Goal: Task Accomplishment & Management: Manage account settings

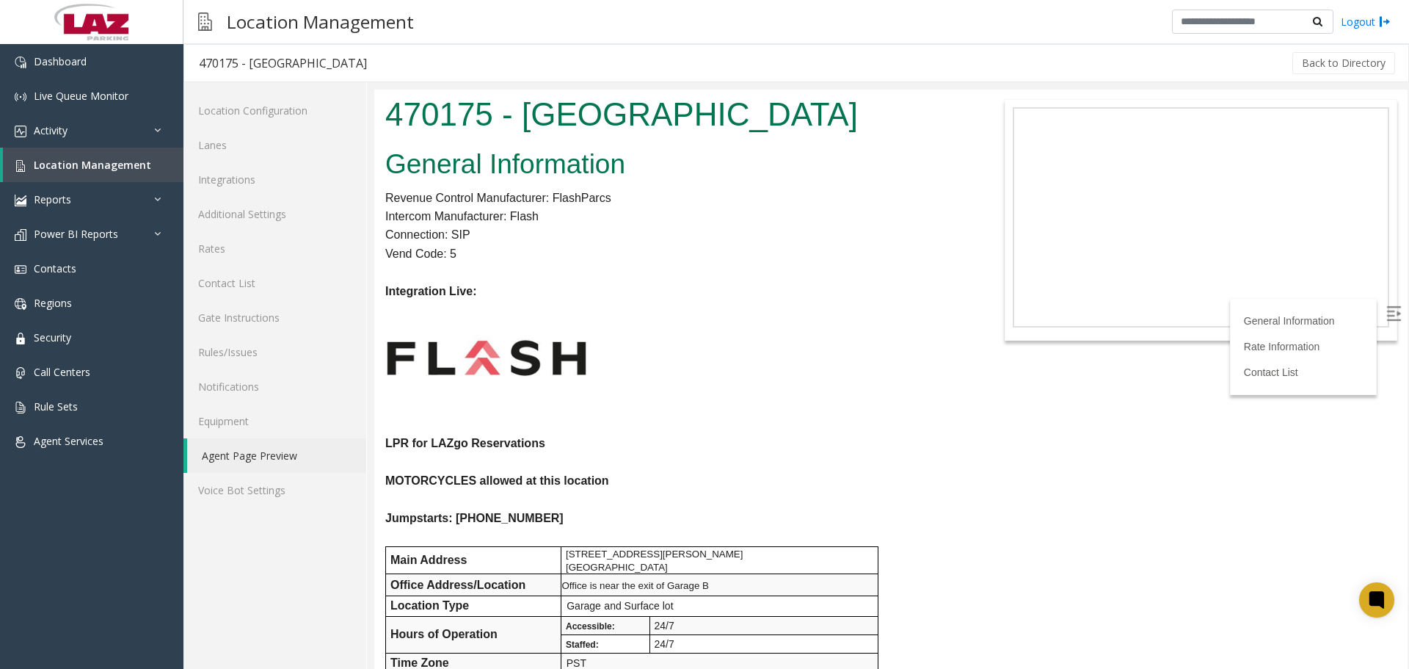
click at [409, 103] on h1 "470175 - [GEOGRAPHIC_DATA]" at bounding box center [675, 114] width 580 height 45
copy h1 "470175"
click at [236, 362] on link "Rules/Issues" at bounding box center [274, 352] width 183 height 34
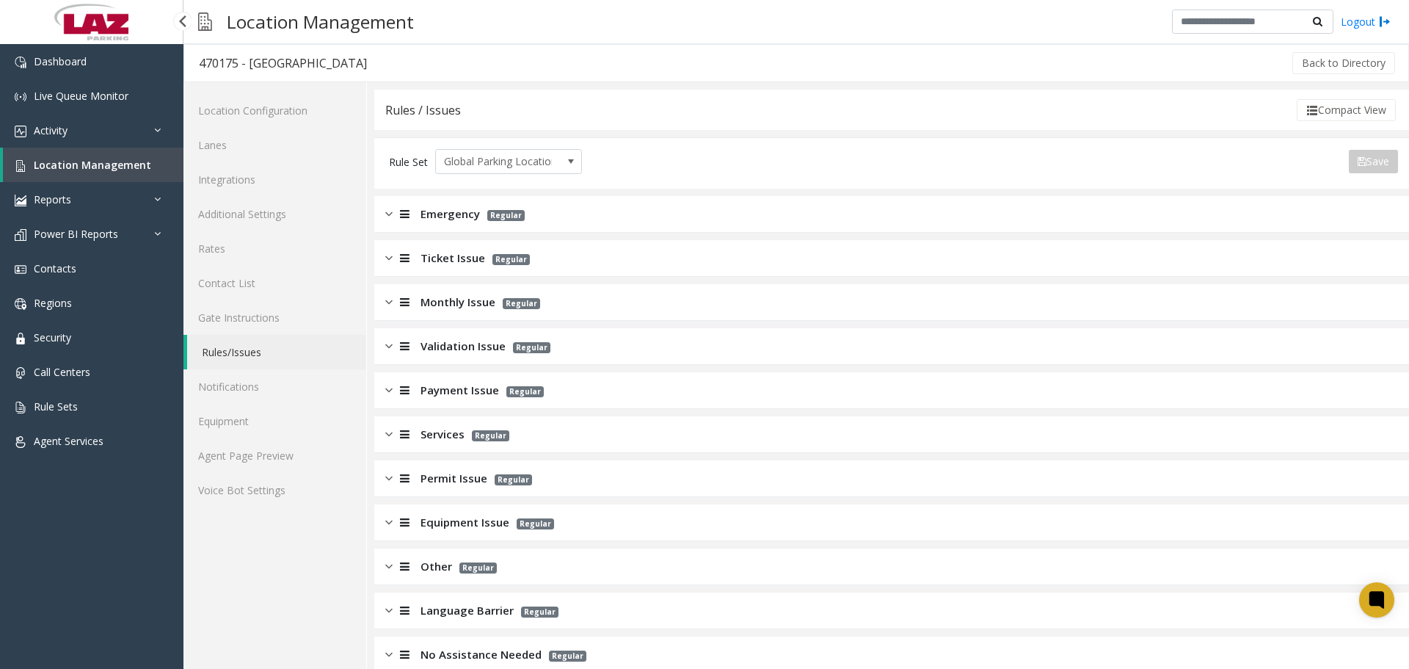
click at [461, 258] on span "Ticket Issue" at bounding box center [452, 258] width 65 height 17
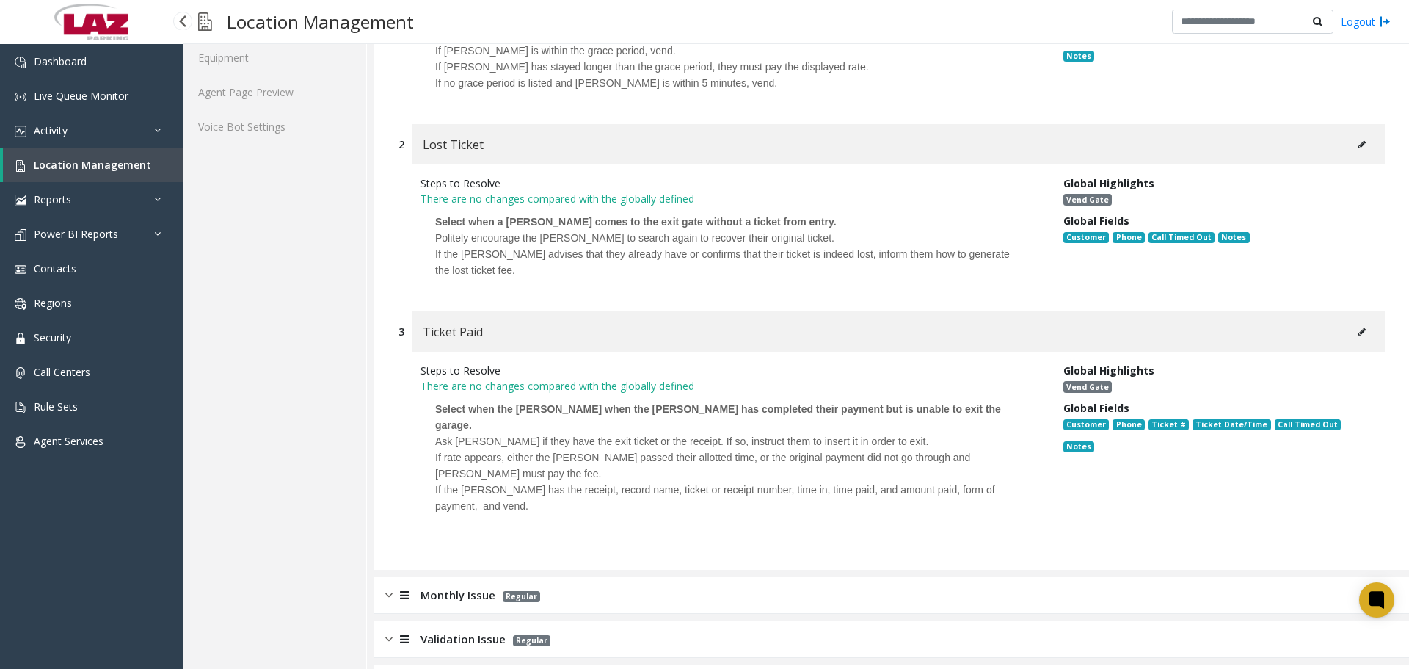
scroll to position [367, 0]
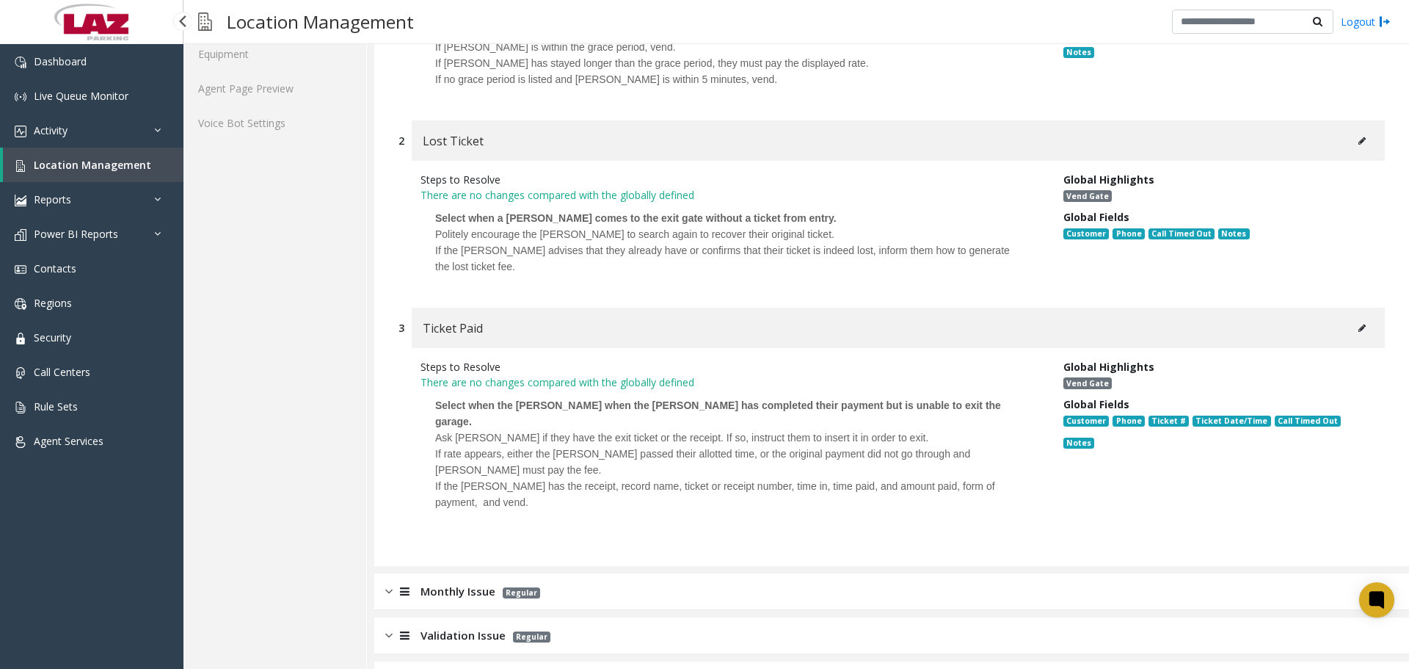
click at [1358, 142] on icon at bounding box center [1361, 140] width 7 height 9
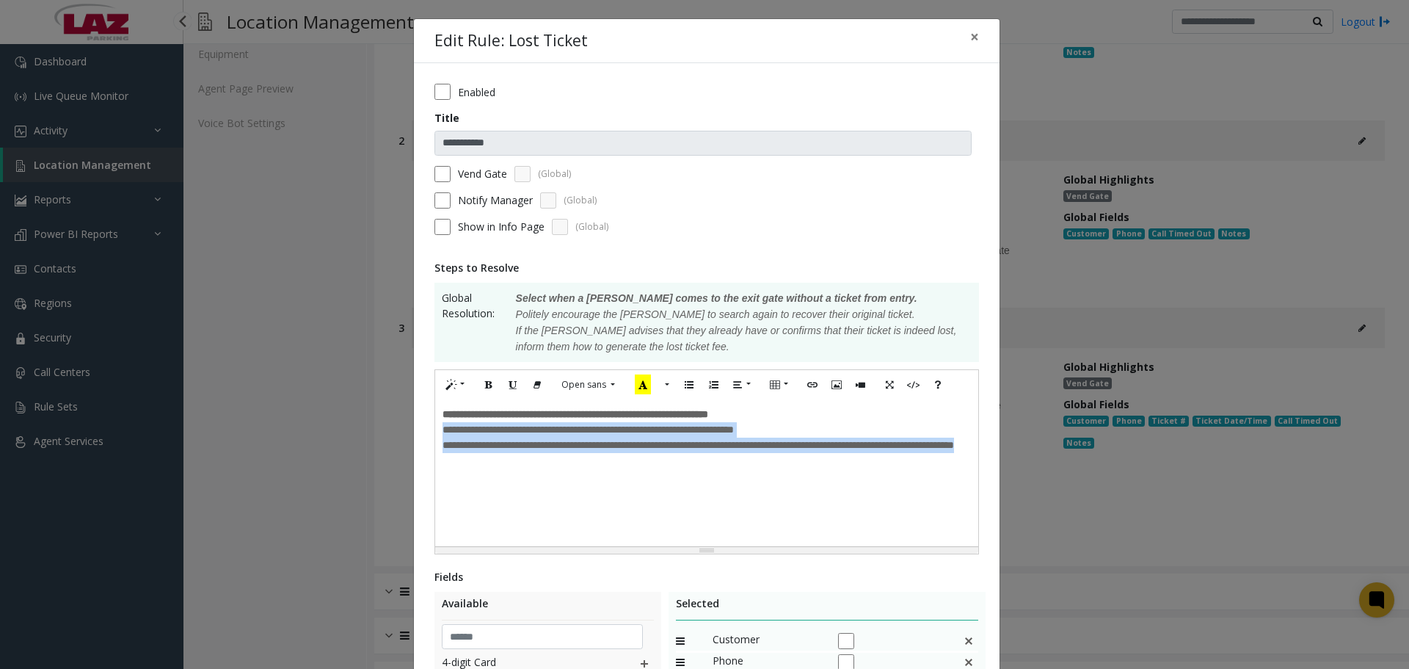
drag, startPoint x: 536, startPoint y: 523, endPoint x: 418, endPoint y: 434, distance: 147.7
click at [418, 434] on div "**********" at bounding box center [707, 515] width 586 height 905
paste div
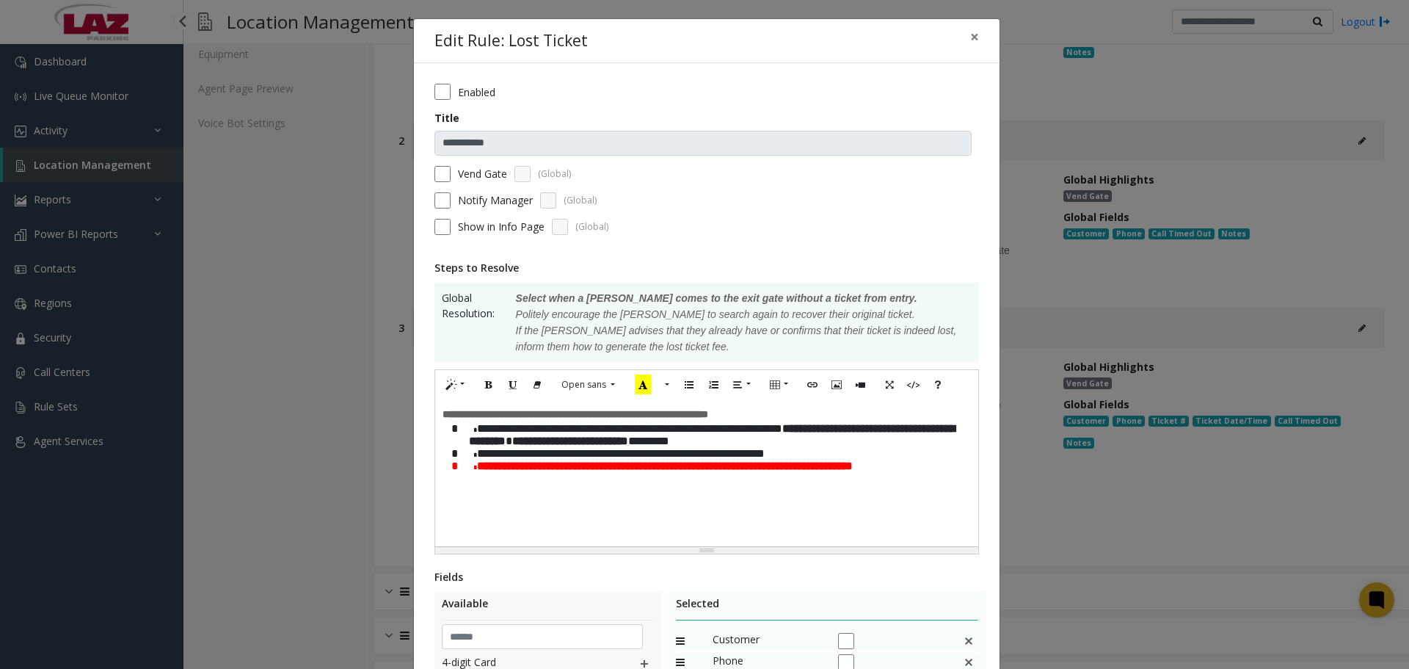
click at [458, 429] on span at bounding box center [467, 429] width 19 height 7
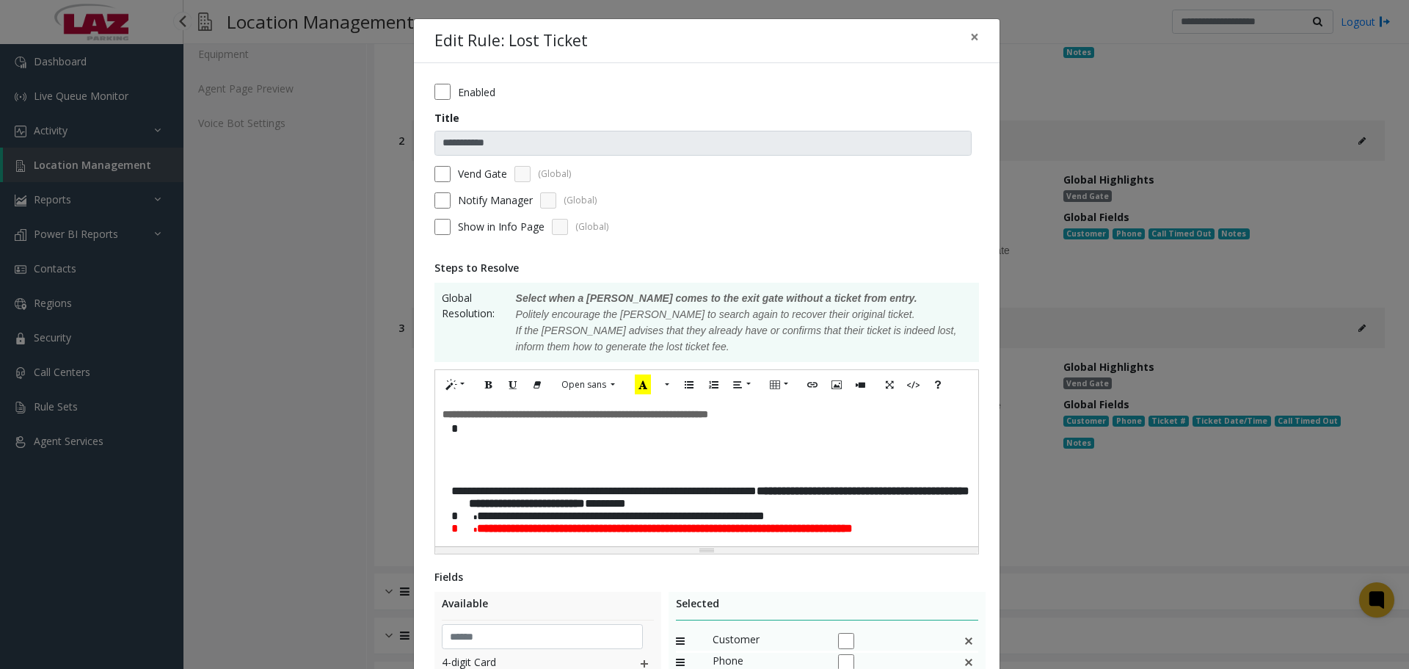
click at [445, 435] on div "**********" at bounding box center [706, 472] width 543 height 147
click at [458, 433] on span at bounding box center [465, 429] width 15 height 7
click at [458, 432] on span at bounding box center [465, 429] width 15 height 7
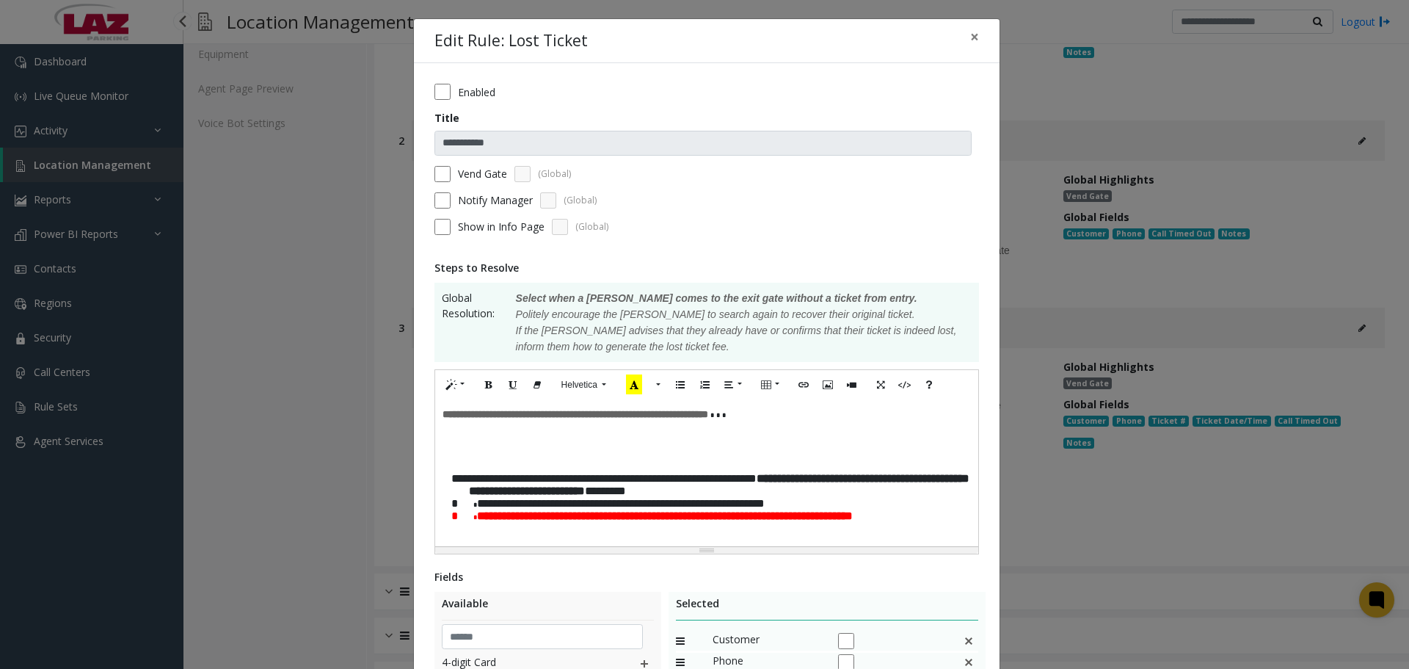
click at [451, 495] on span "**********" at bounding box center [710, 484] width 518 height 23
click at [441, 432] on div "**********" at bounding box center [706, 472] width 543 height 147
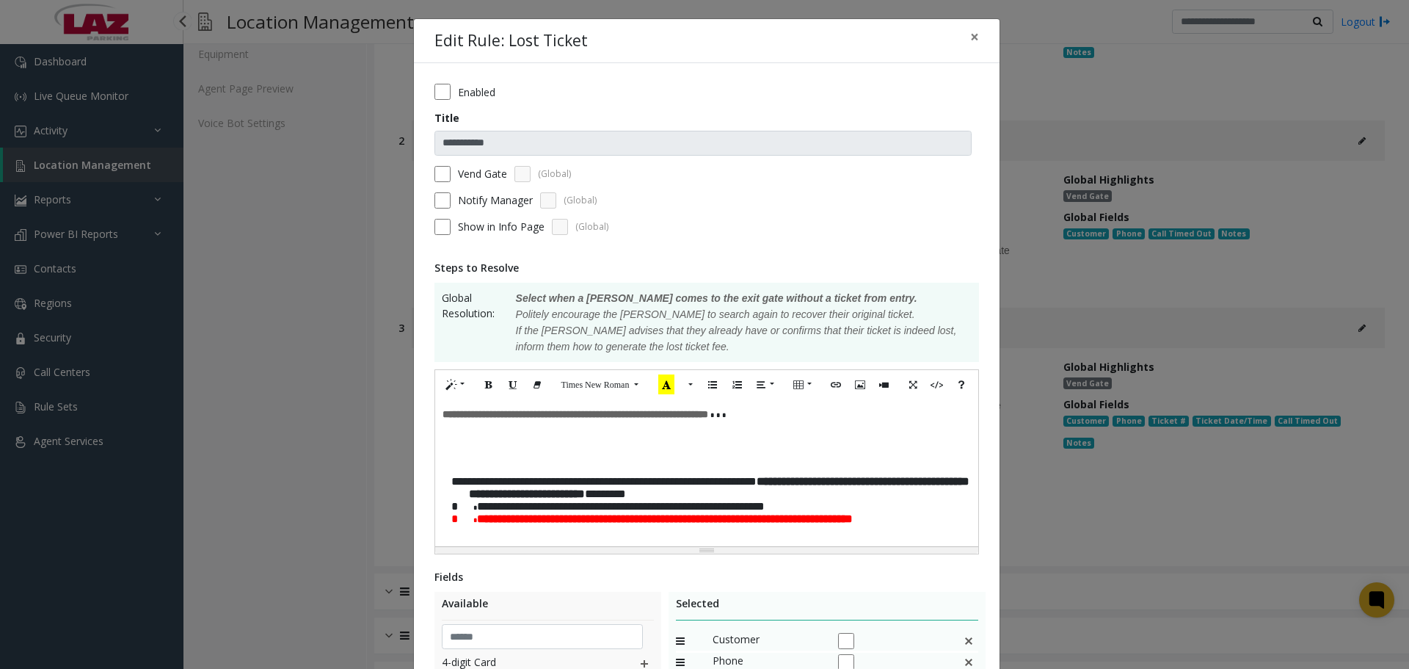
click at [443, 436] on p at bounding box center [707, 429] width 528 height 15
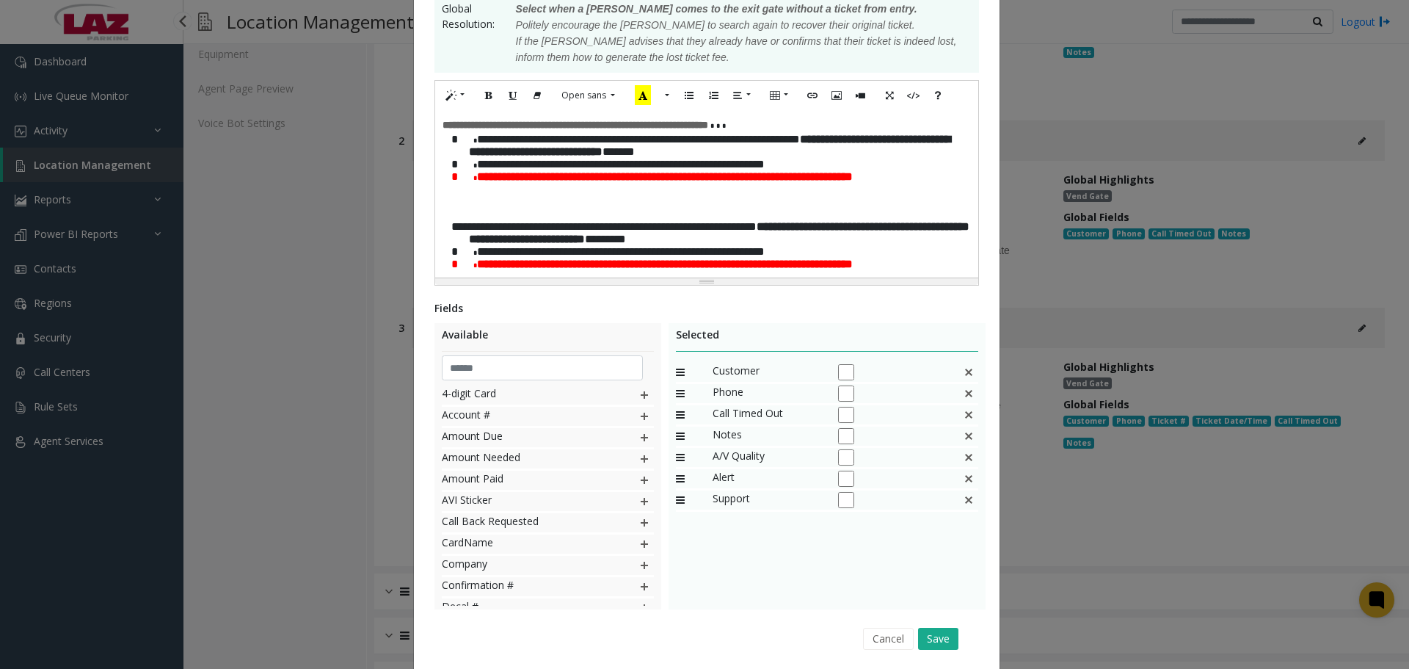
scroll to position [380, 0]
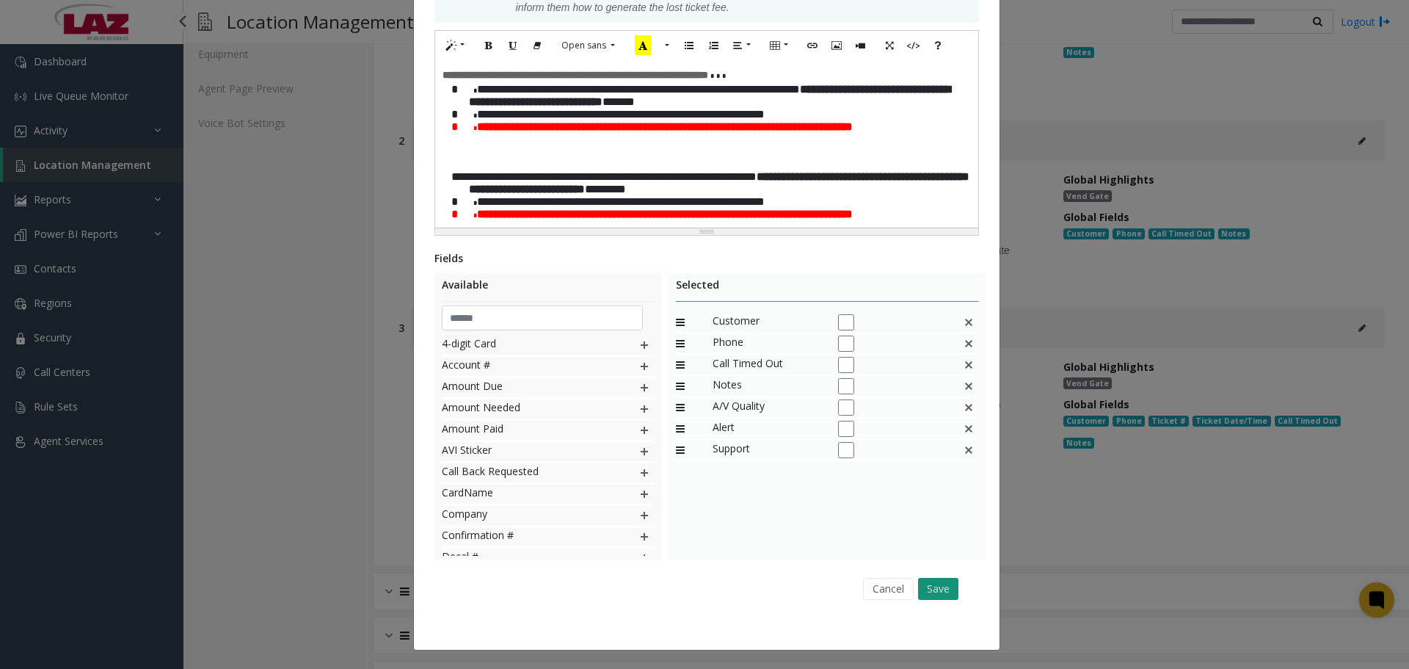
click at [937, 583] on button "Save" at bounding box center [938, 589] width 40 height 22
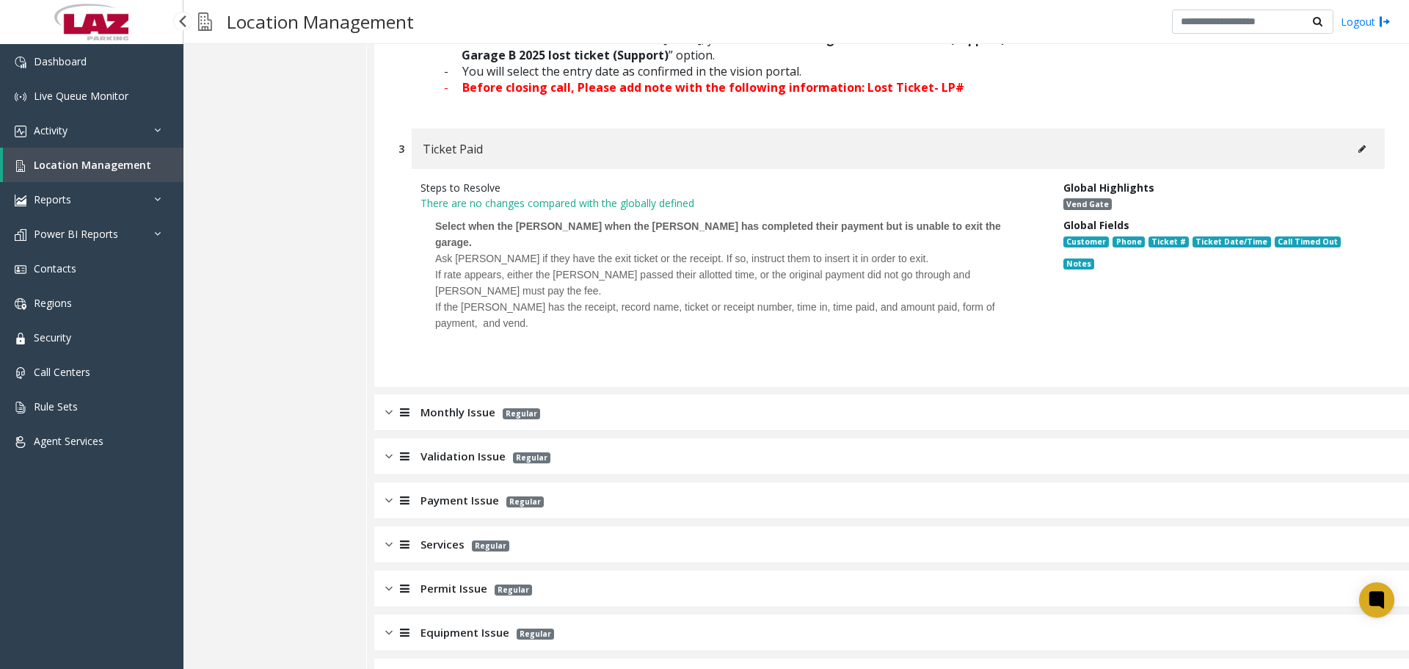
scroll to position [660, 0]
click at [462, 447] on span "Validation Issue" at bounding box center [462, 455] width 85 height 17
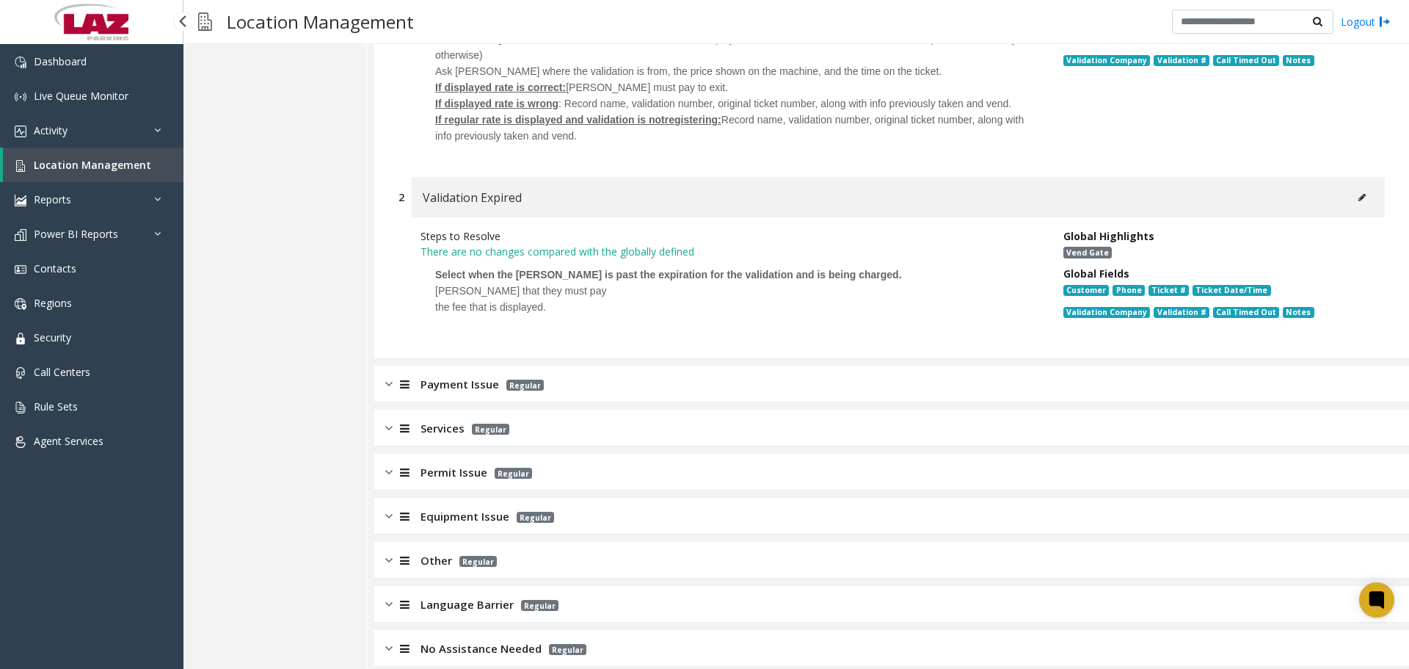
scroll to position [776, 0]
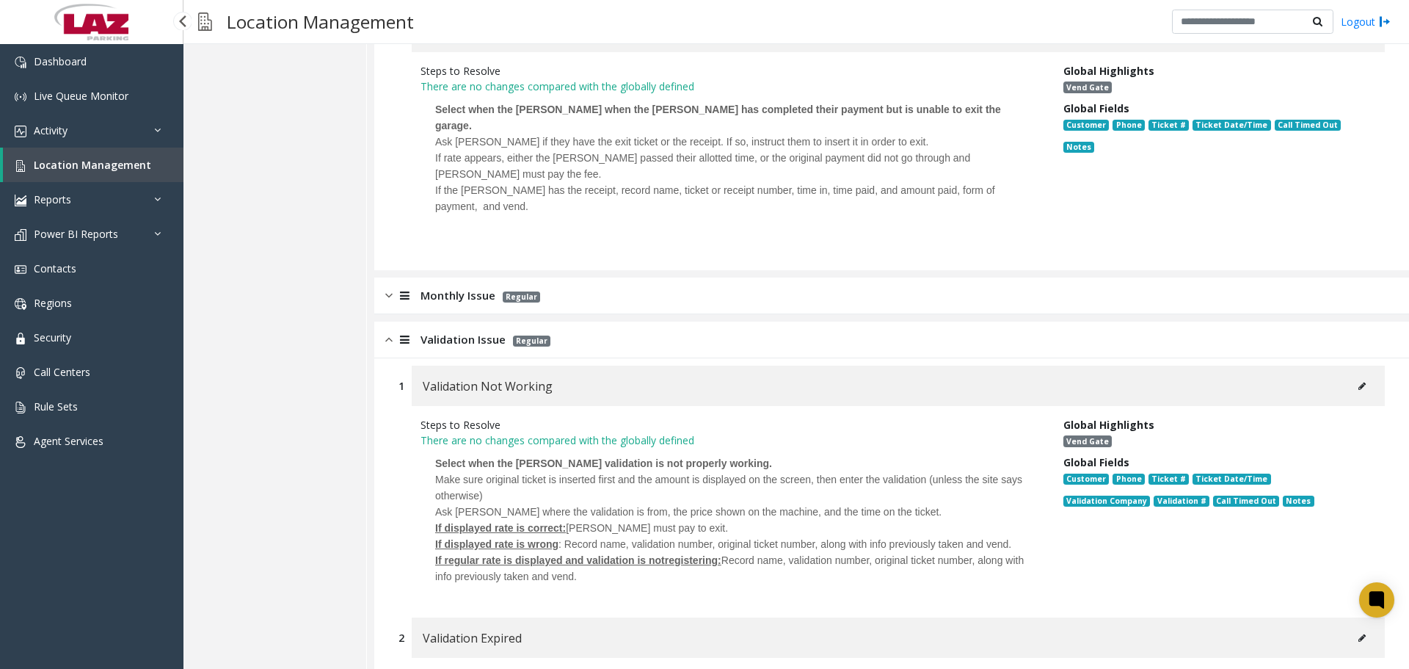
click at [456, 287] on span "Monthly Issue" at bounding box center [457, 295] width 75 height 17
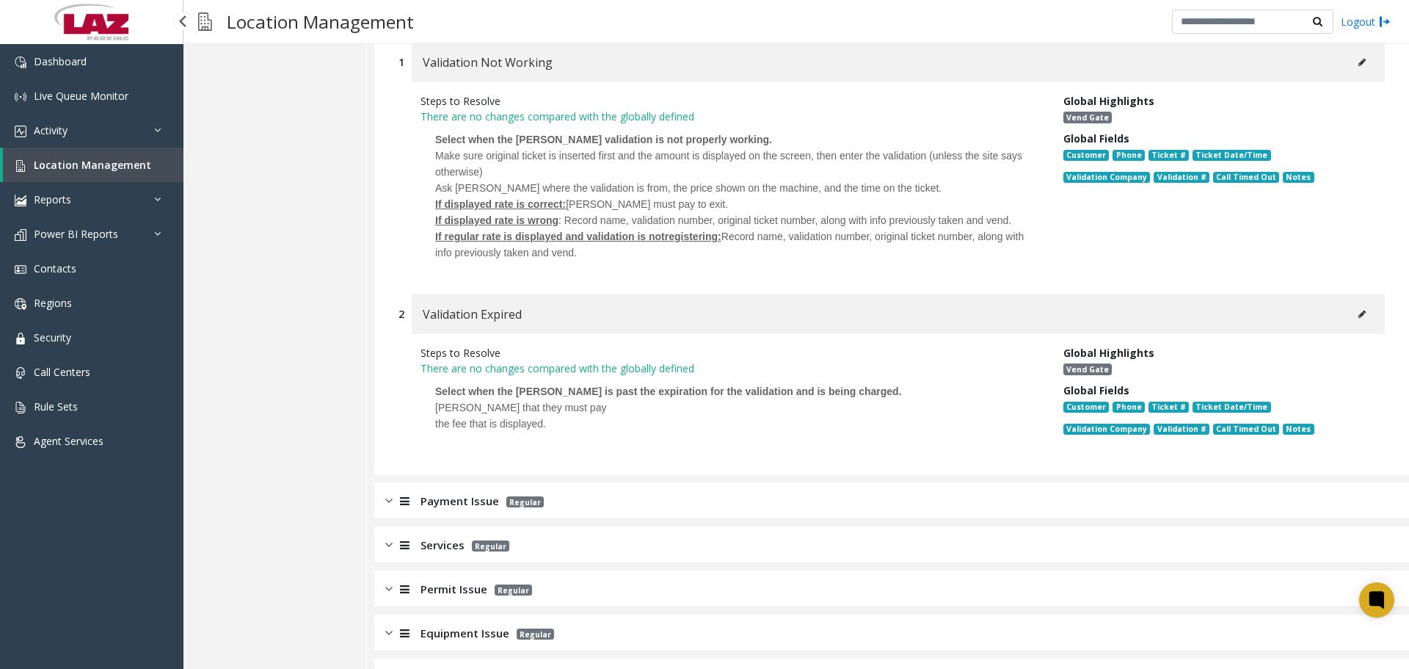
scroll to position [1920, 0]
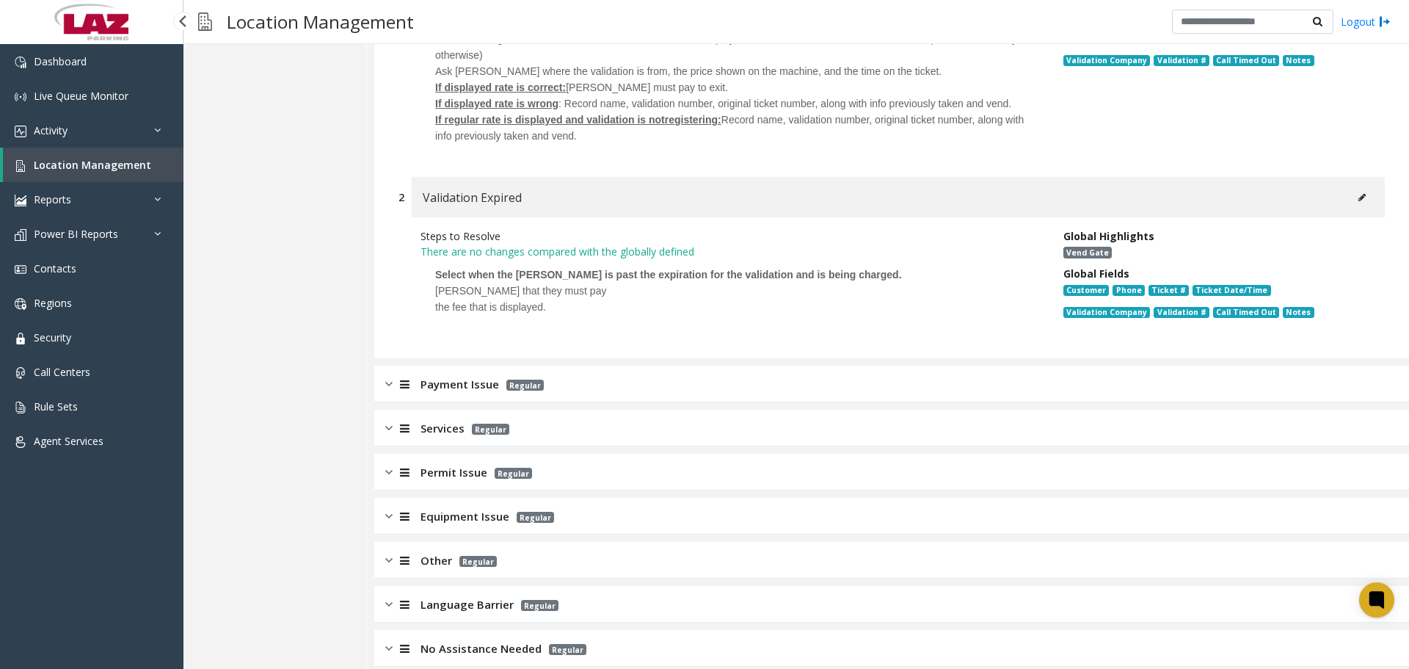
click at [441, 384] on div "Payment Issue Regular" at bounding box center [891, 383] width 1035 height 37
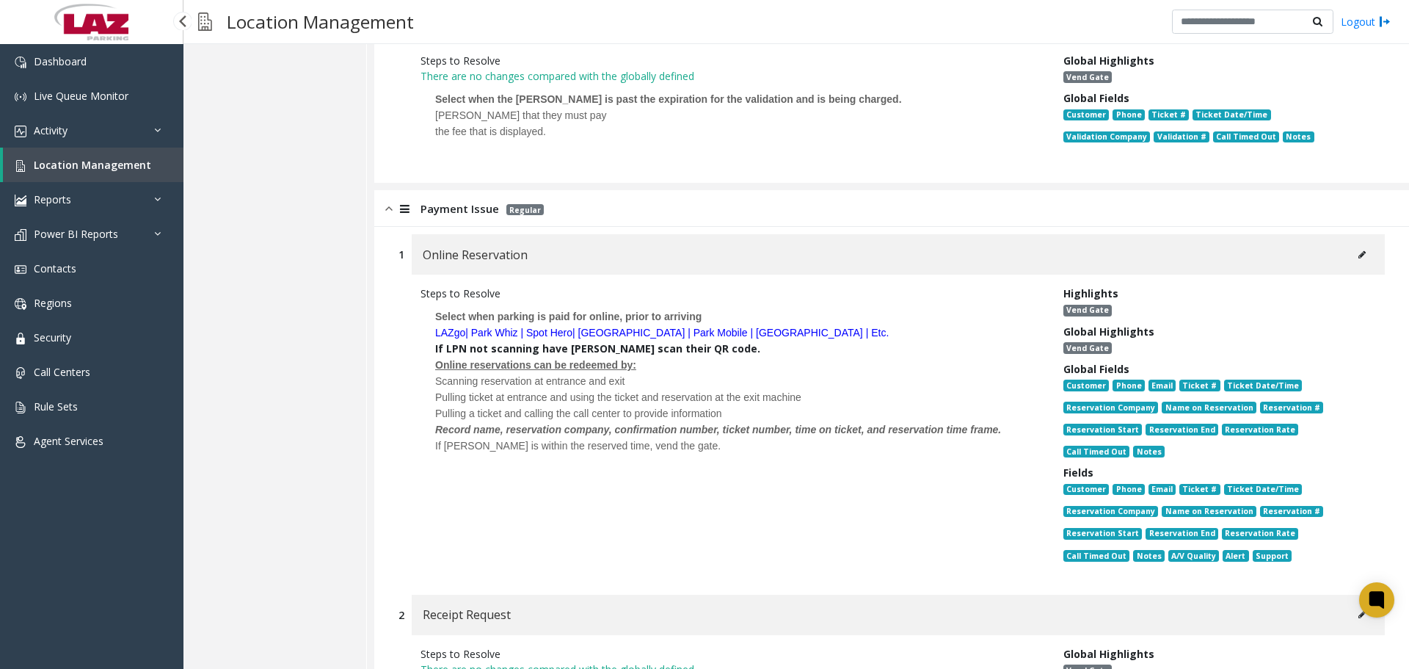
scroll to position [2287, 0]
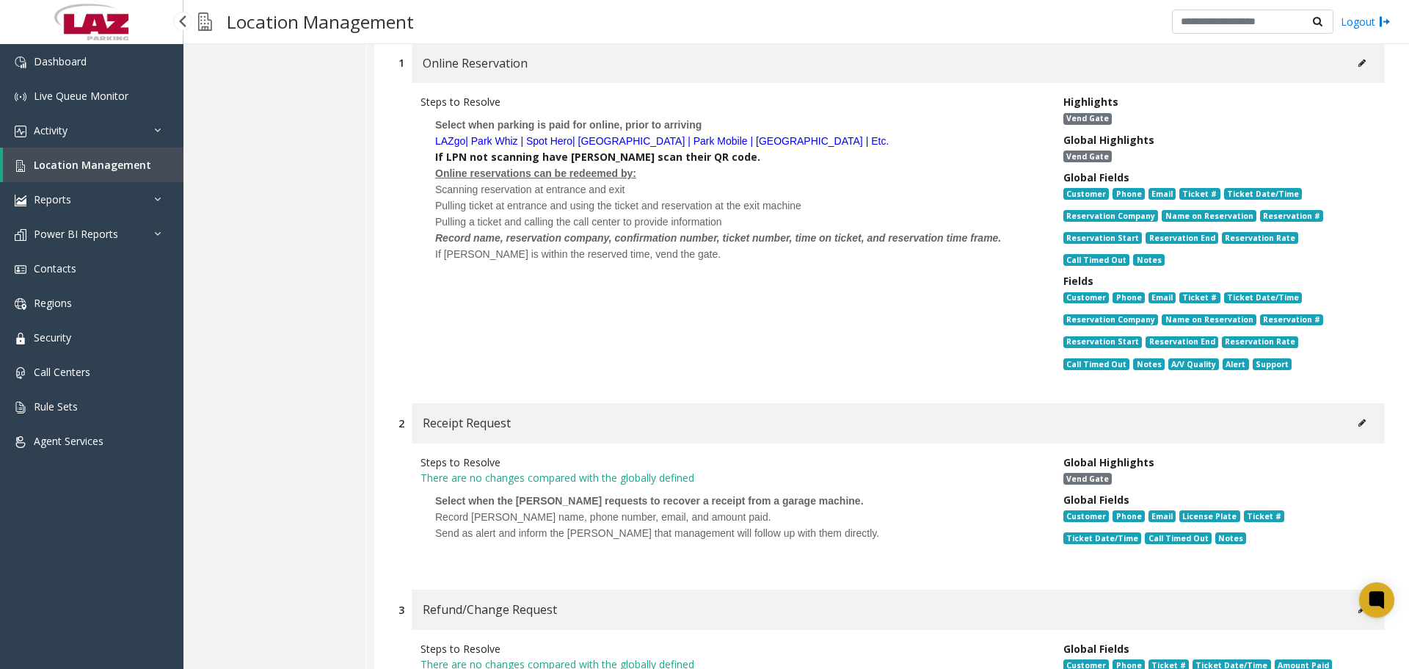
click at [1358, 59] on icon at bounding box center [1361, 63] width 7 height 9
type input "**********"
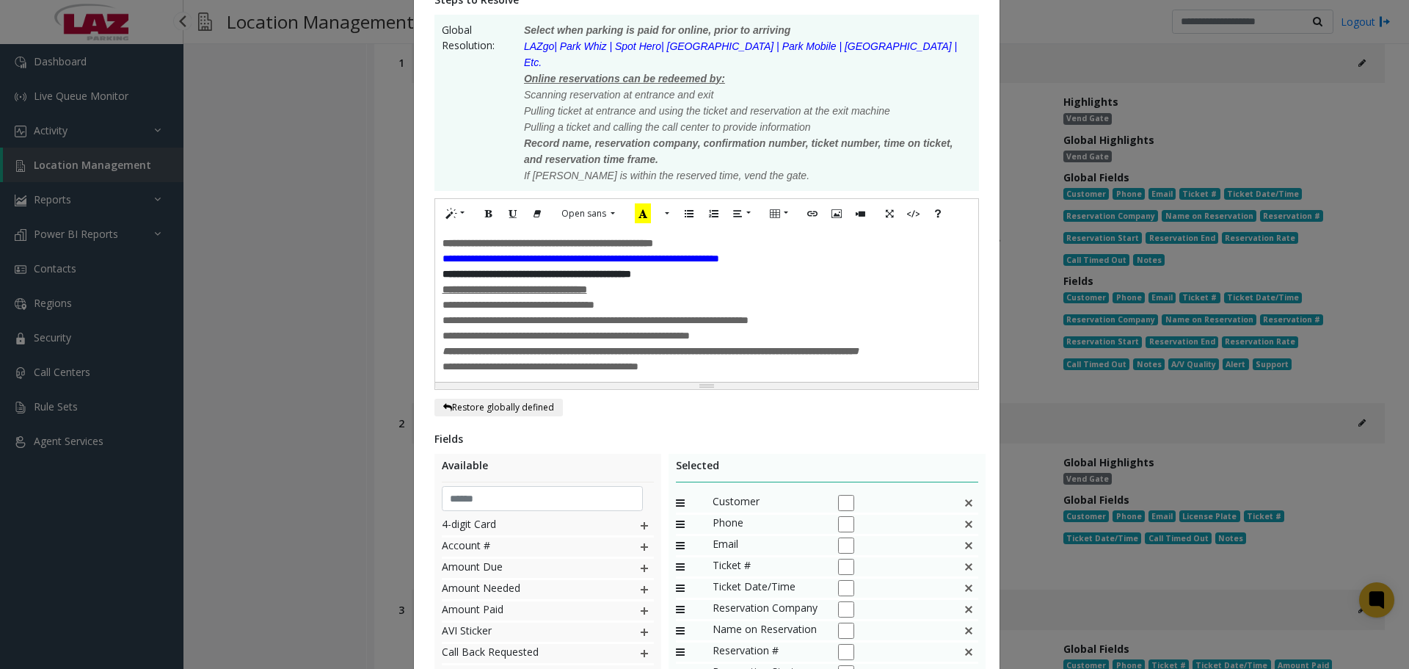
scroll to position [294, 0]
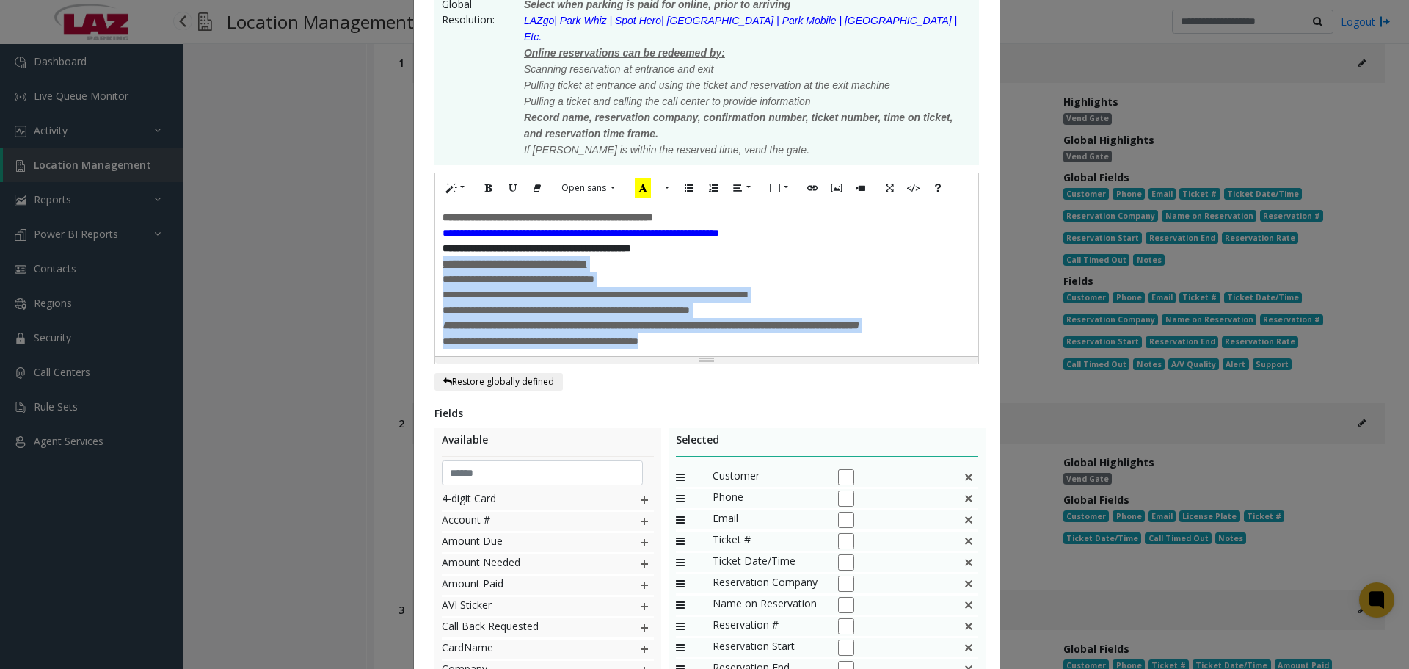
drag, startPoint x: 677, startPoint y: 342, endPoint x: 434, endPoint y: 255, distance: 258.8
click at [435, 255] on div "**********" at bounding box center [706, 279] width 543 height 153
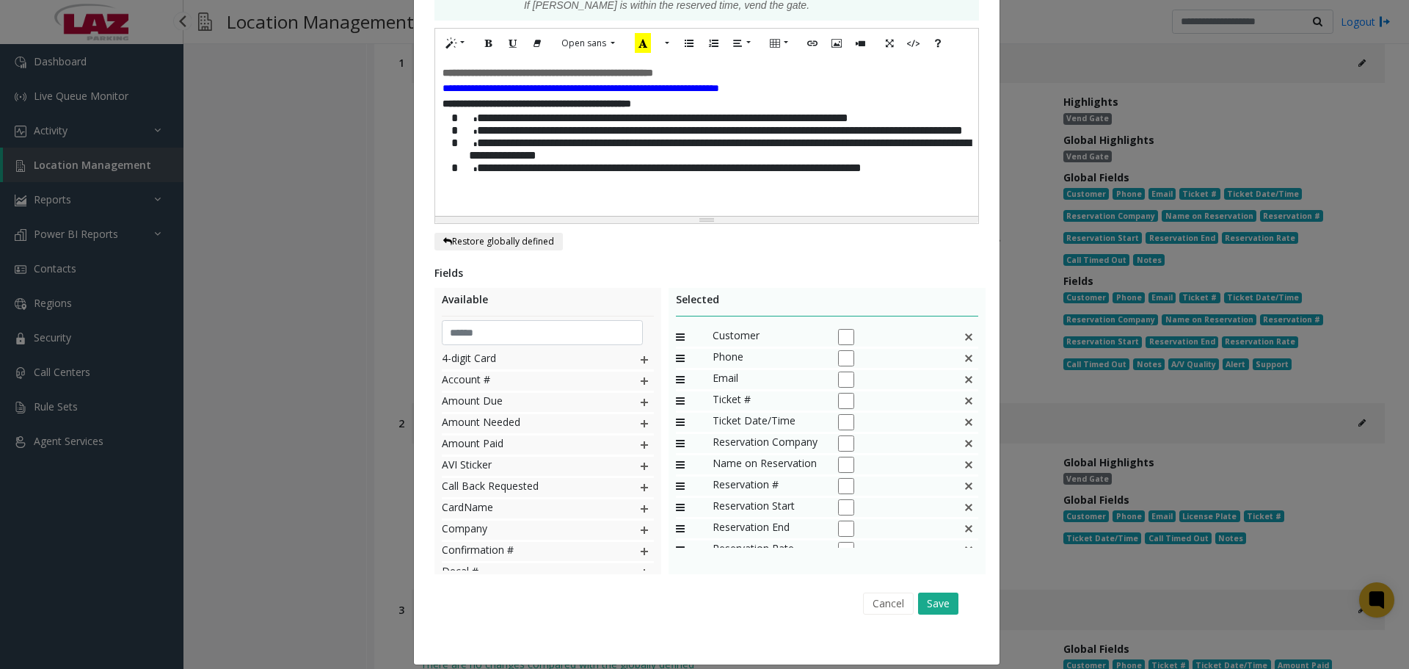
scroll to position [439, 0]
click at [942, 591] on button "Save" at bounding box center [938, 602] width 40 height 22
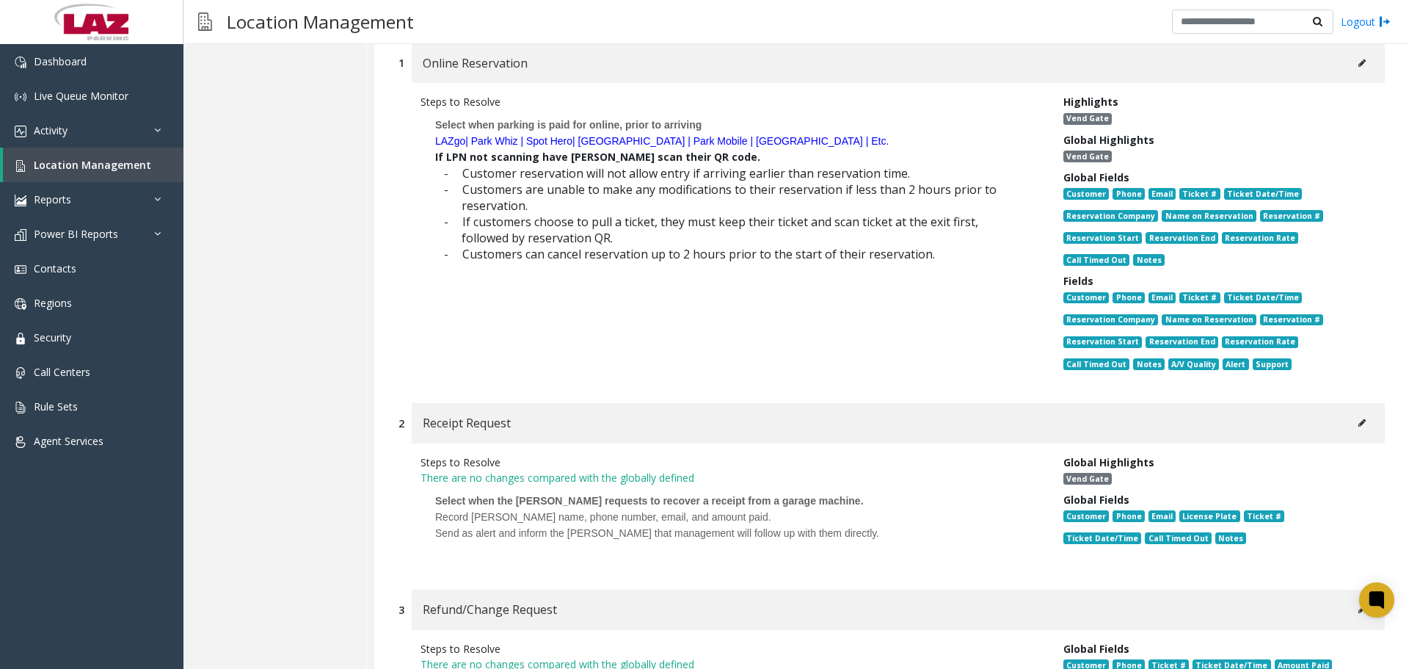
click at [1358, 59] on icon at bounding box center [1361, 63] width 7 height 9
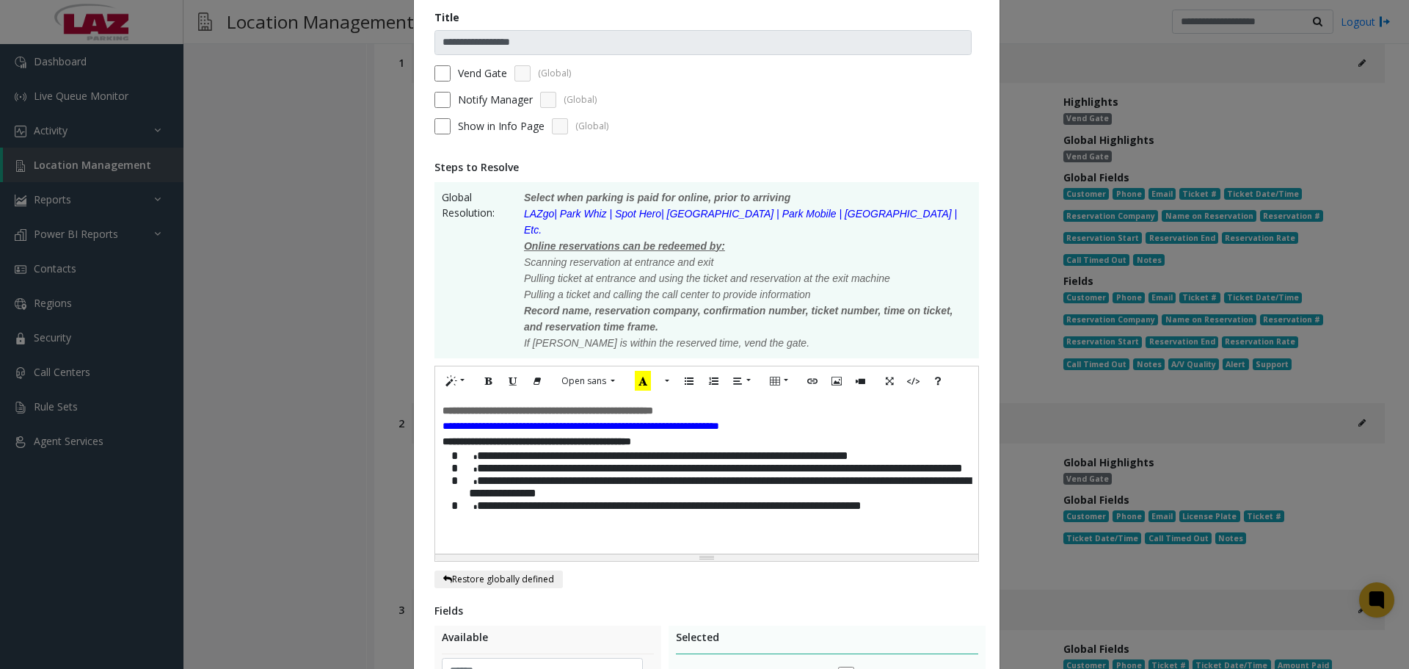
scroll to position [294, 0]
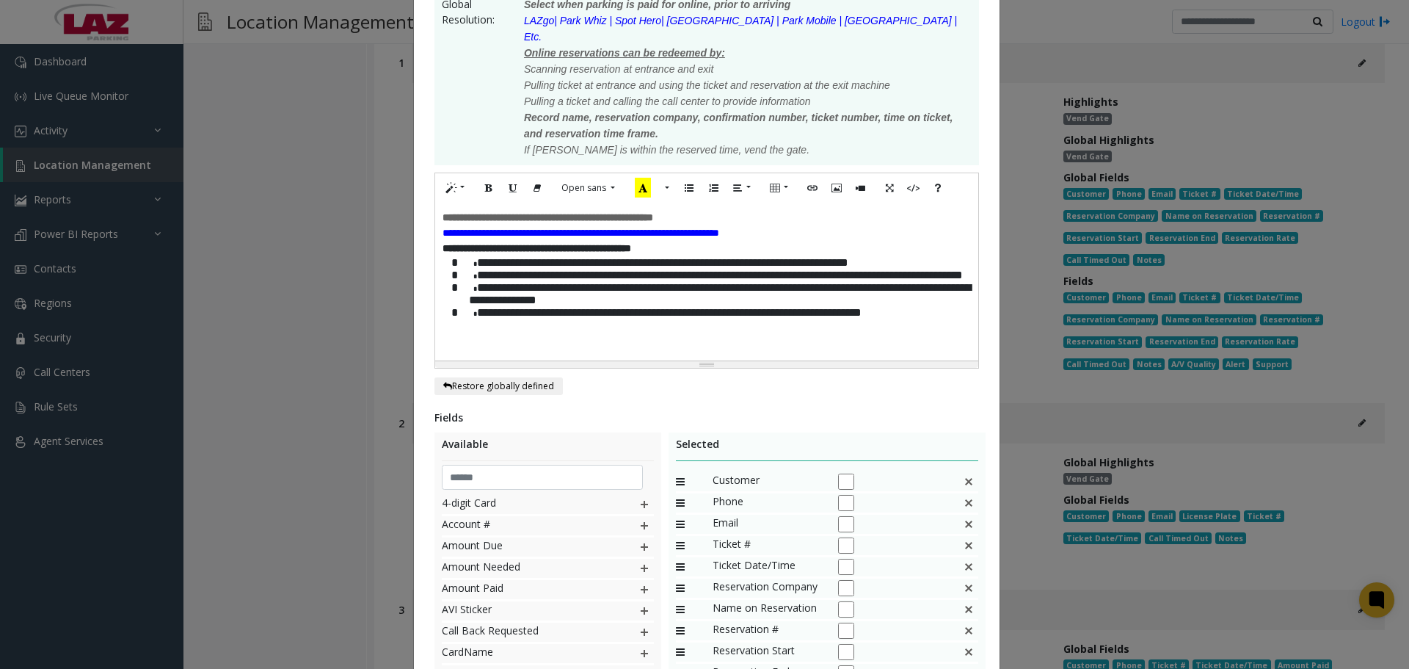
click at [942, 318] on p "**********" at bounding box center [720, 312] width 502 height 12
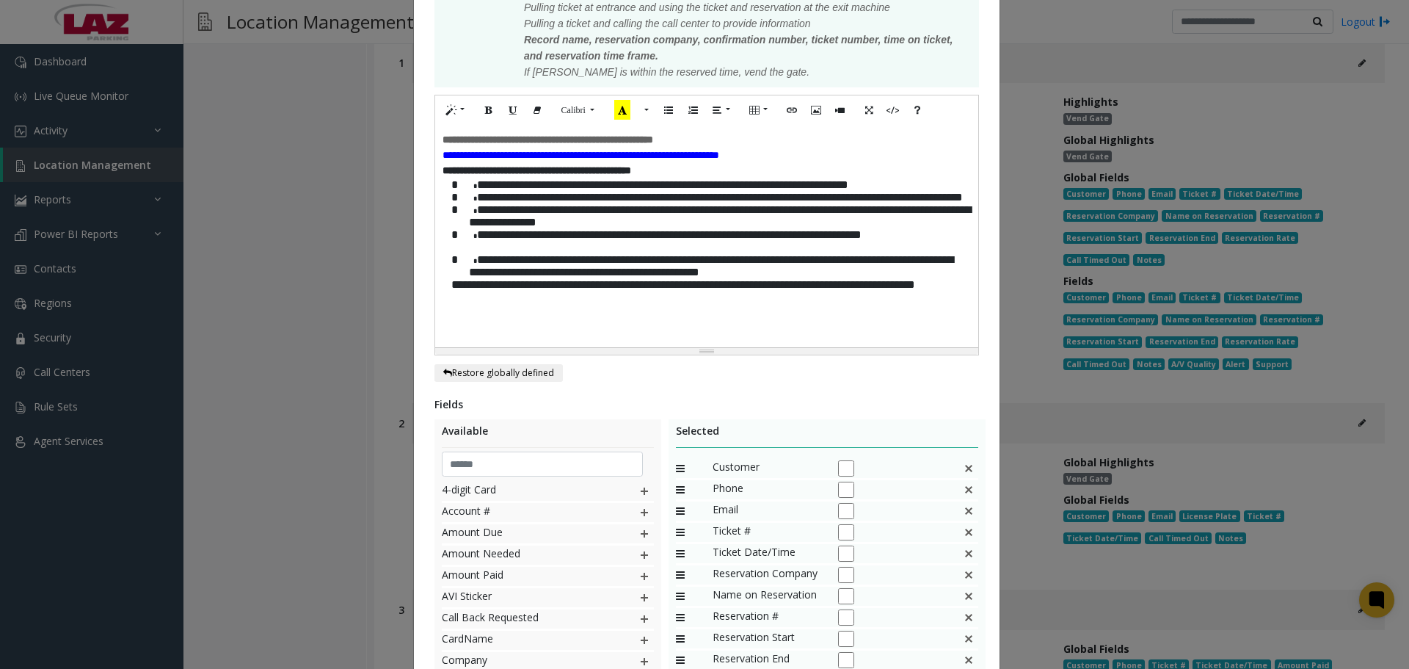
scroll to position [503, 0]
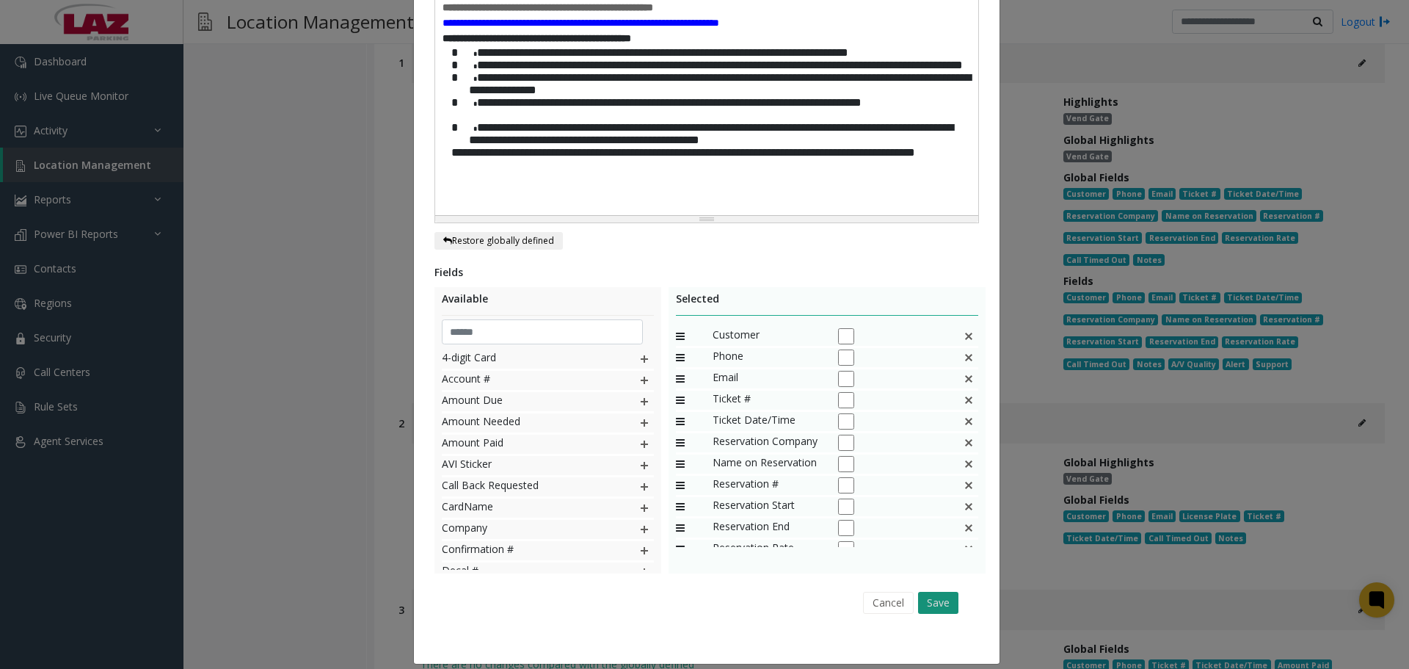
click at [925, 594] on button "Save" at bounding box center [938, 602] width 40 height 22
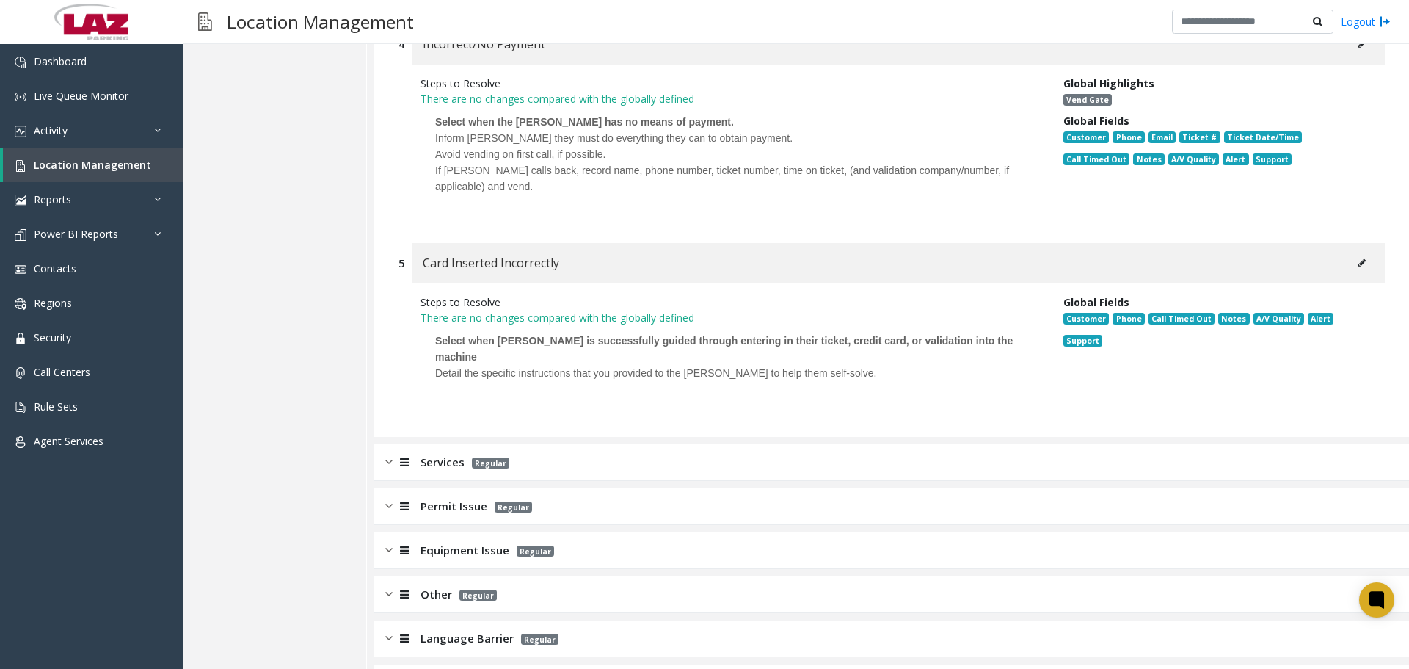
scroll to position [3106, 0]
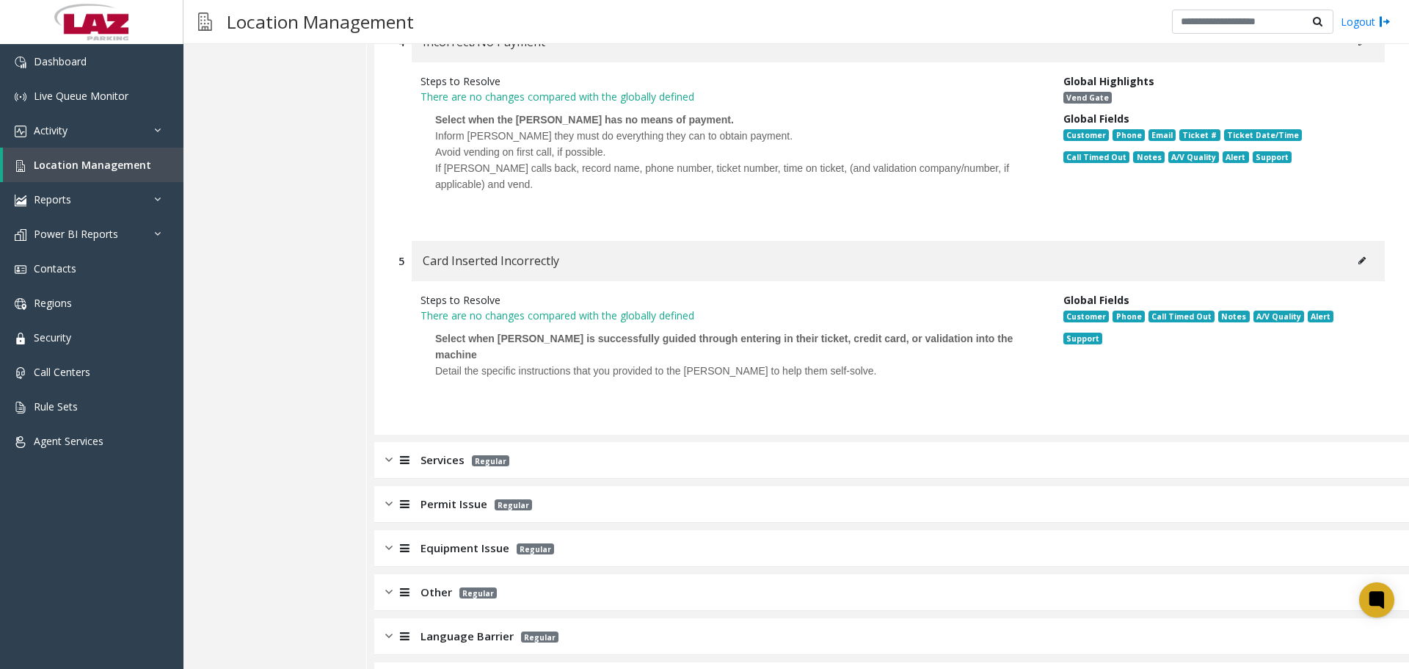
click at [542, 442] on div "Services Regular" at bounding box center [891, 460] width 1035 height 37
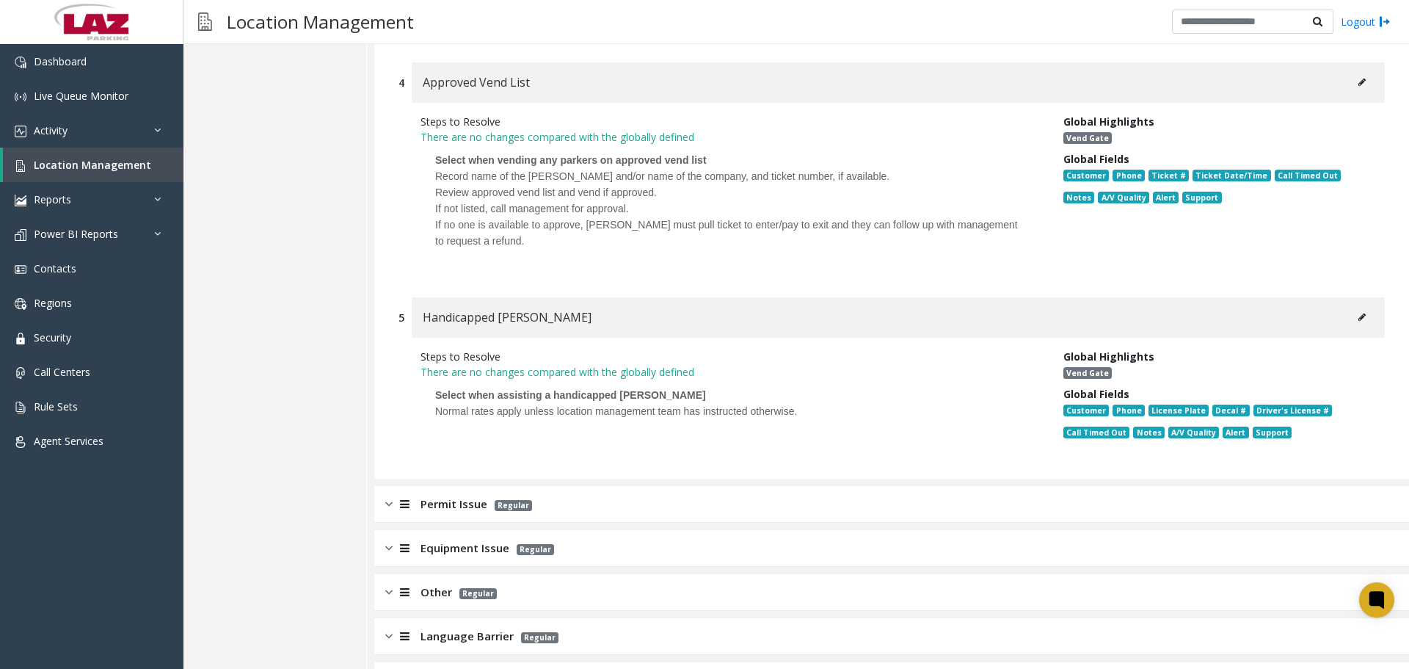
click at [569, 486] on div "Permit Issue Regular" at bounding box center [891, 504] width 1035 height 37
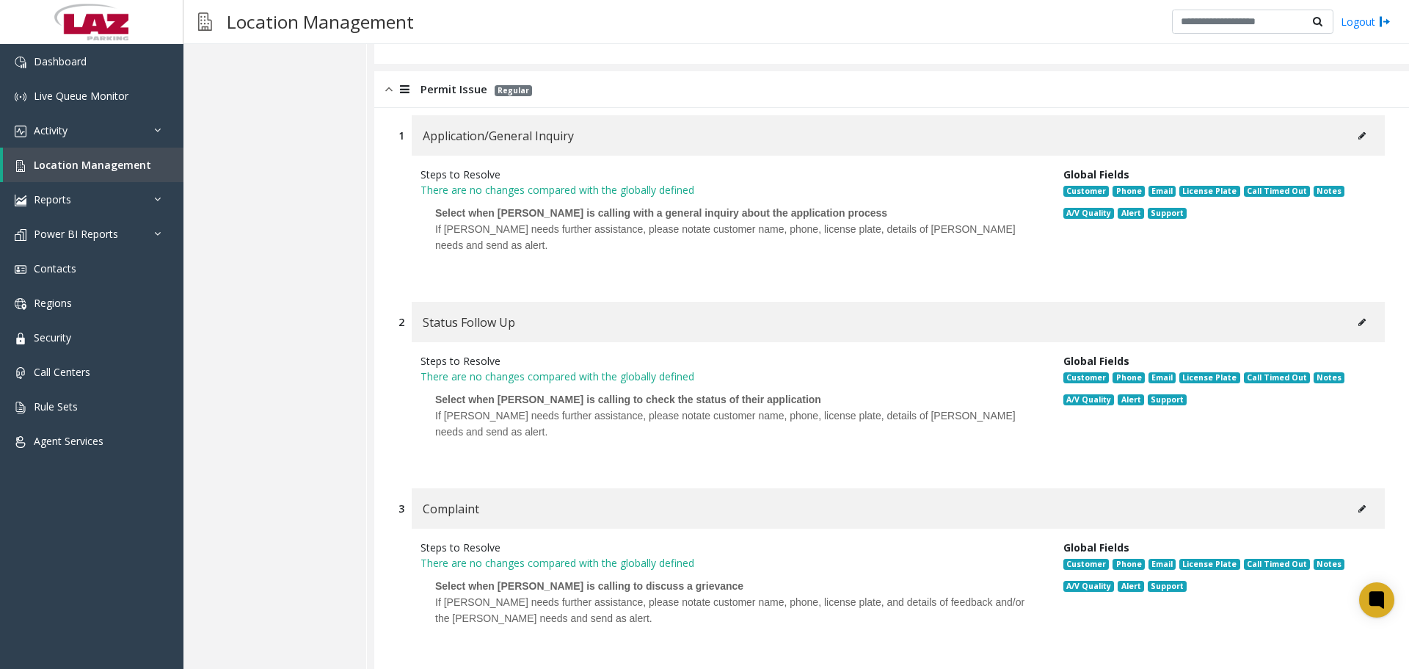
scroll to position [4964, 0]
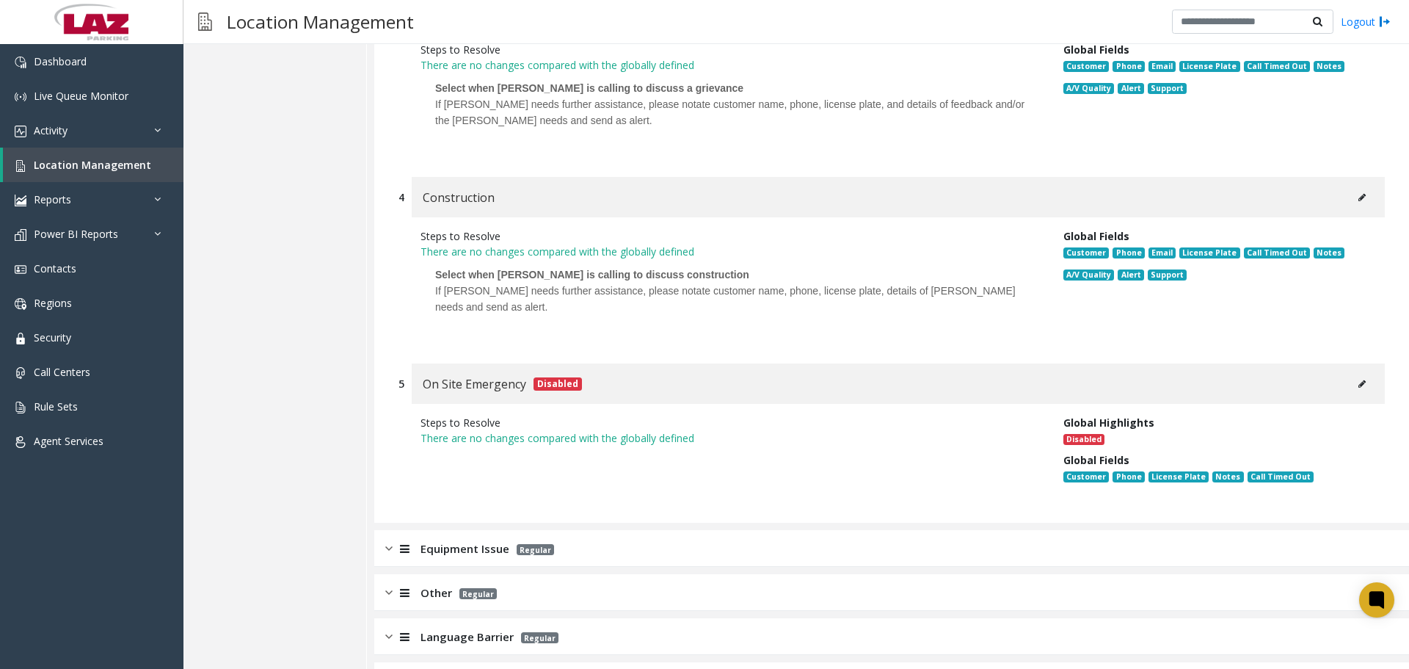
click at [567, 530] on div "Equipment Issue Regular" at bounding box center [891, 548] width 1035 height 37
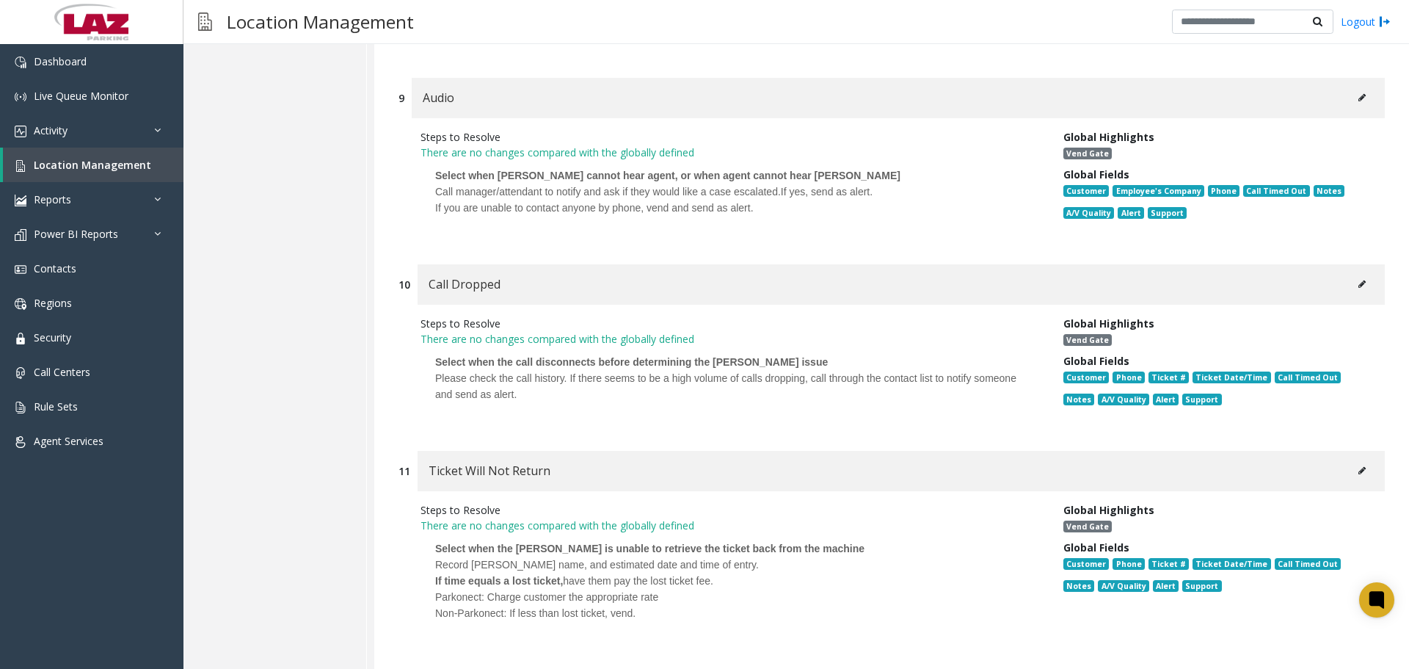
scroll to position [8483, 0]
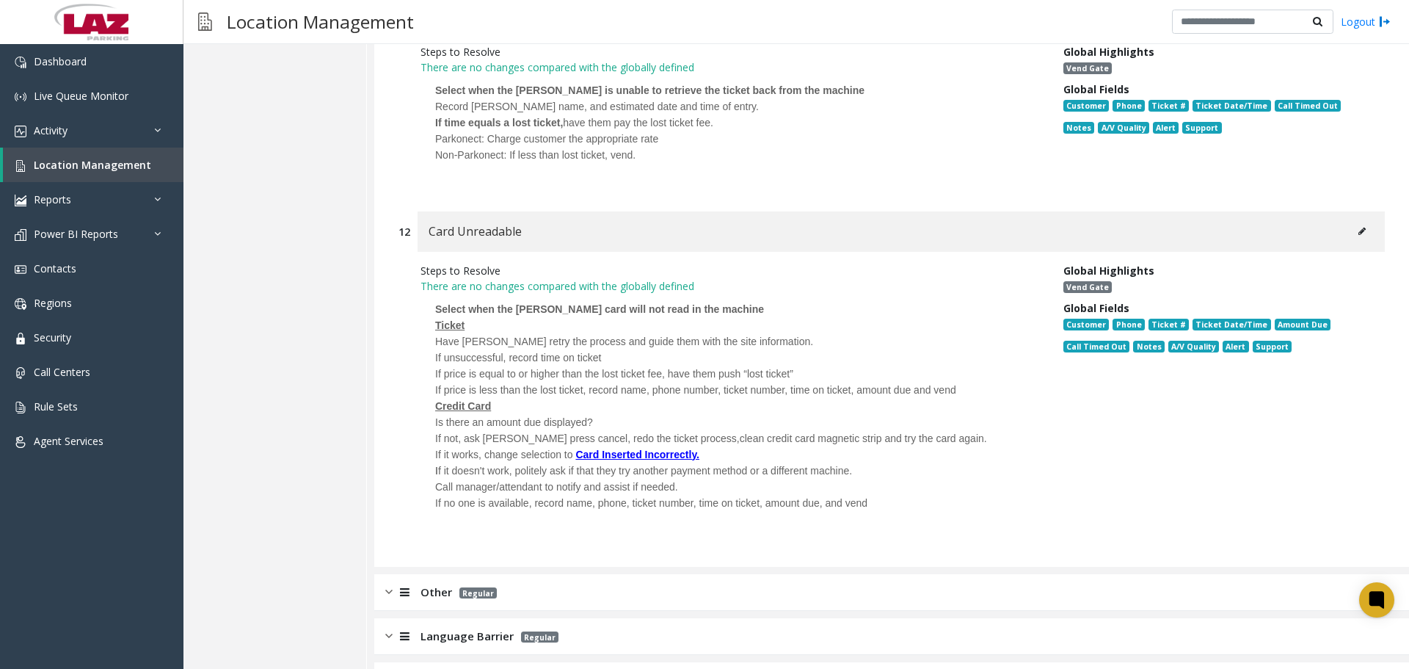
click at [567, 574] on div "Other Regular" at bounding box center [891, 592] width 1035 height 37
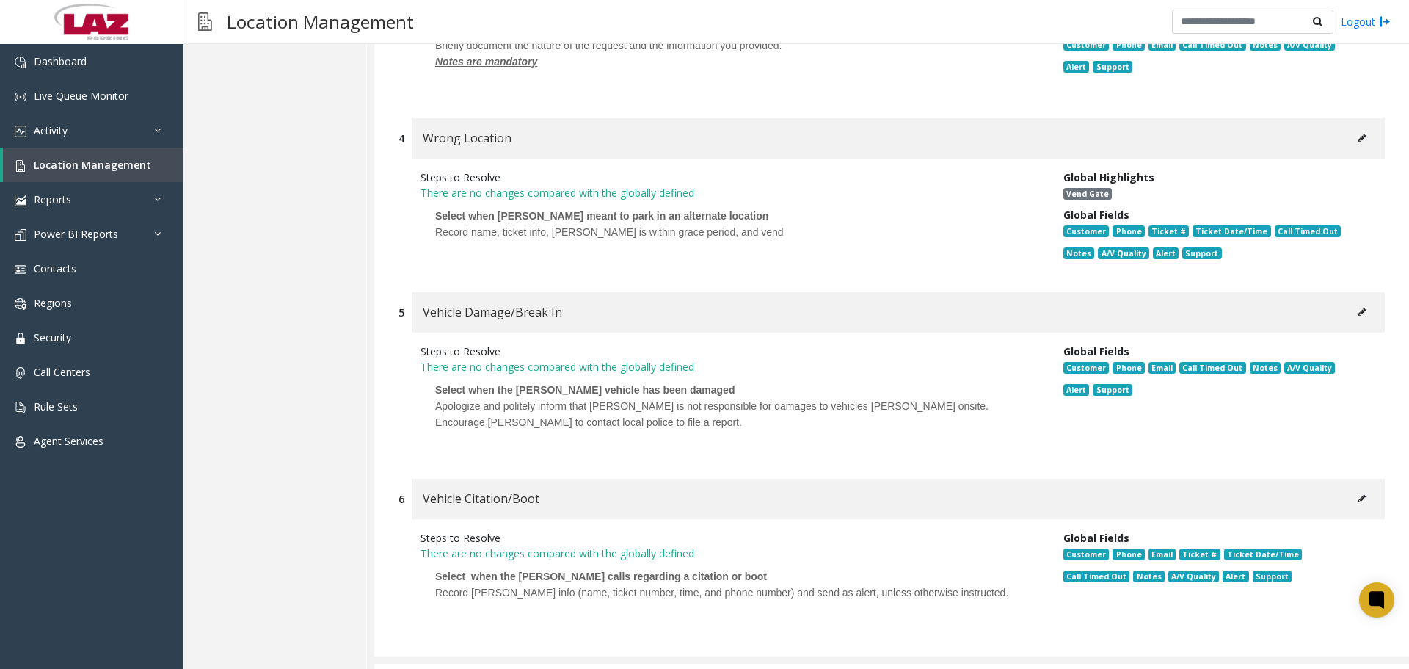
scroll to position [9604, 0]
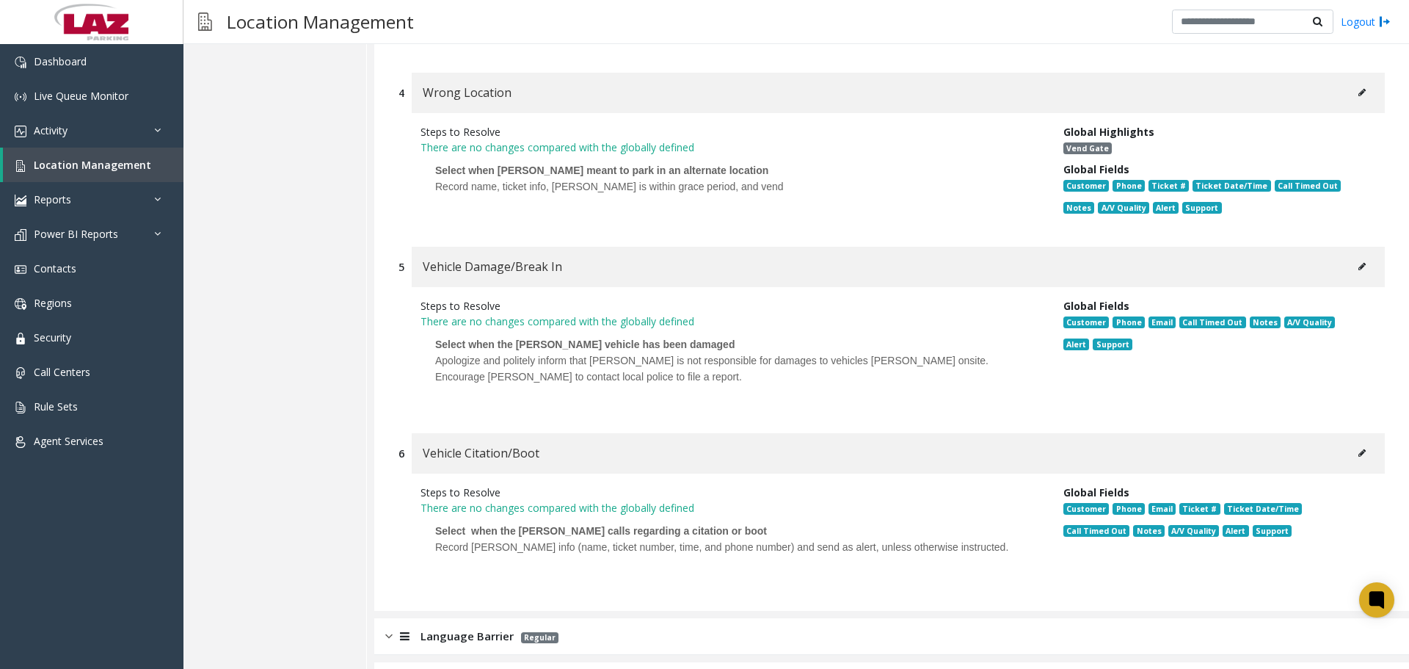
click at [555, 618] on div "Language Barrier Regular" at bounding box center [891, 636] width 1035 height 37
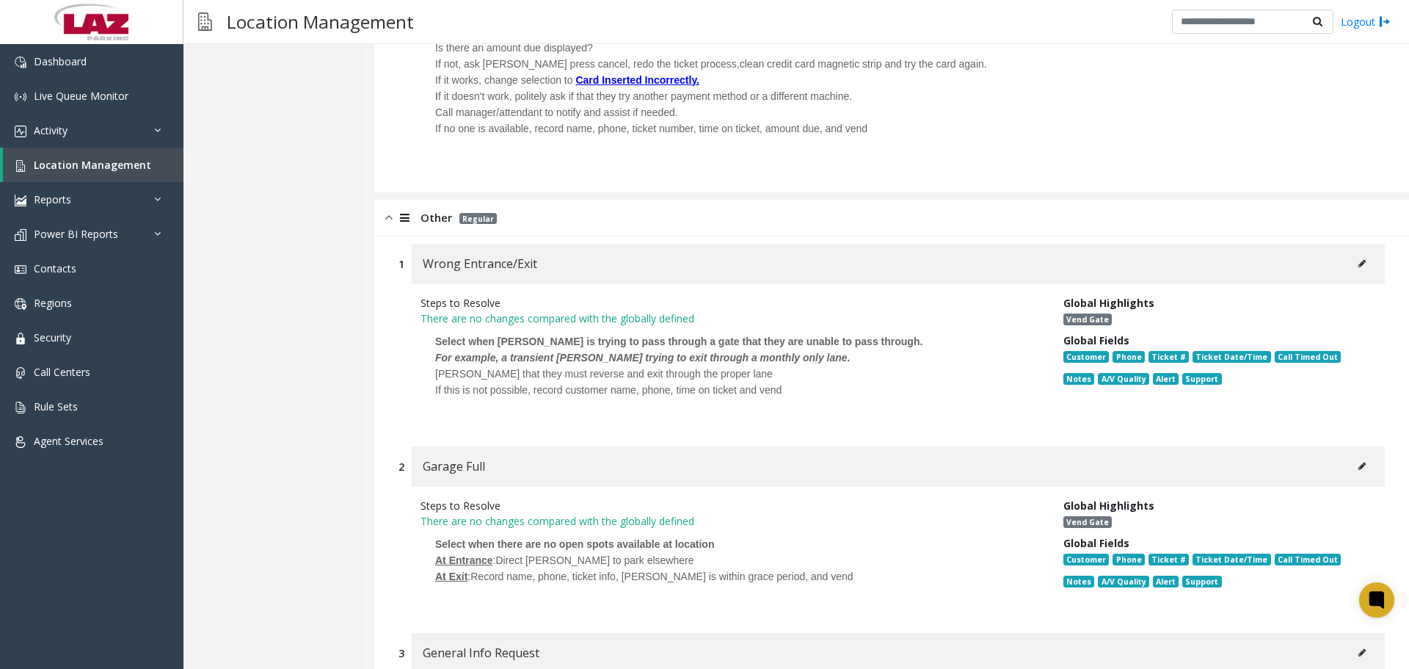
scroll to position [0, 0]
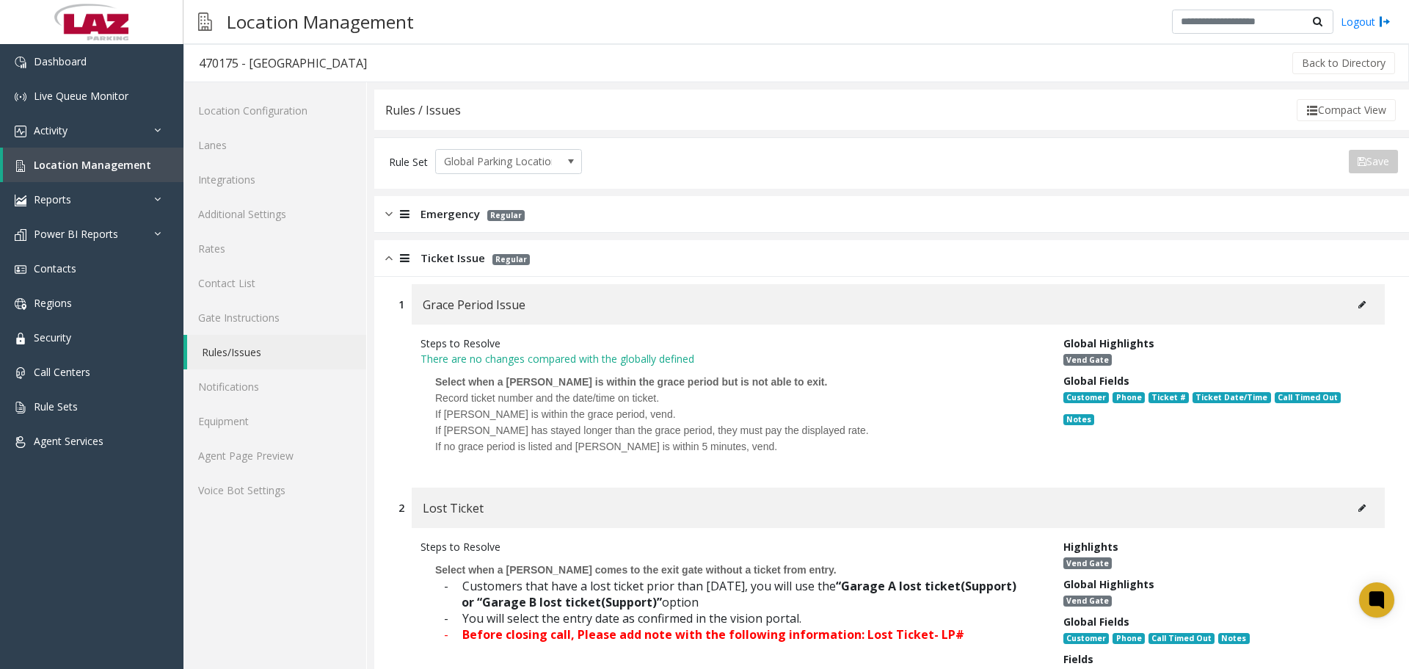
click at [475, 260] on span "Ticket Issue" at bounding box center [452, 258] width 65 height 17
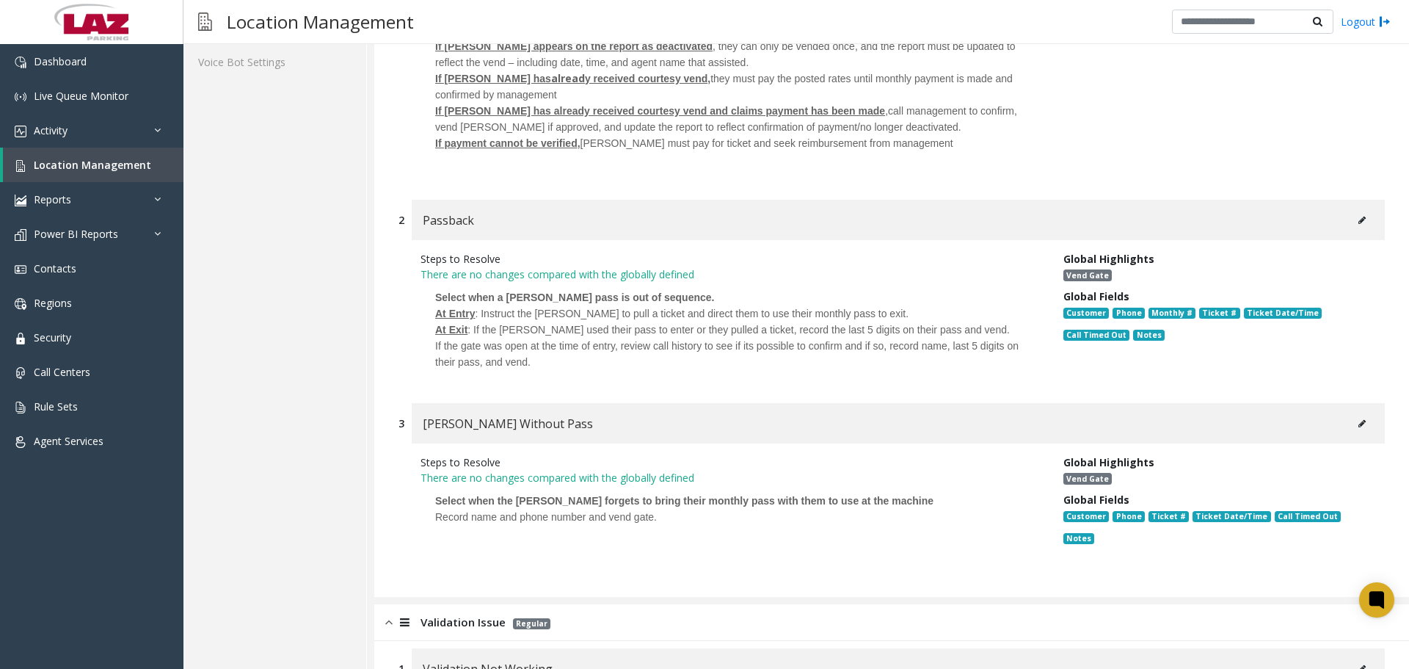
scroll to position [147, 0]
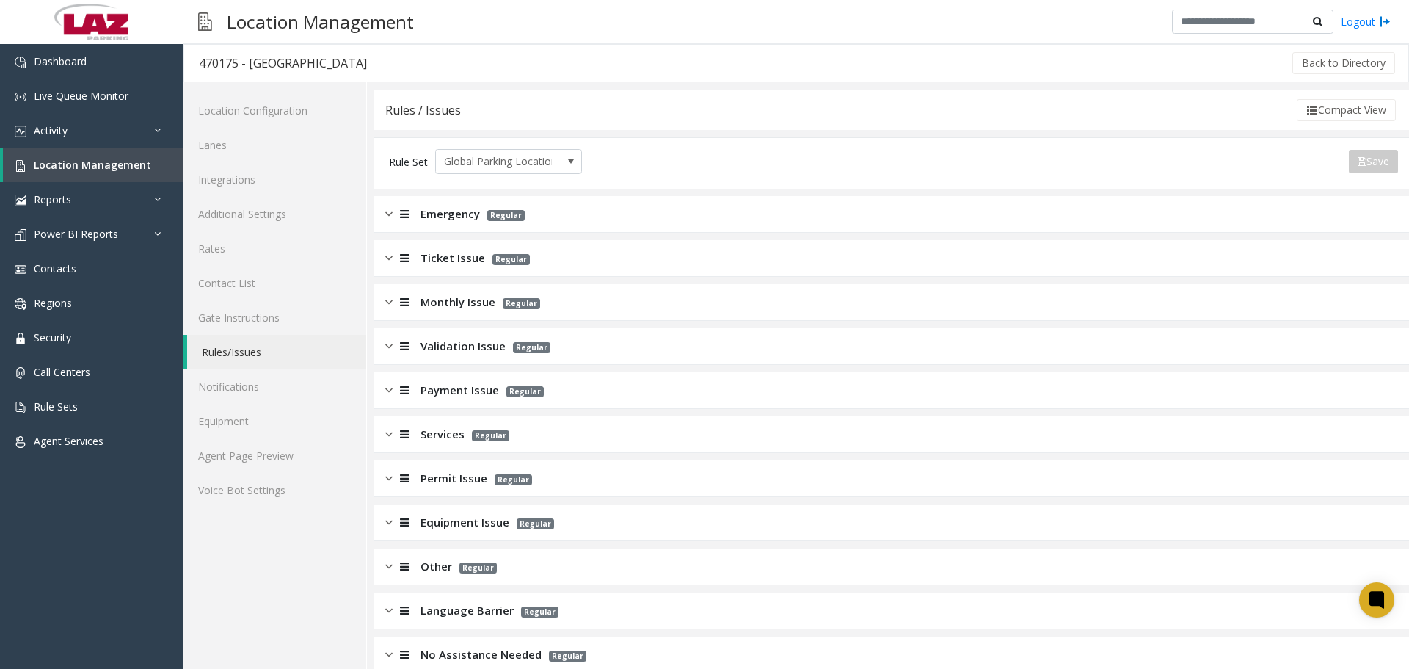
click at [429, 305] on span "Monthly Issue" at bounding box center [457, 302] width 75 height 17
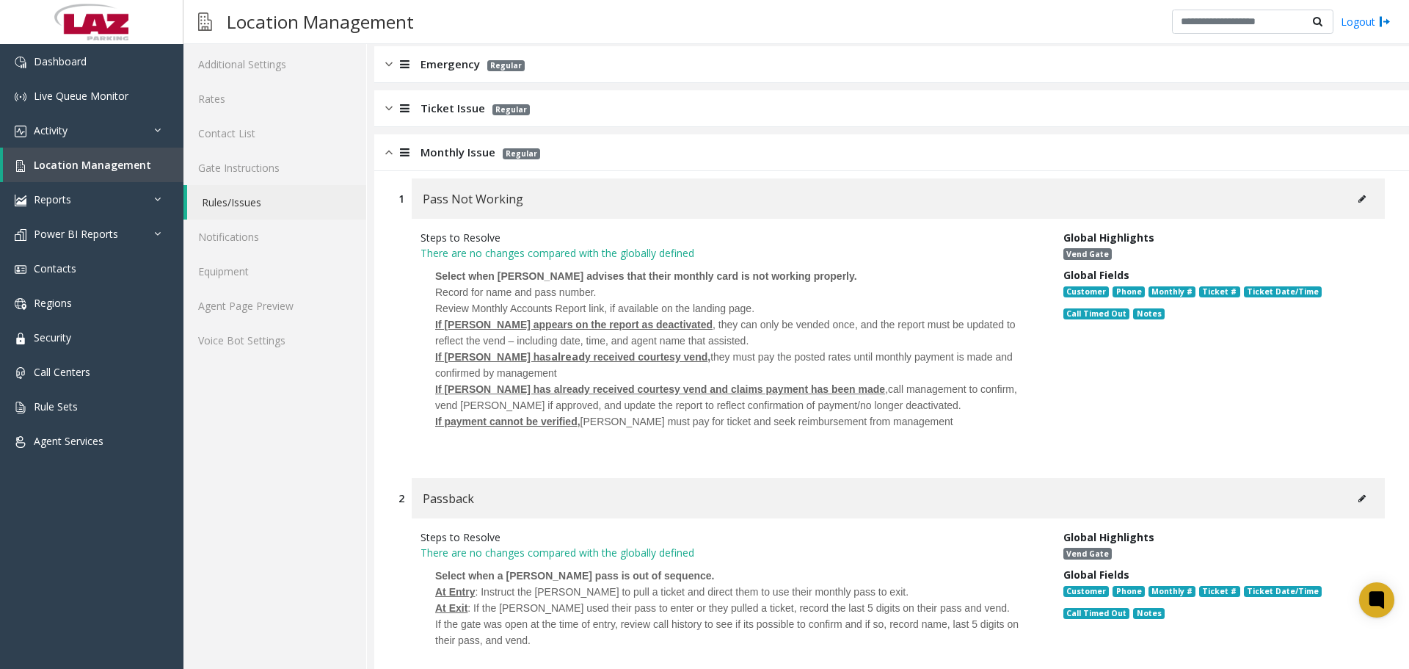
scroll to position [147, 0]
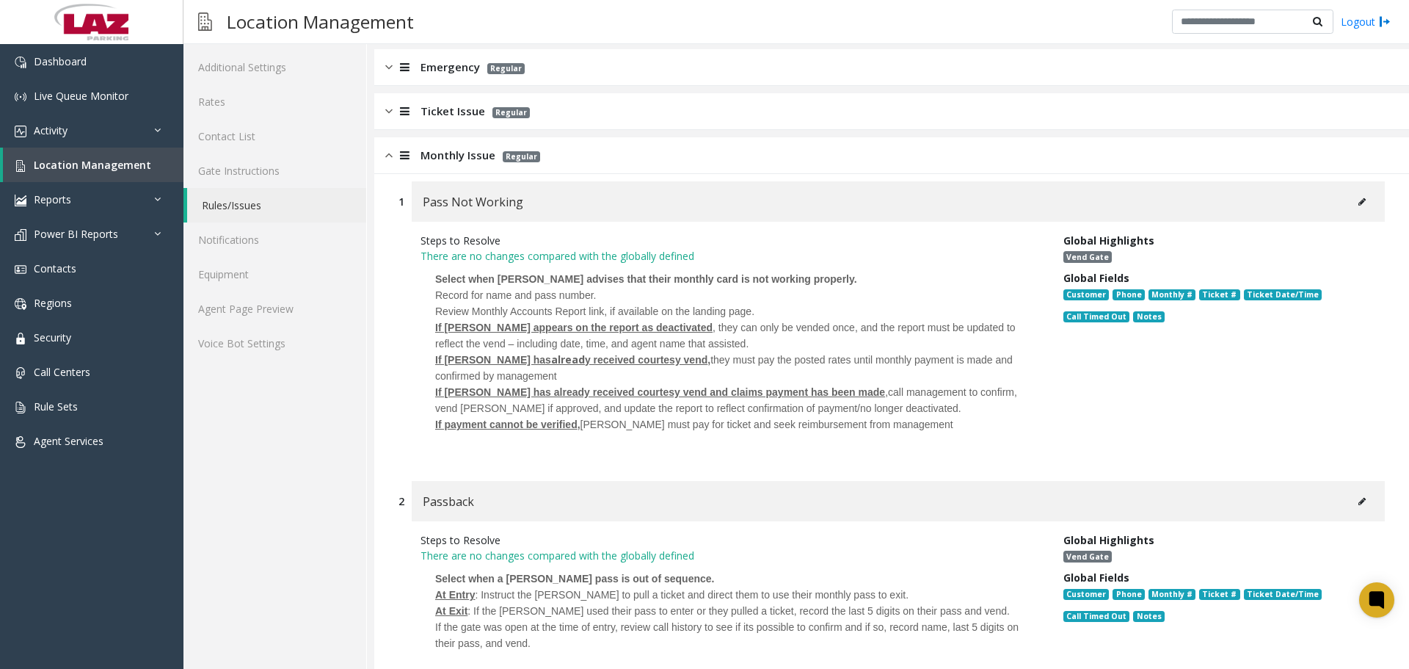
click at [1356, 197] on button at bounding box center [1361, 202] width 23 height 22
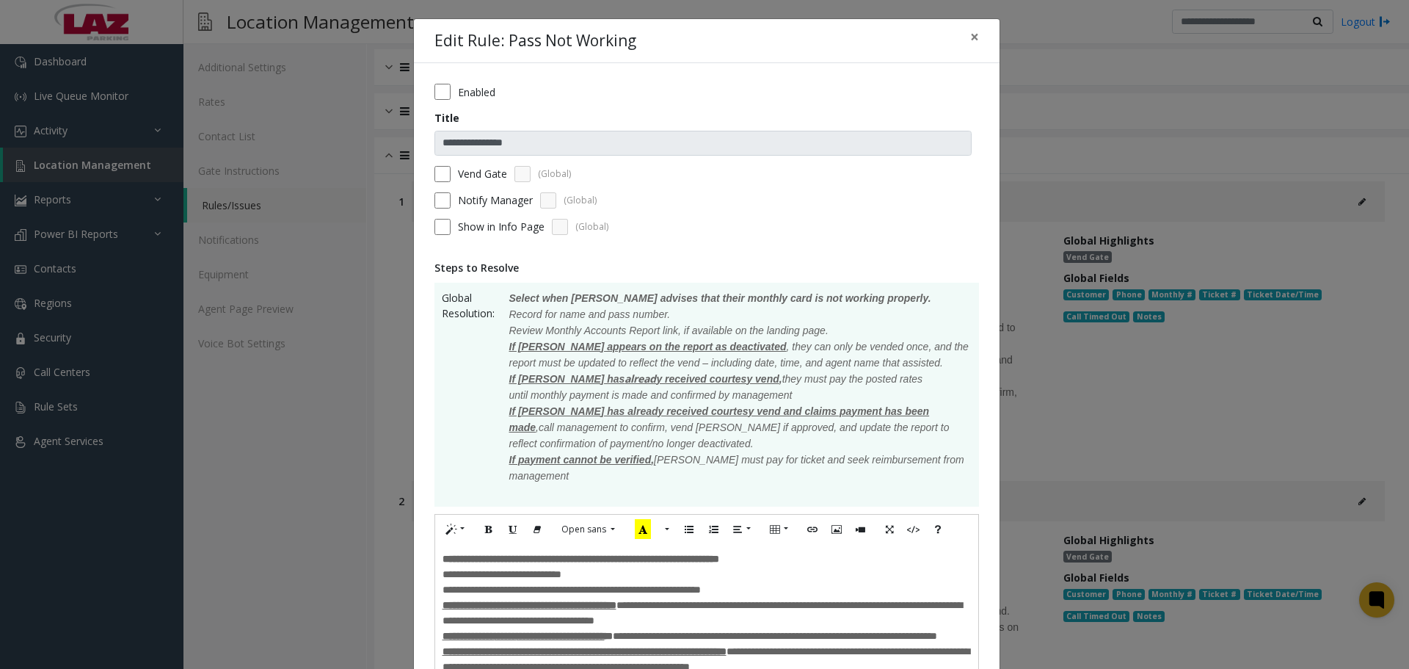
scroll to position [294, 0]
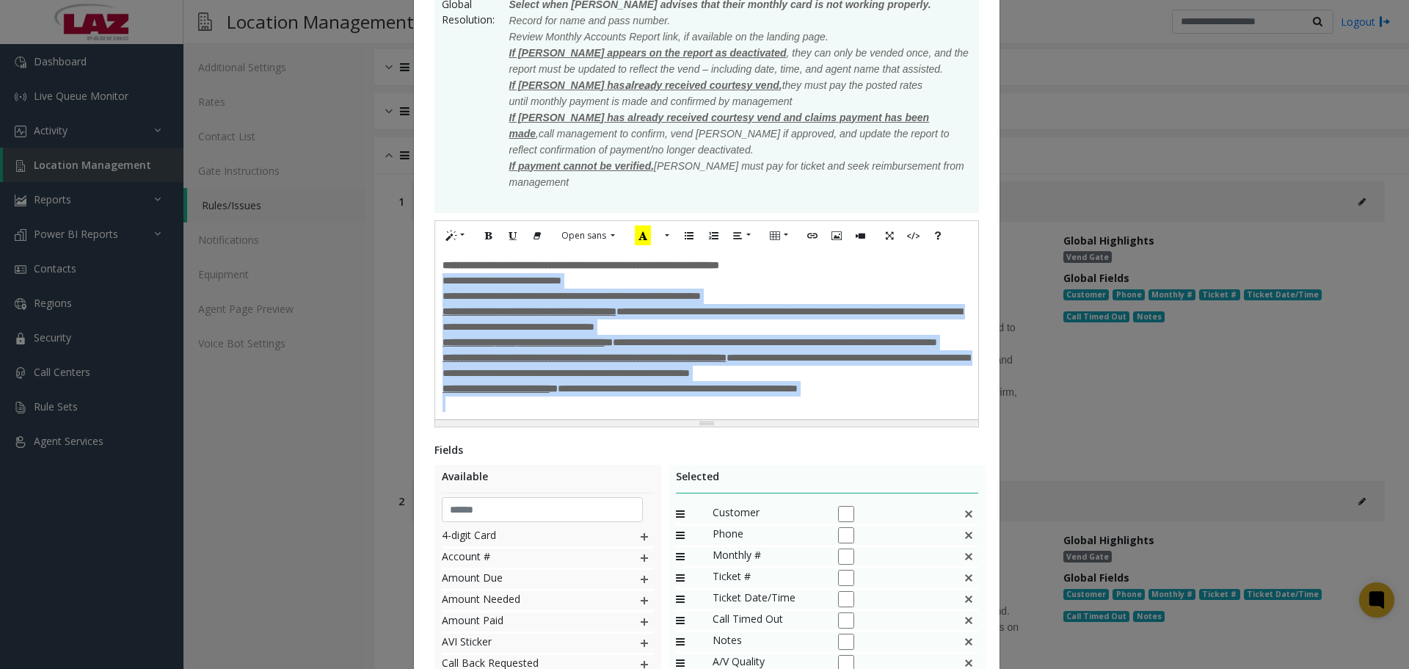
drag, startPoint x: 911, startPoint y: 424, endPoint x: 389, endPoint y: 285, distance: 540.6
click at [389, 285] on div "**********" at bounding box center [704, 334] width 1409 height 669
paste div
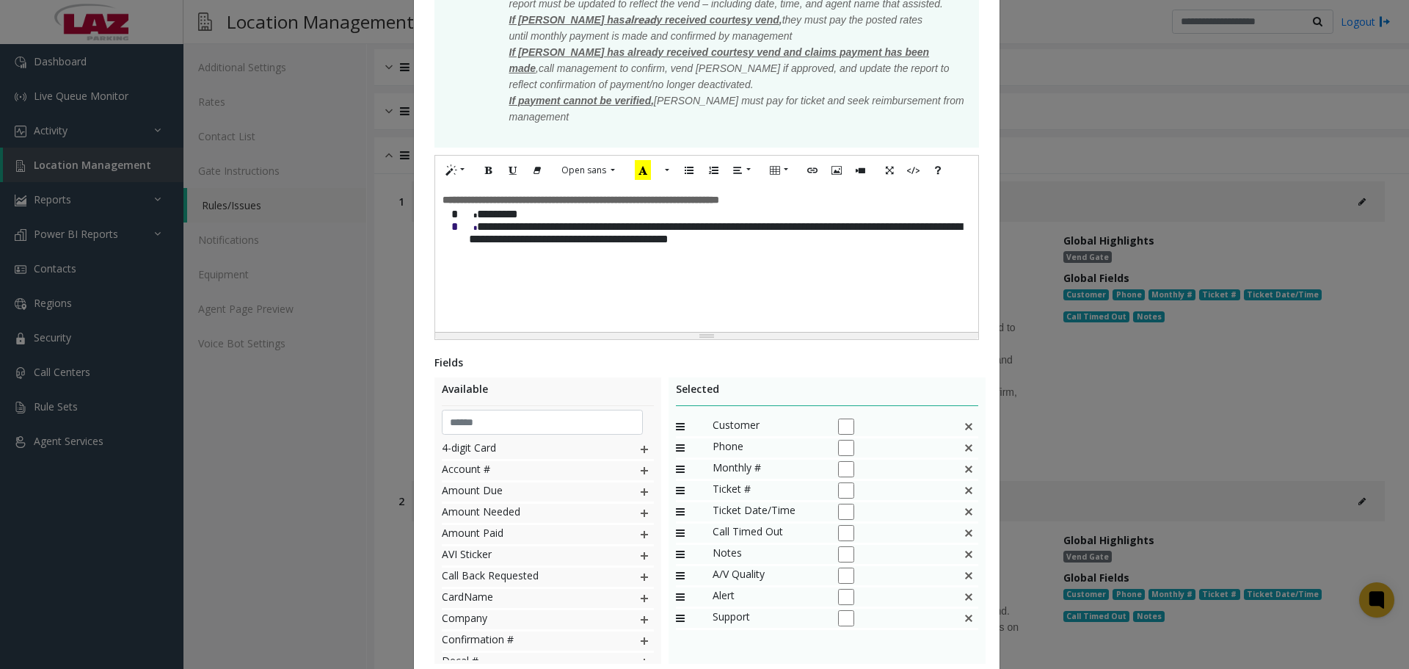
scroll to position [463, 0]
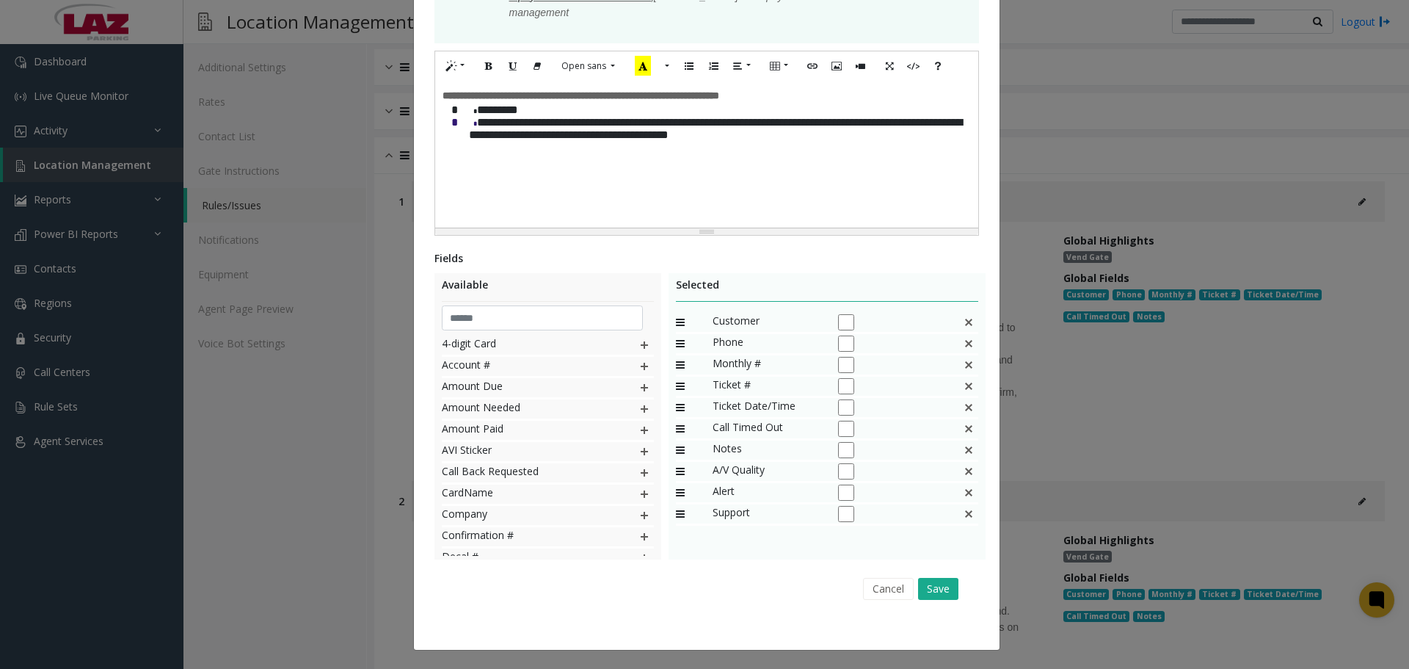
click at [953, 591] on div "Cancel Save" at bounding box center [707, 587] width 524 height 37
click at [934, 588] on button "Save" at bounding box center [938, 589] width 40 height 22
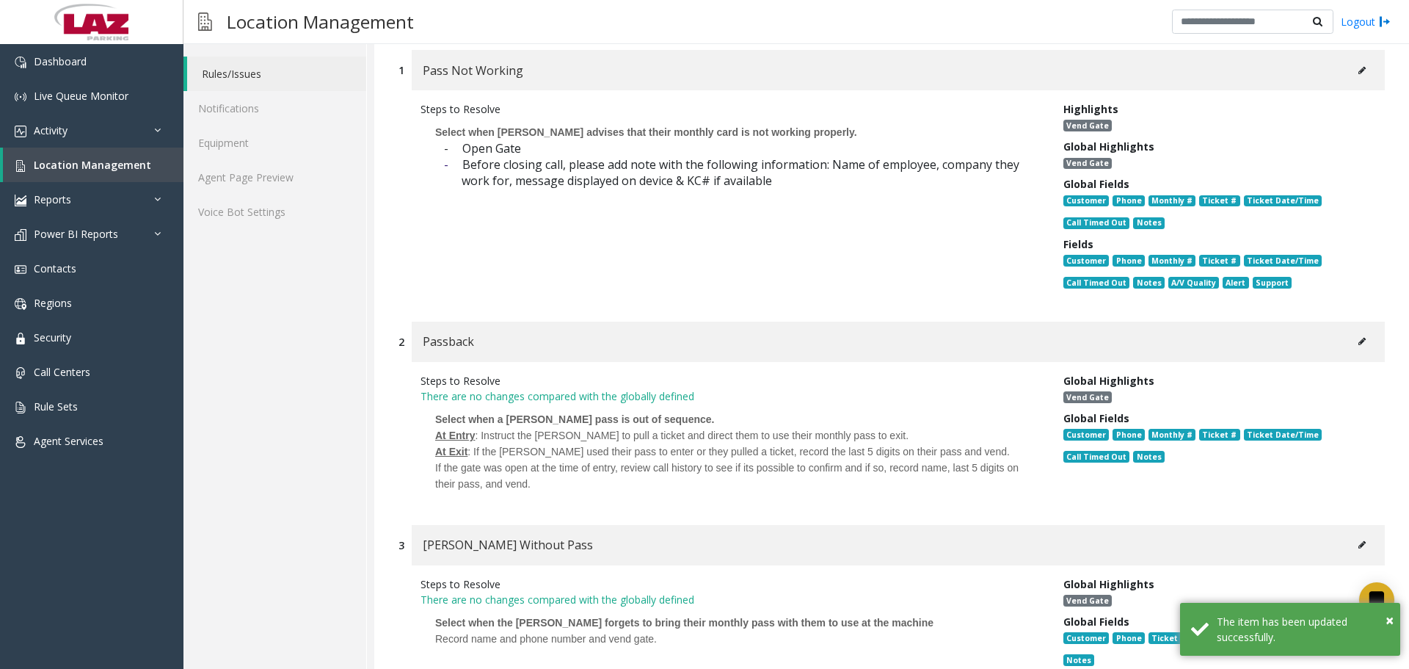
scroll to position [514, 0]
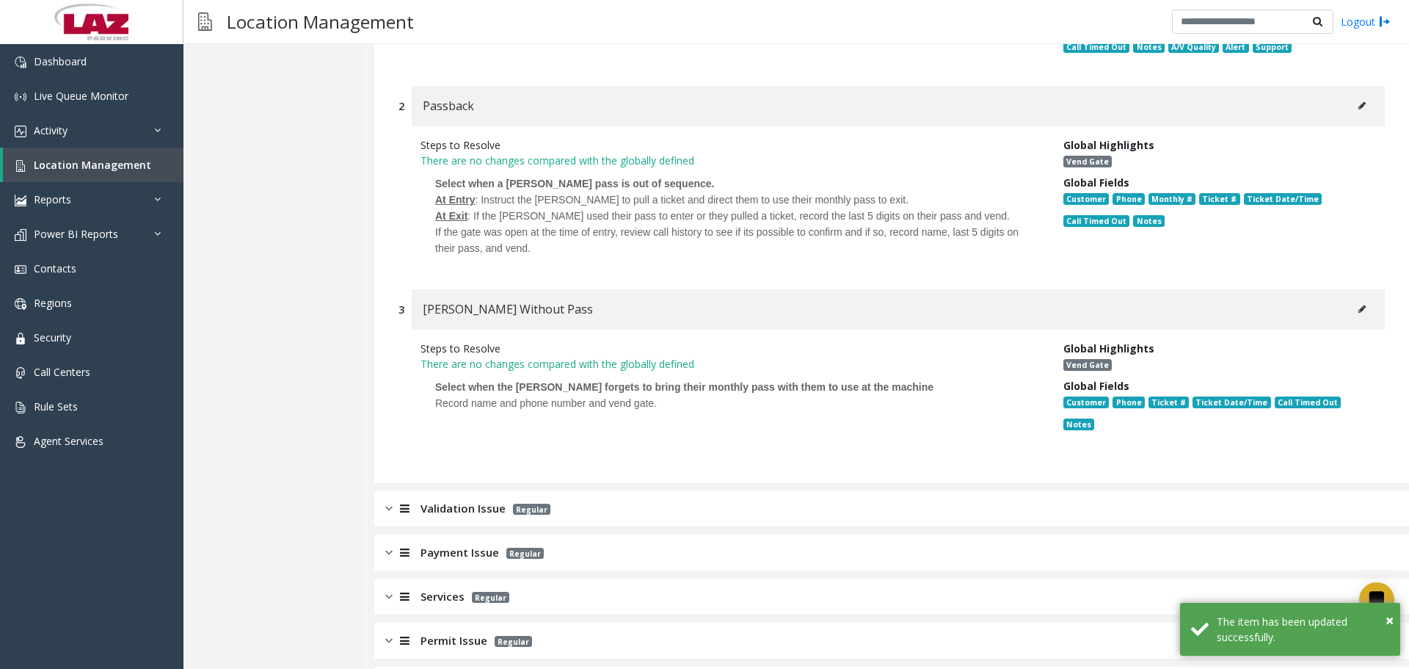
click at [1350, 310] on button at bounding box center [1361, 309] width 23 height 22
type input "**********"
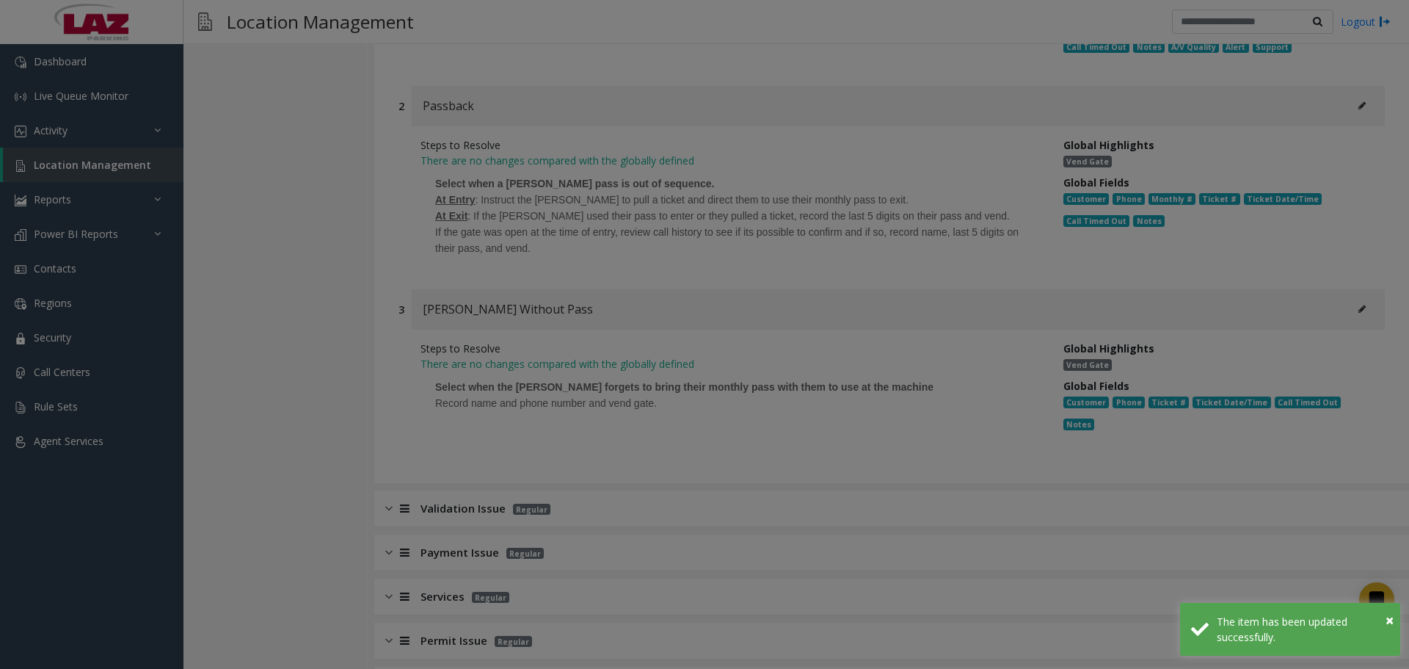
scroll to position [0, 0]
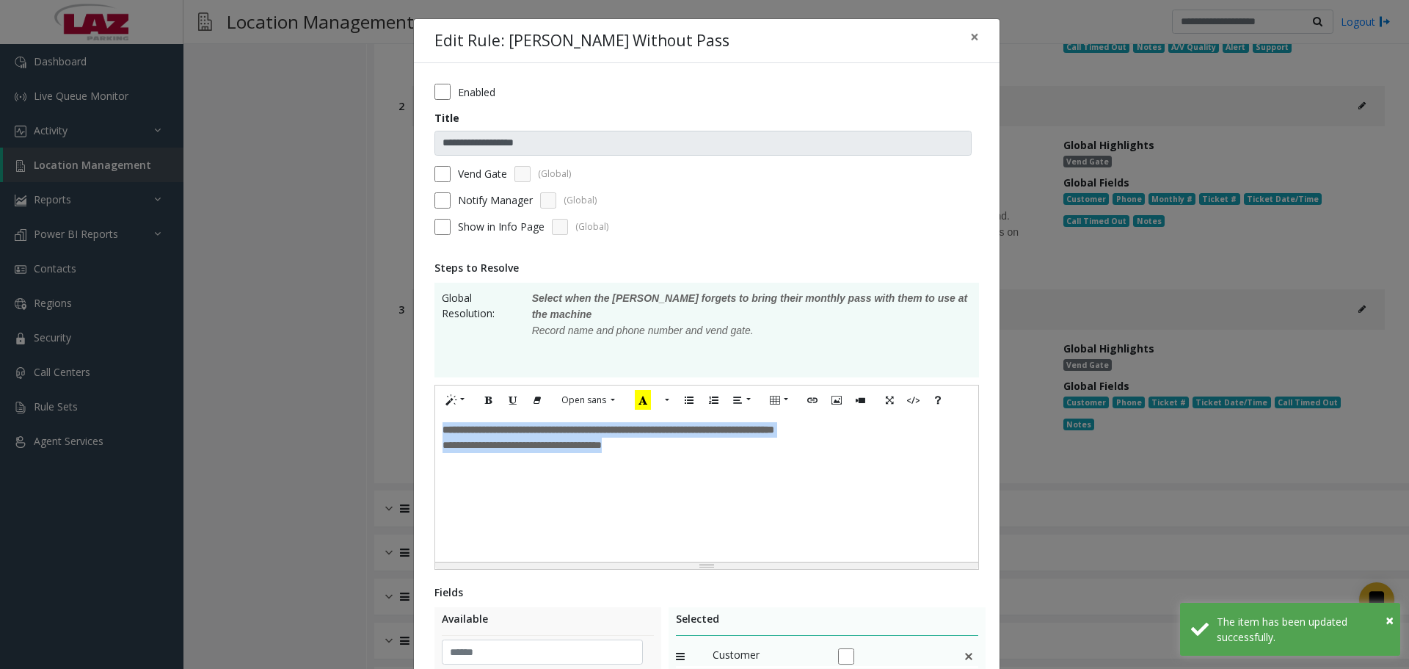
drag, startPoint x: 551, startPoint y: 468, endPoint x: 420, endPoint y: 438, distance: 134.0
click at [420, 438] on div "**********" at bounding box center [707, 523] width 586 height 920
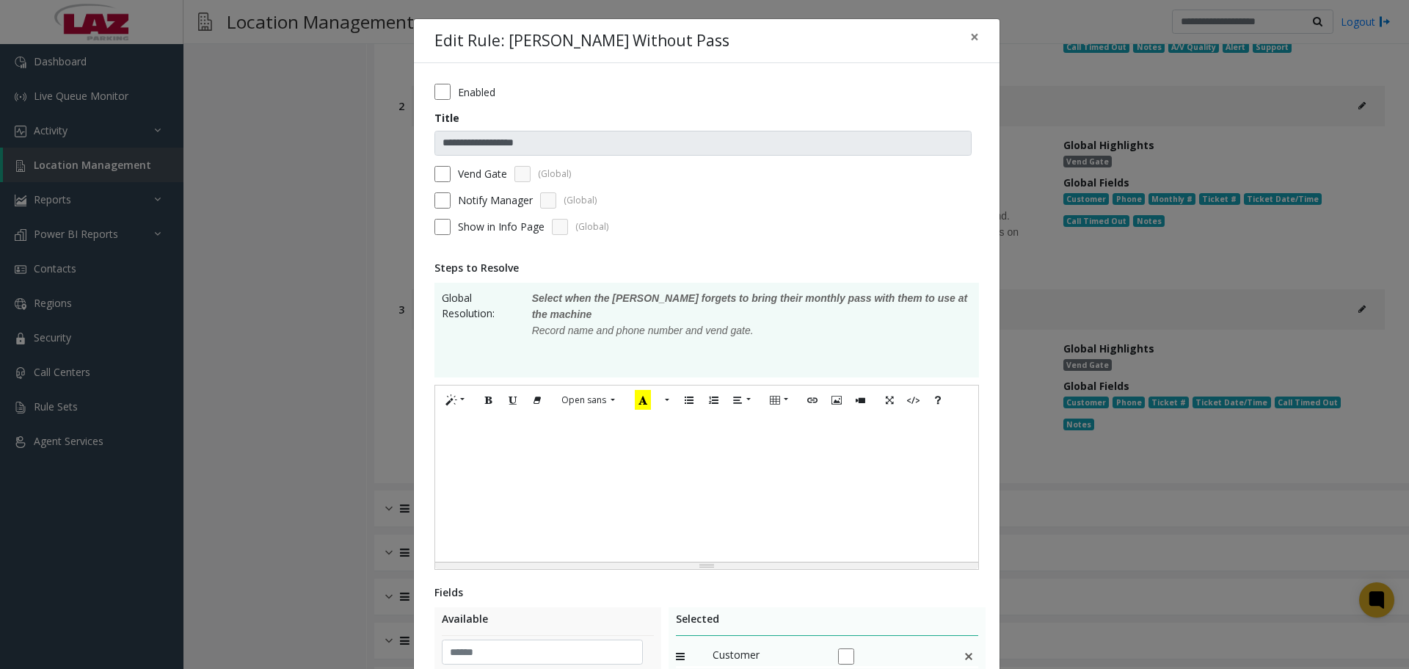
scroll to position [334, 0]
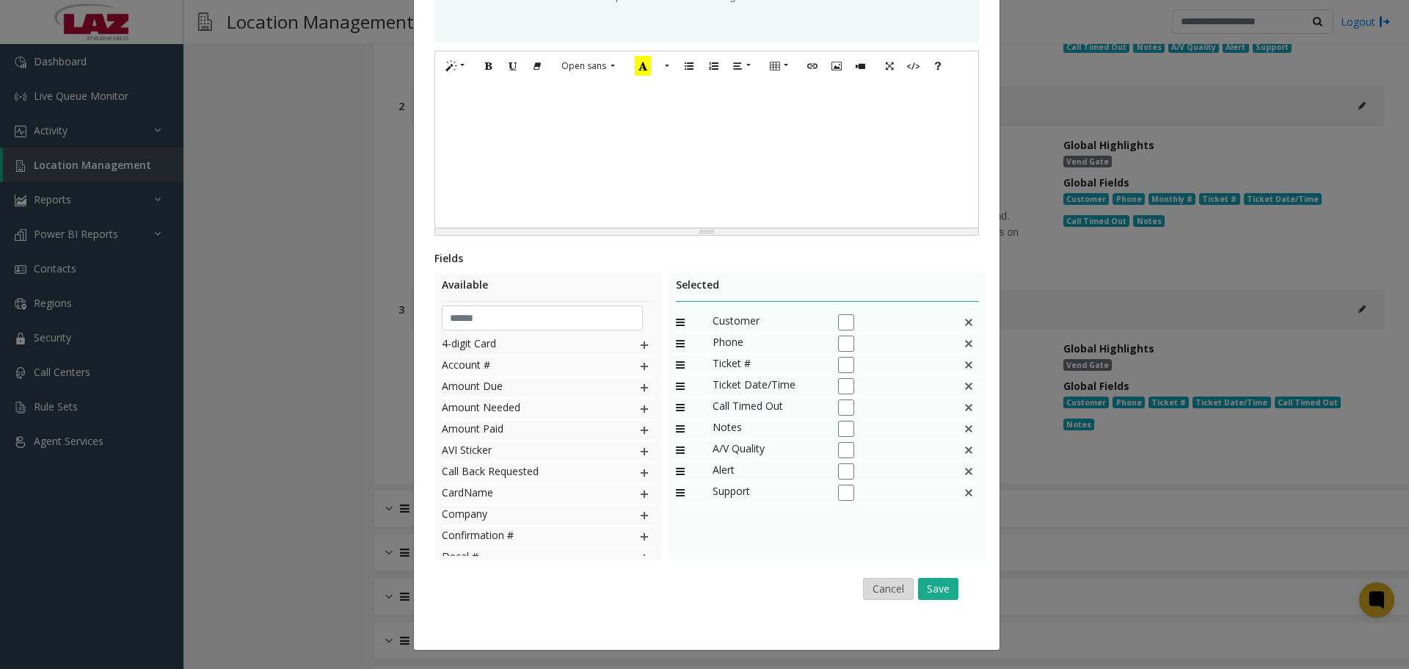
click at [878, 589] on button "Cancel" at bounding box center [888, 589] width 51 height 22
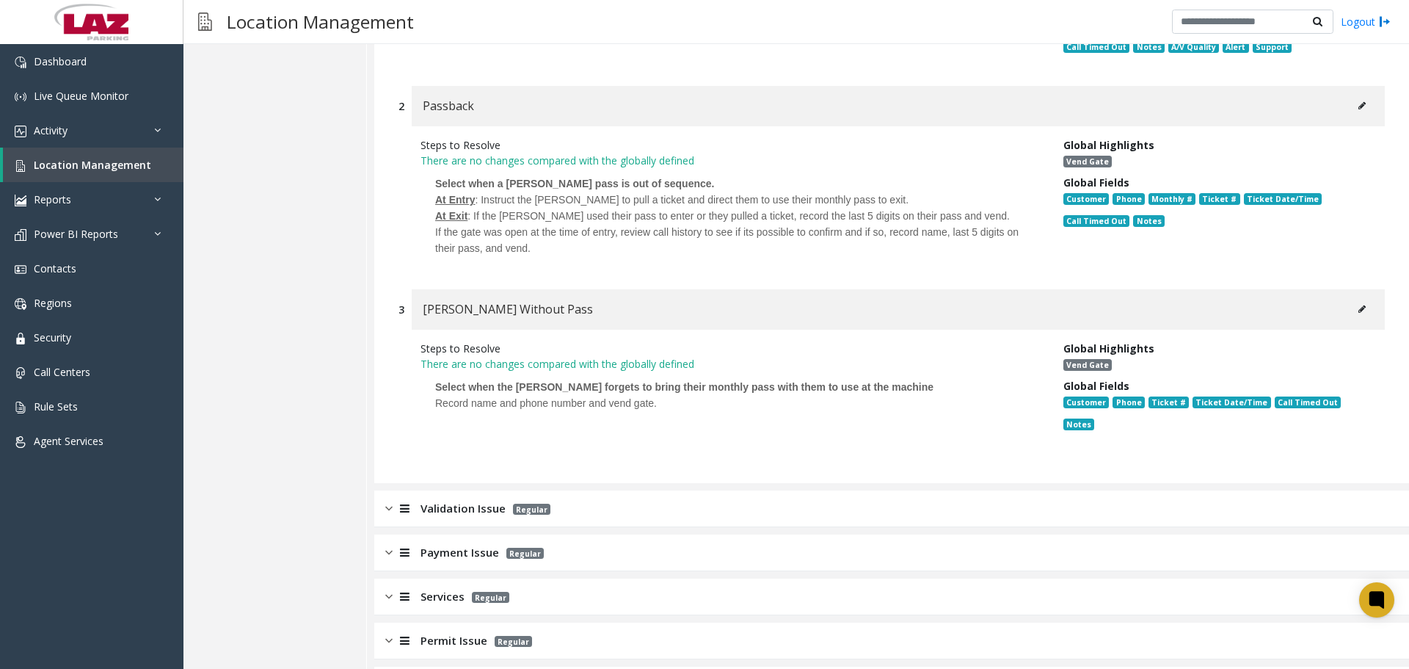
click at [1355, 309] on button at bounding box center [1361, 309] width 23 height 22
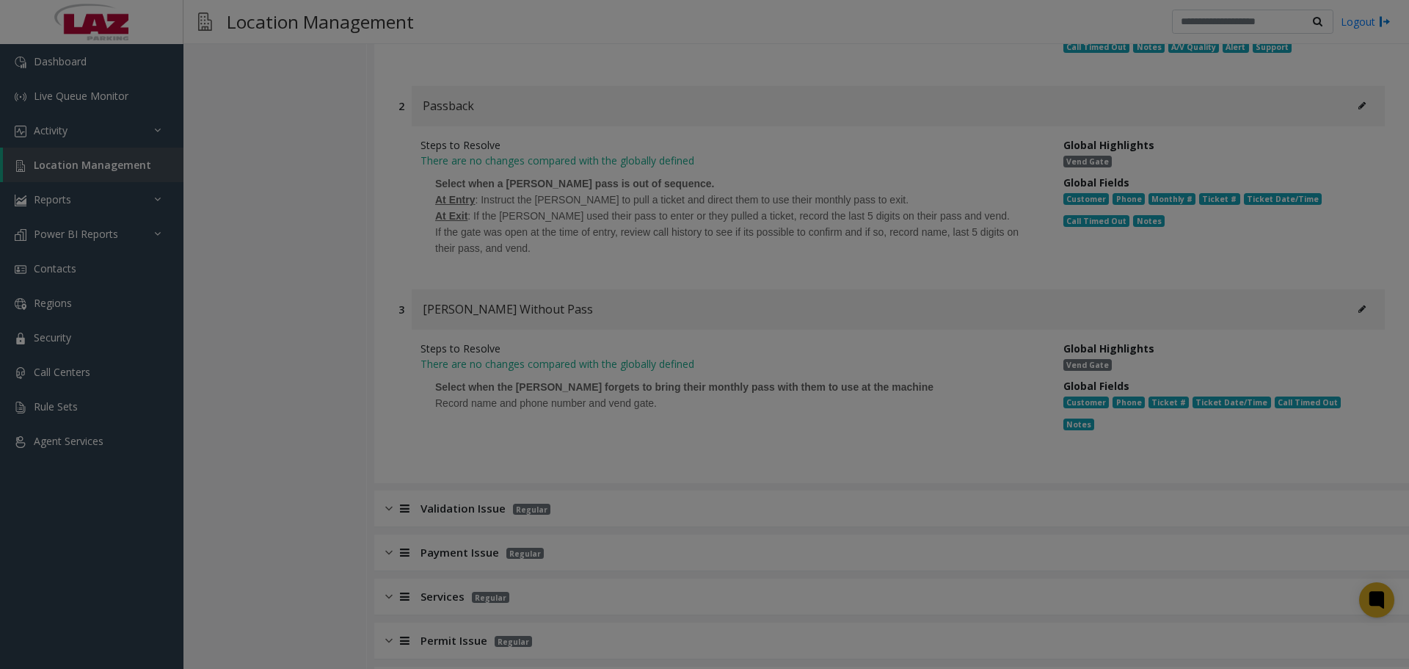
scroll to position [0, 0]
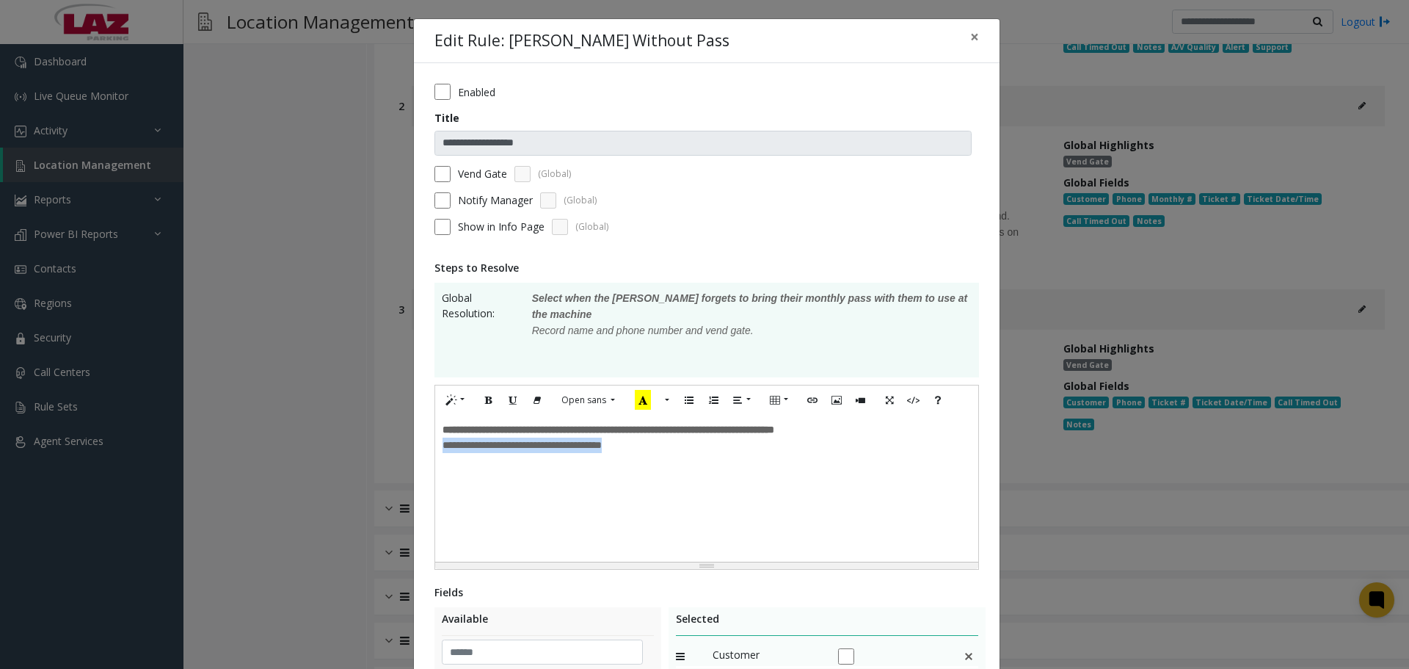
drag, startPoint x: 673, startPoint y: 448, endPoint x: 409, endPoint y: 446, distance: 263.5
click at [414, 446] on div "**********" at bounding box center [707, 523] width 586 height 920
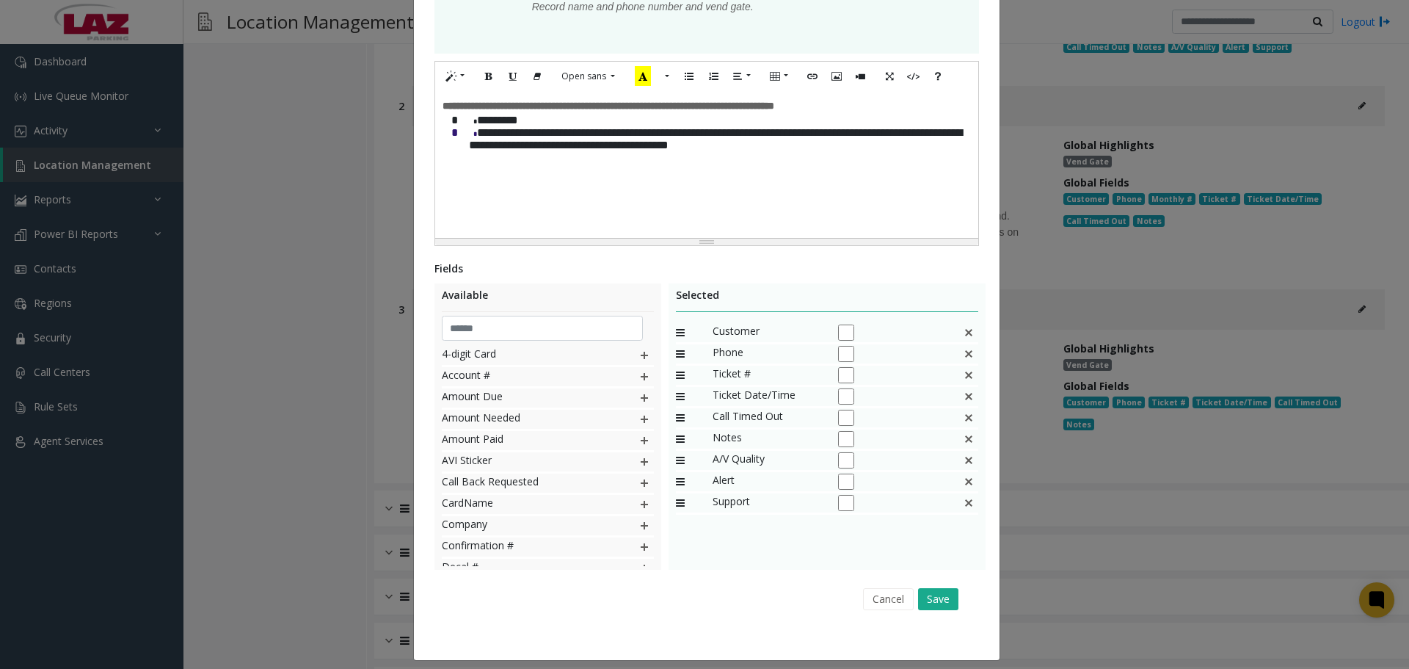
scroll to position [334, 0]
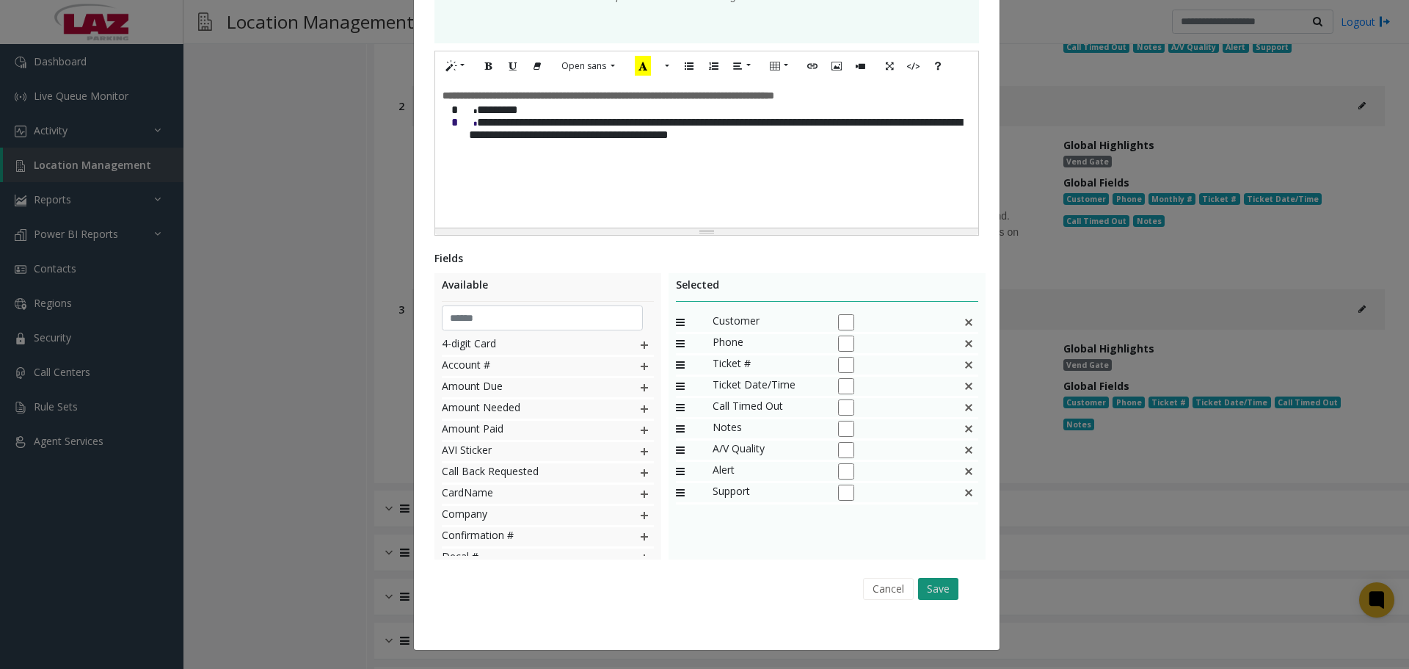
click at [936, 585] on button "Save" at bounding box center [938, 589] width 40 height 22
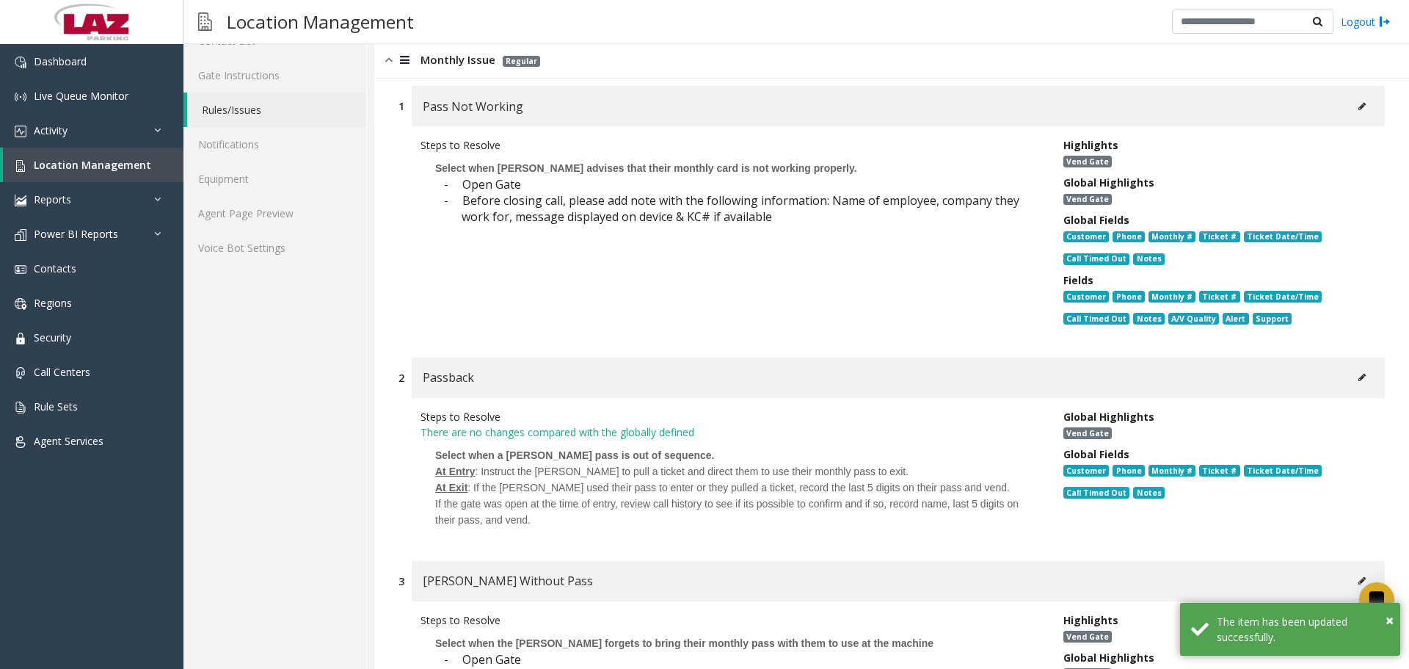
scroll to position [0, 0]
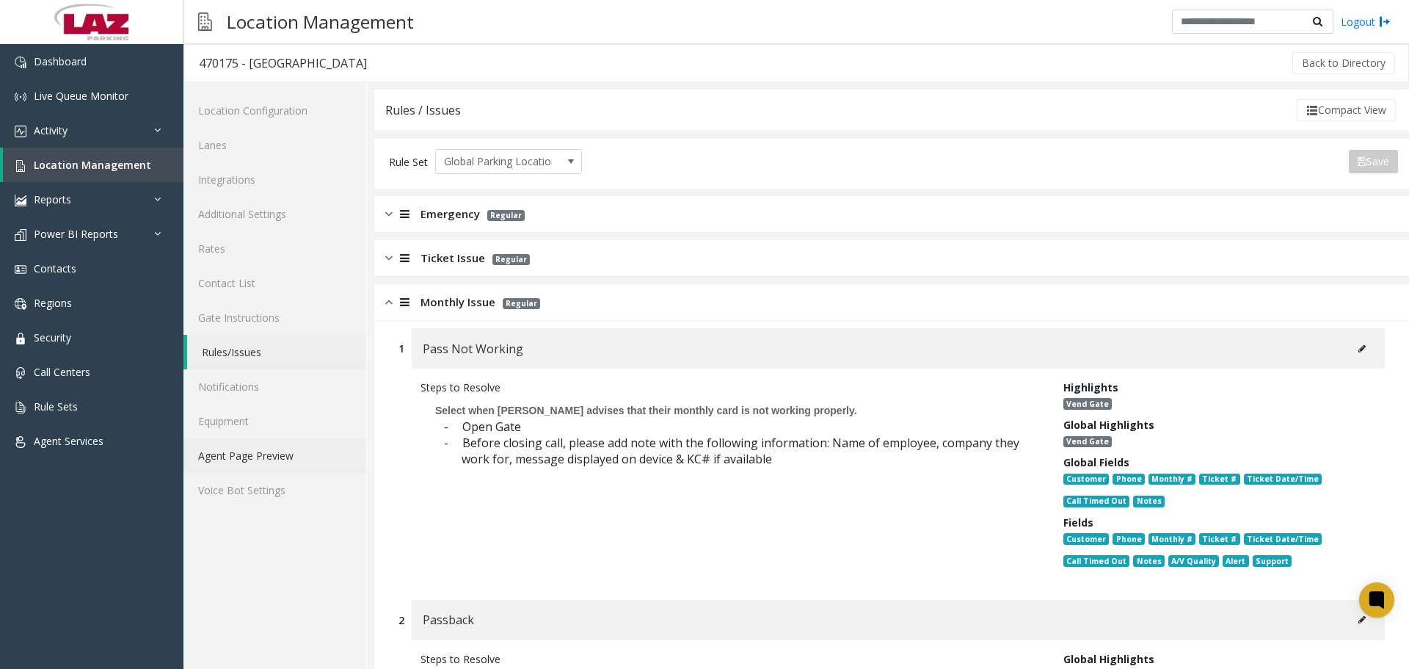
click at [293, 448] on link "Agent Page Preview" at bounding box center [274, 455] width 183 height 34
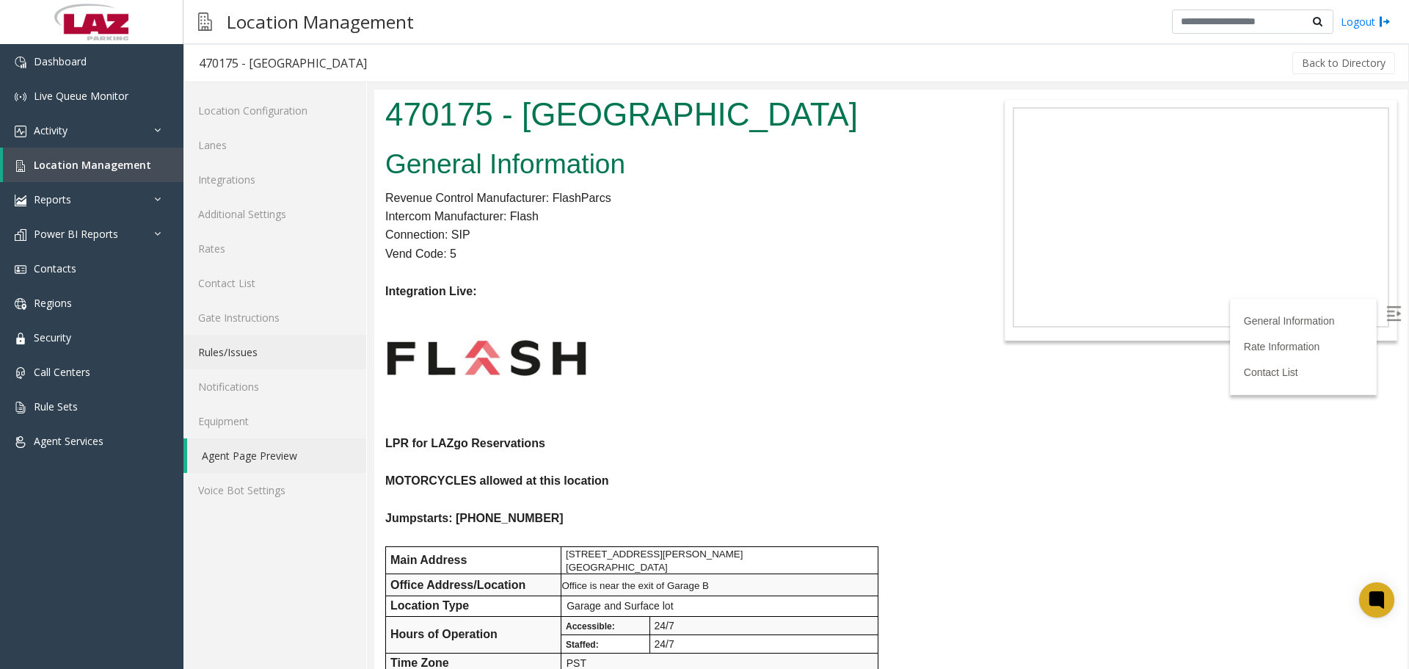
click at [239, 338] on link "Rules/Issues" at bounding box center [274, 352] width 183 height 34
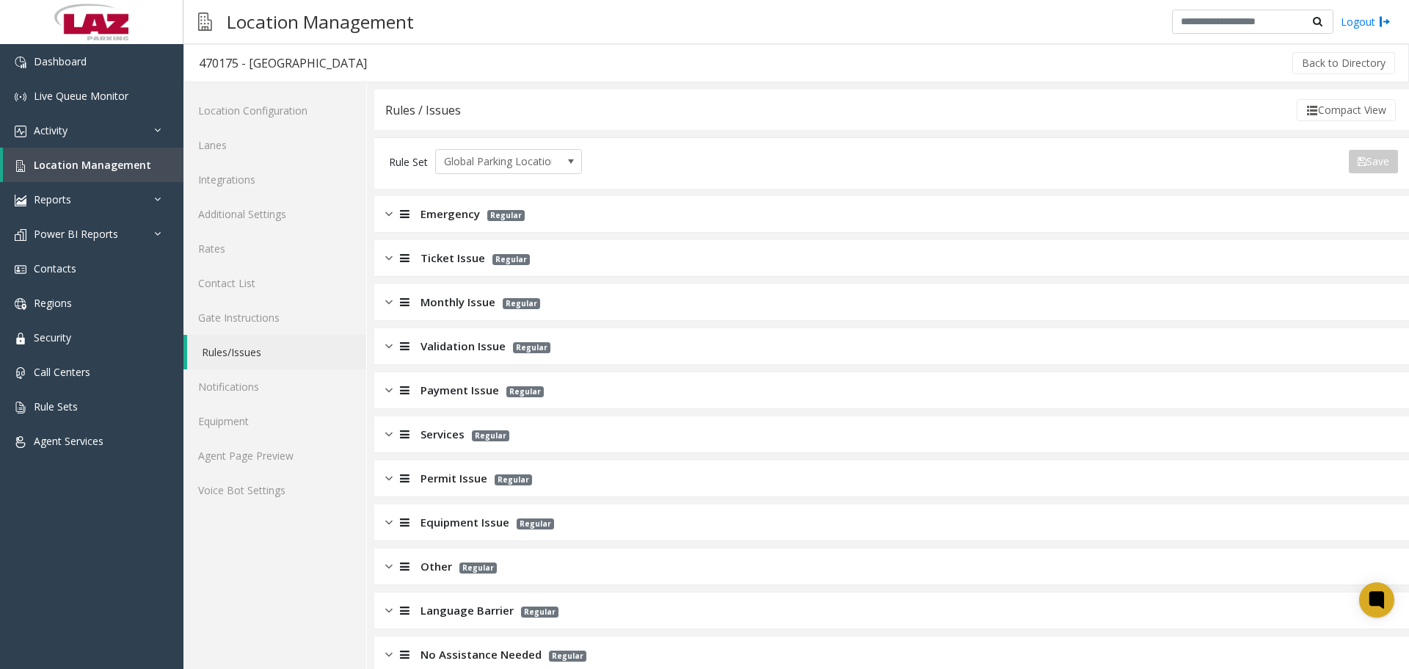
click at [448, 210] on span "Emergency" at bounding box center [449, 213] width 59 height 17
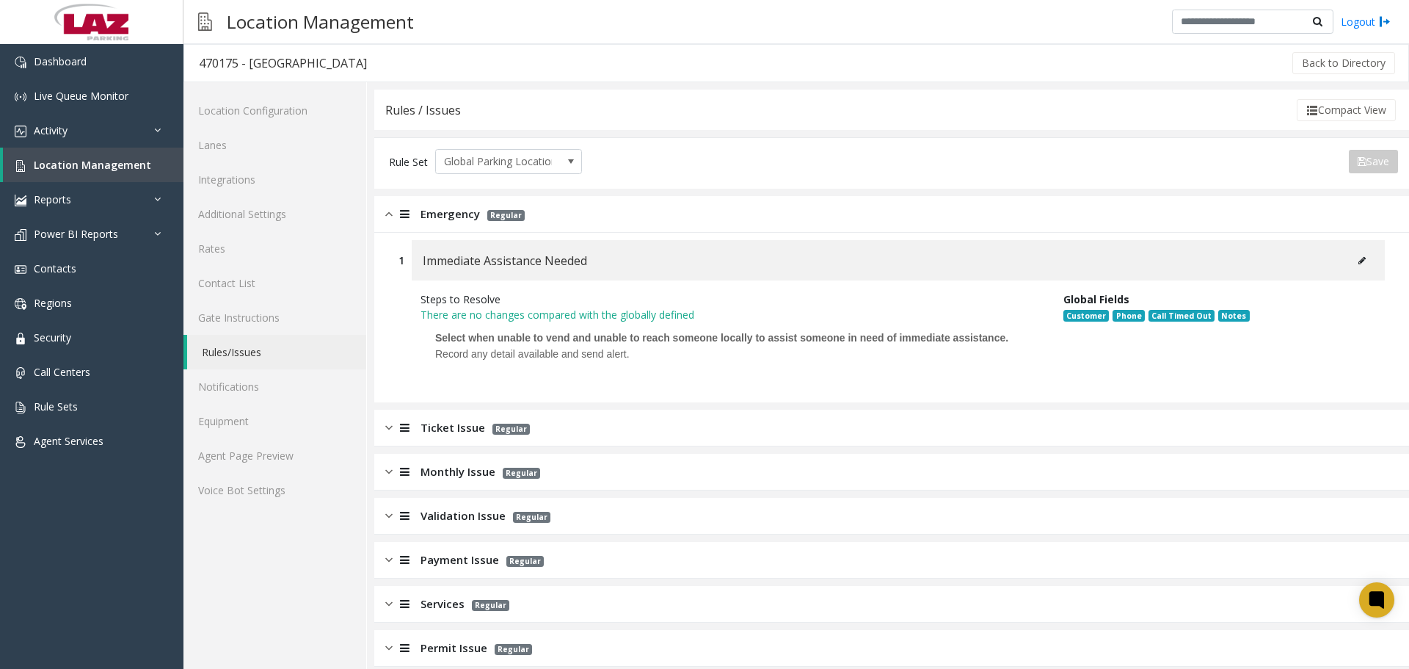
click at [448, 210] on span "Emergency" at bounding box center [449, 213] width 59 height 17
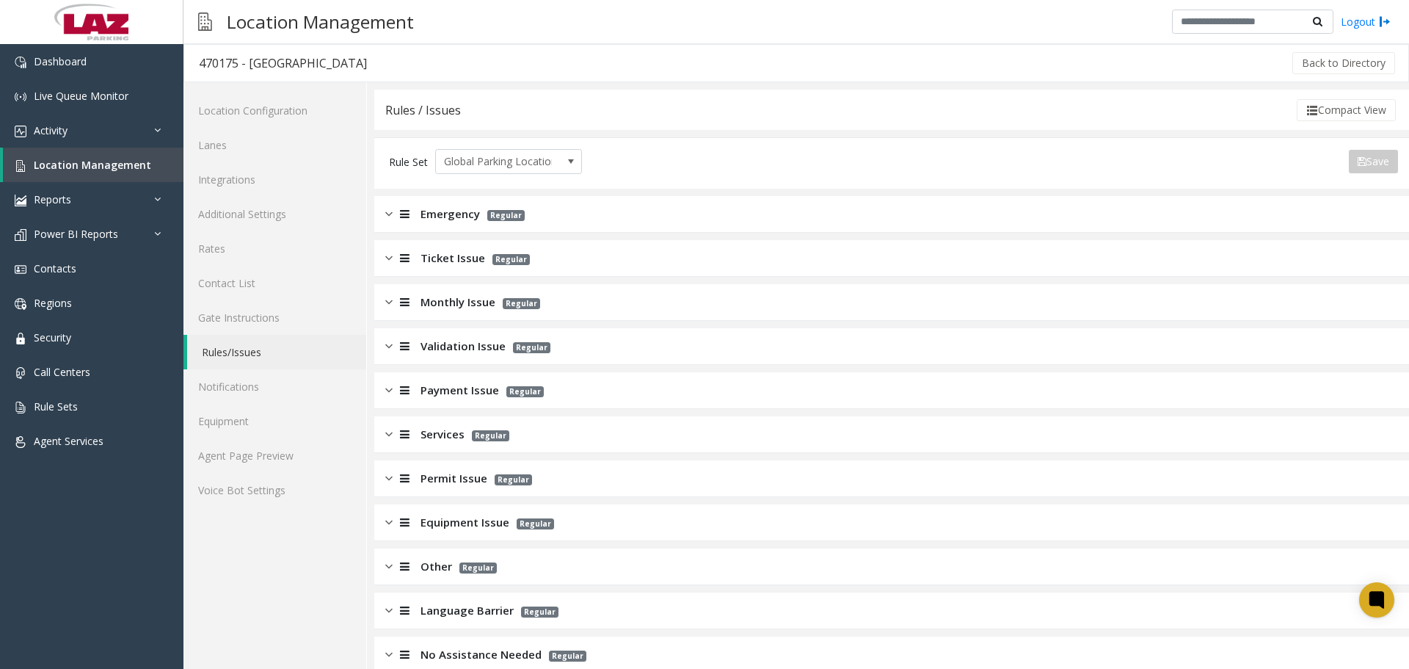
click at [433, 258] on span "Ticket Issue" at bounding box center [452, 258] width 65 height 17
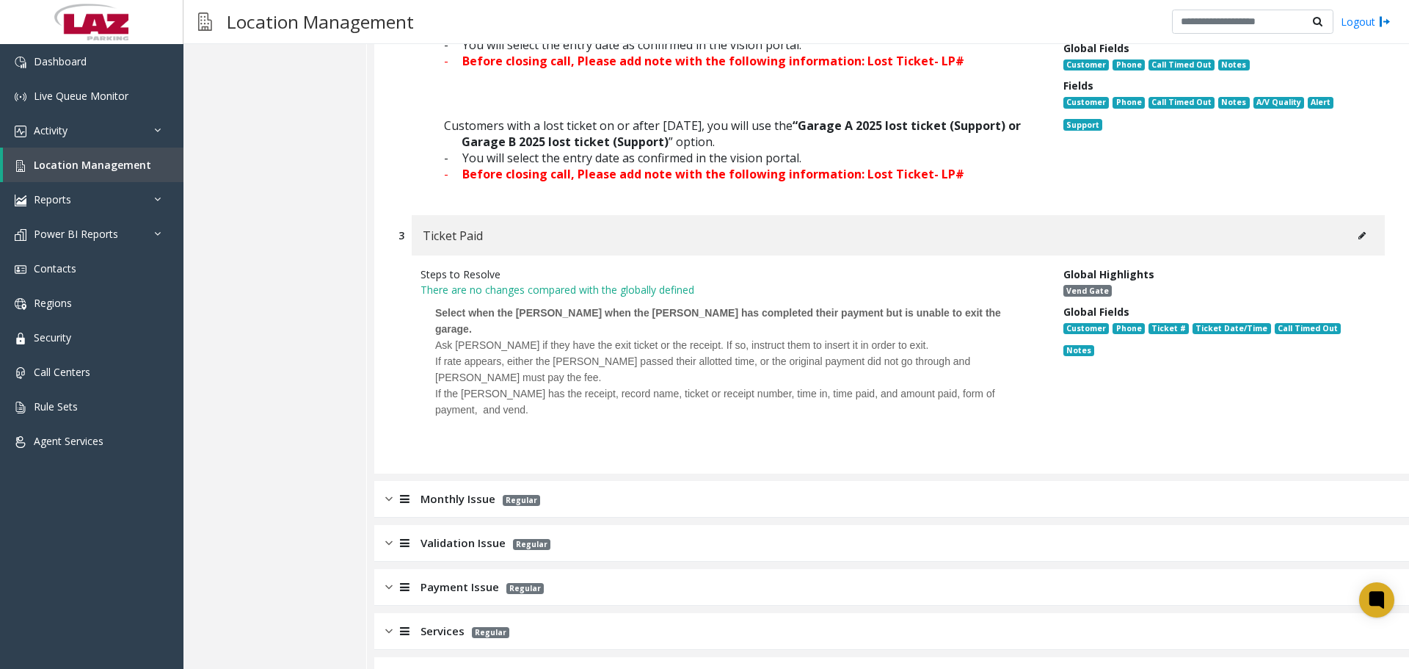
scroll to position [776, 0]
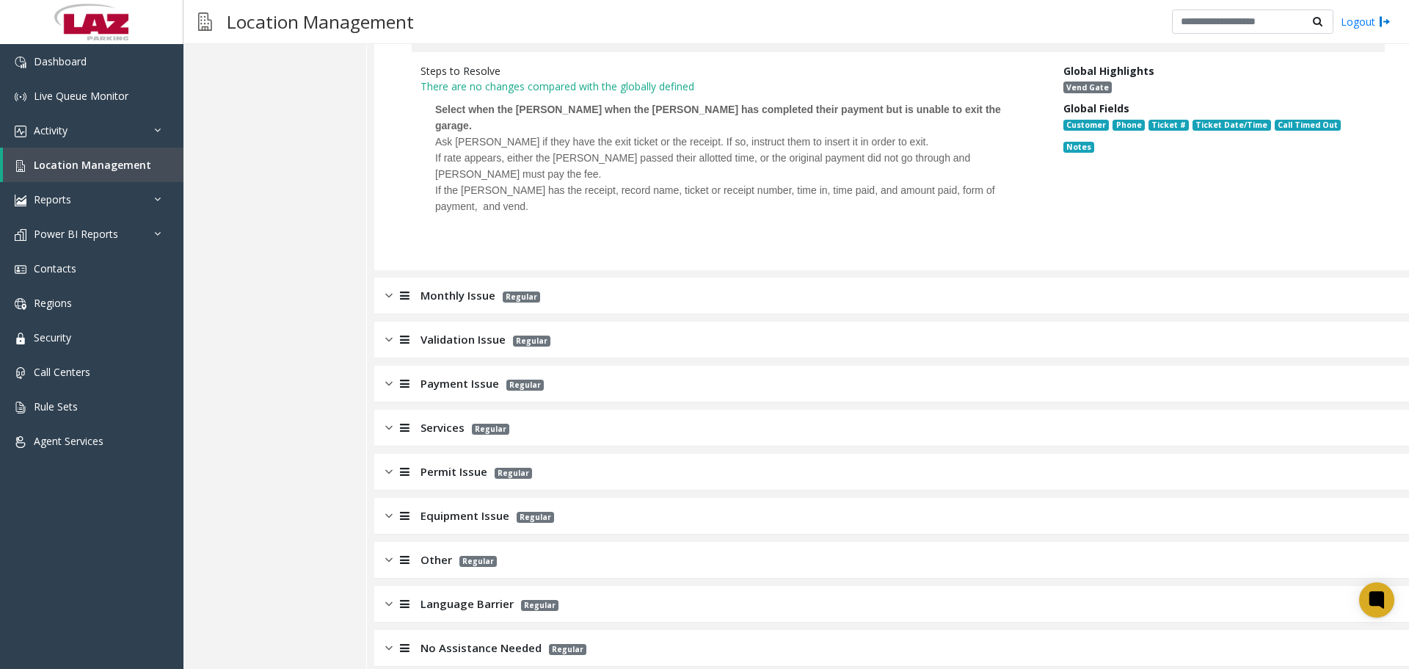
click at [477, 287] on span "Monthly Issue" at bounding box center [457, 295] width 75 height 17
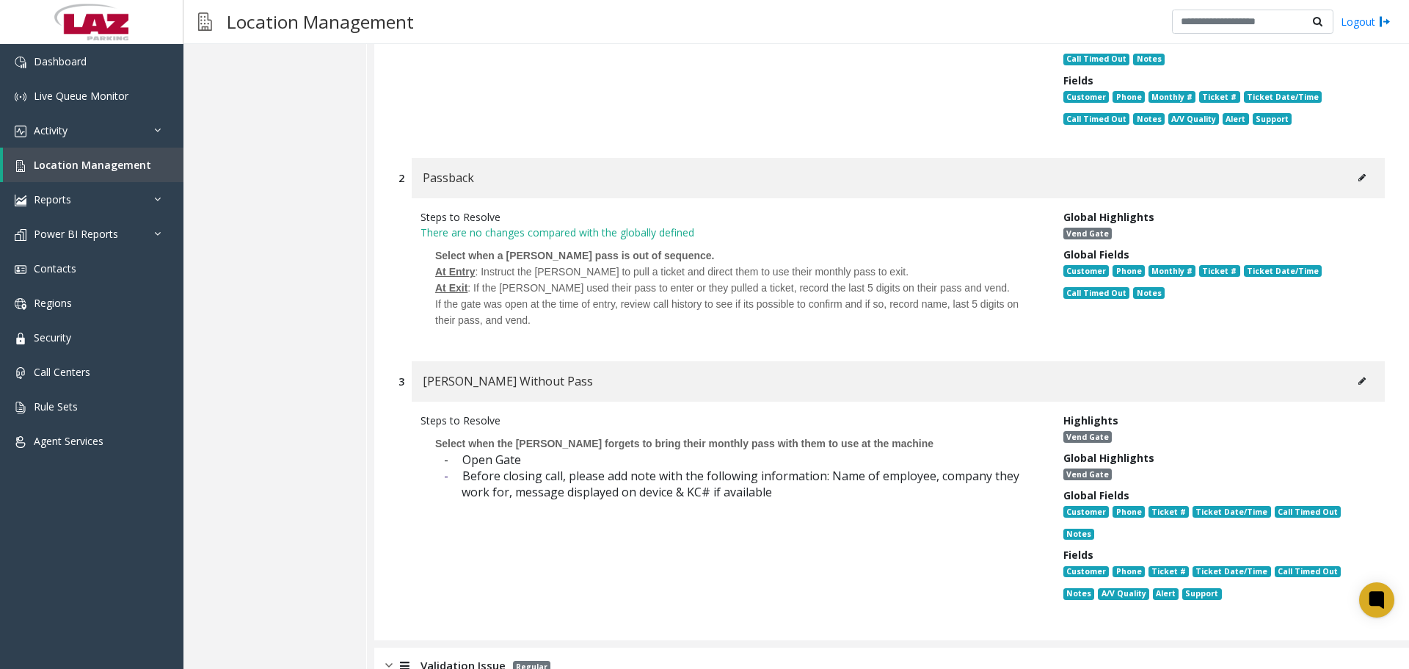
scroll to position [1537, 0]
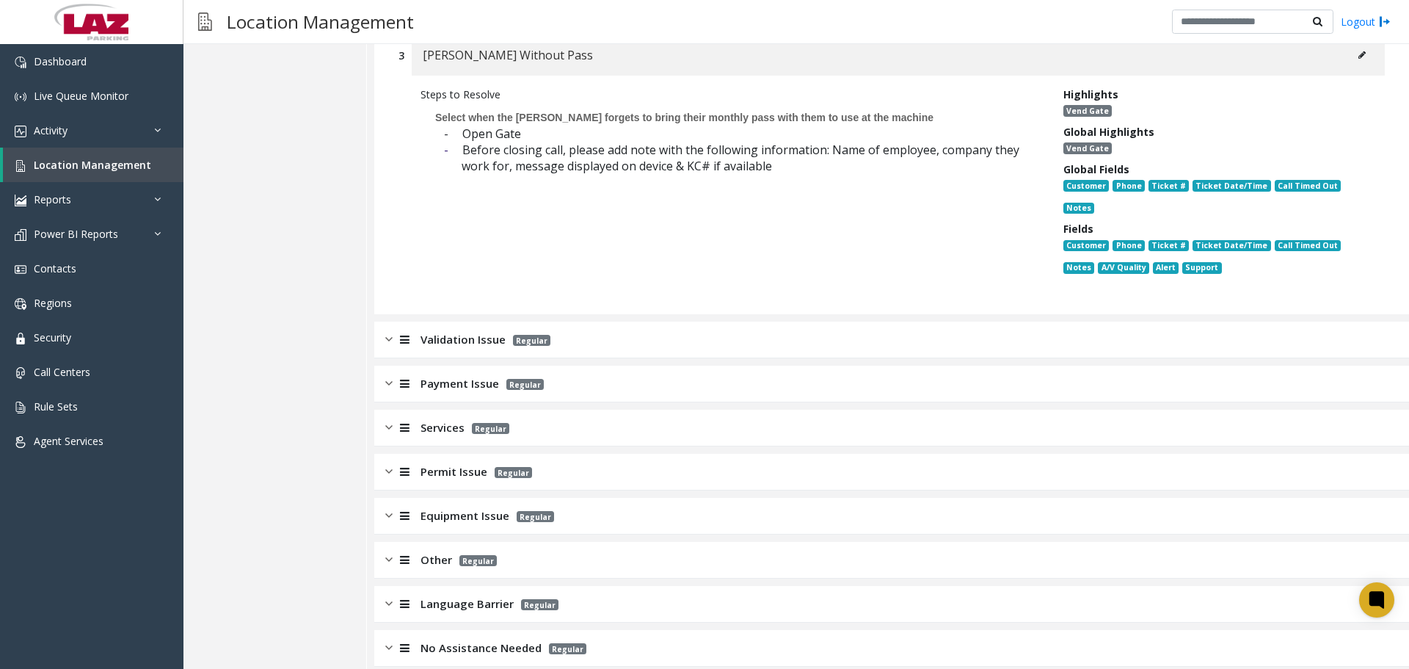
click at [444, 551] on span "Other" at bounding box center [436, 559] width 32 height 17
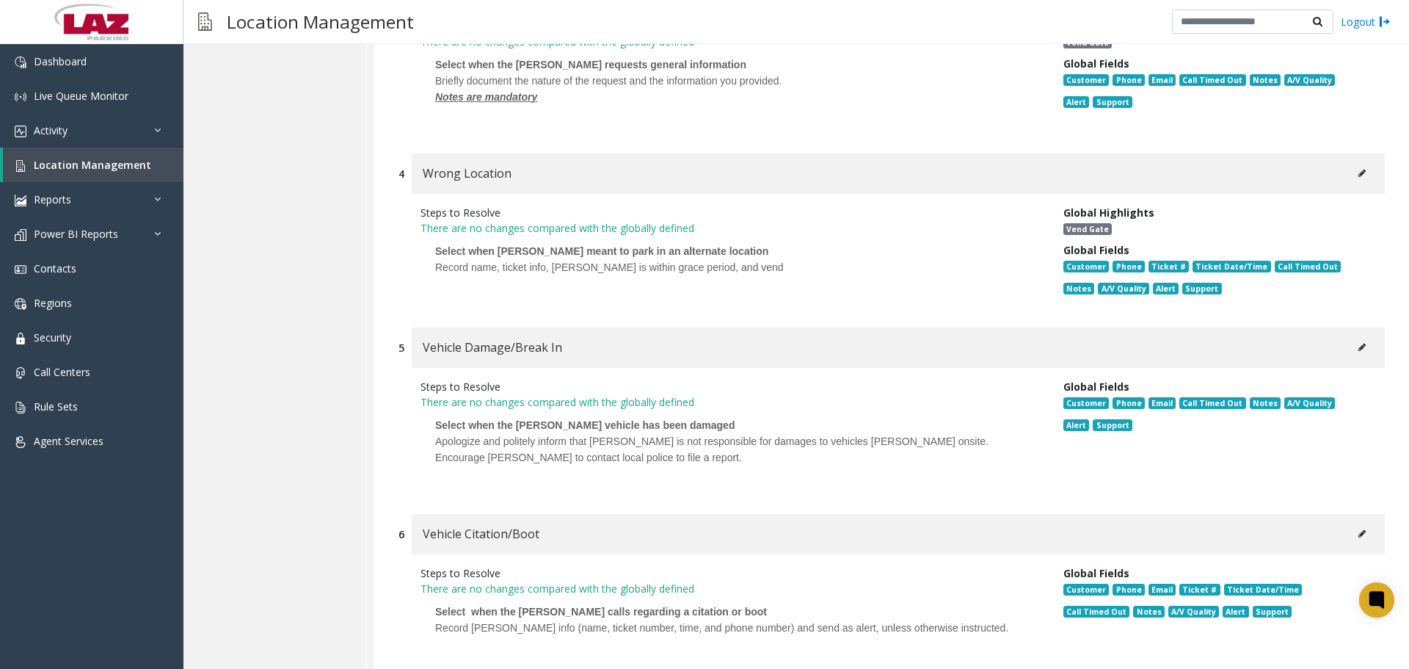
scroll to position [2658, 0]
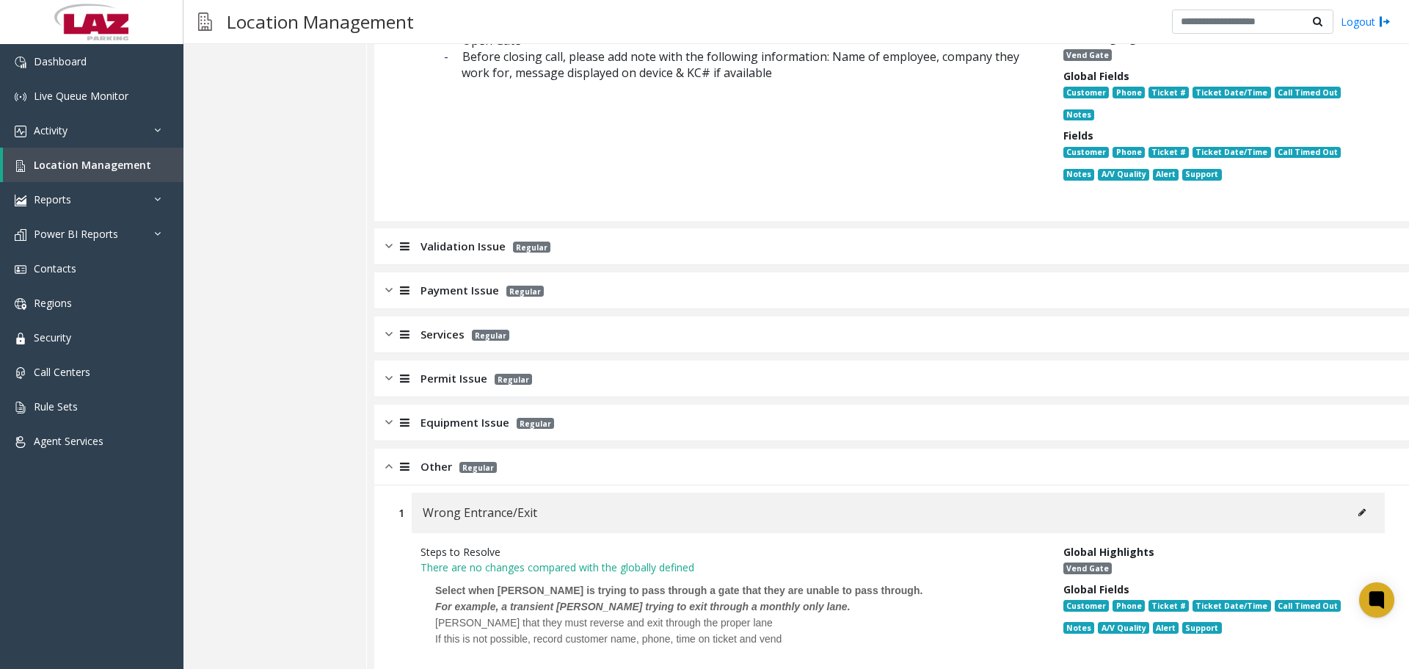
click at [402, 448] on div "Other Regular" at bounding box center [891, 466] width 1035 height 37
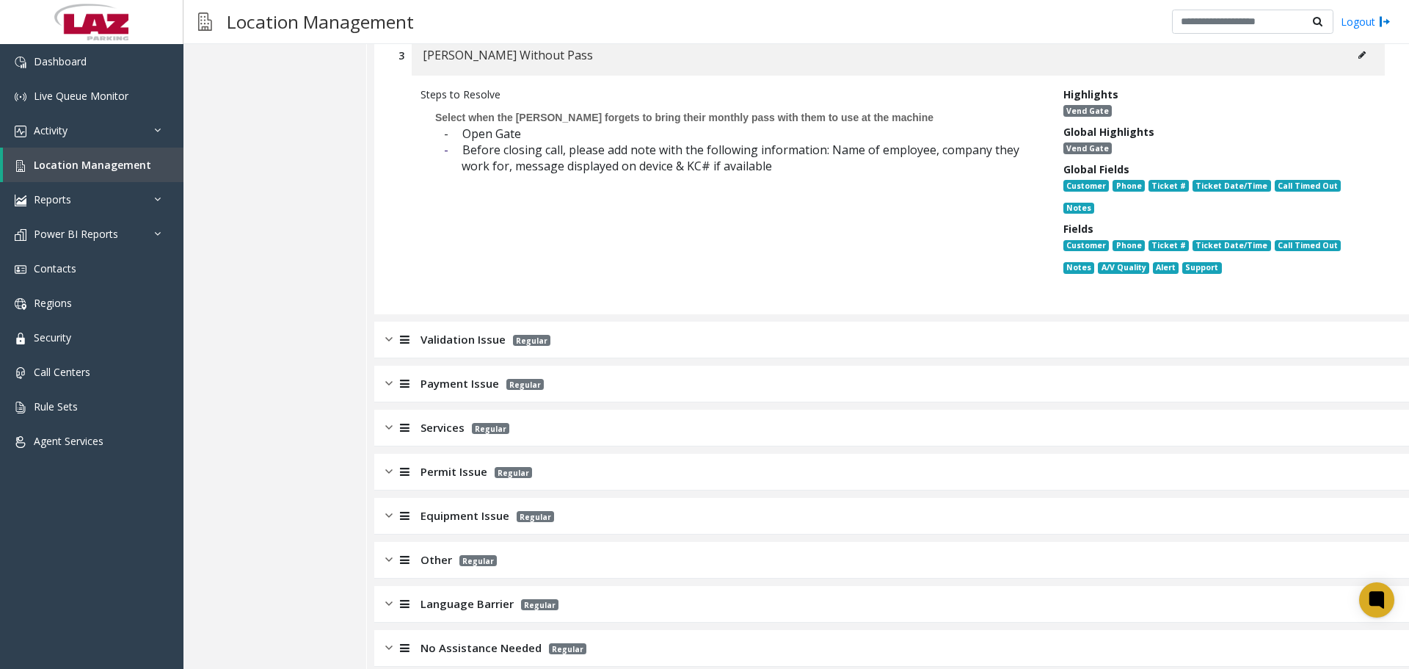
click at [401, 510] on icon at bounding box center [405, 515] width 10 height 11
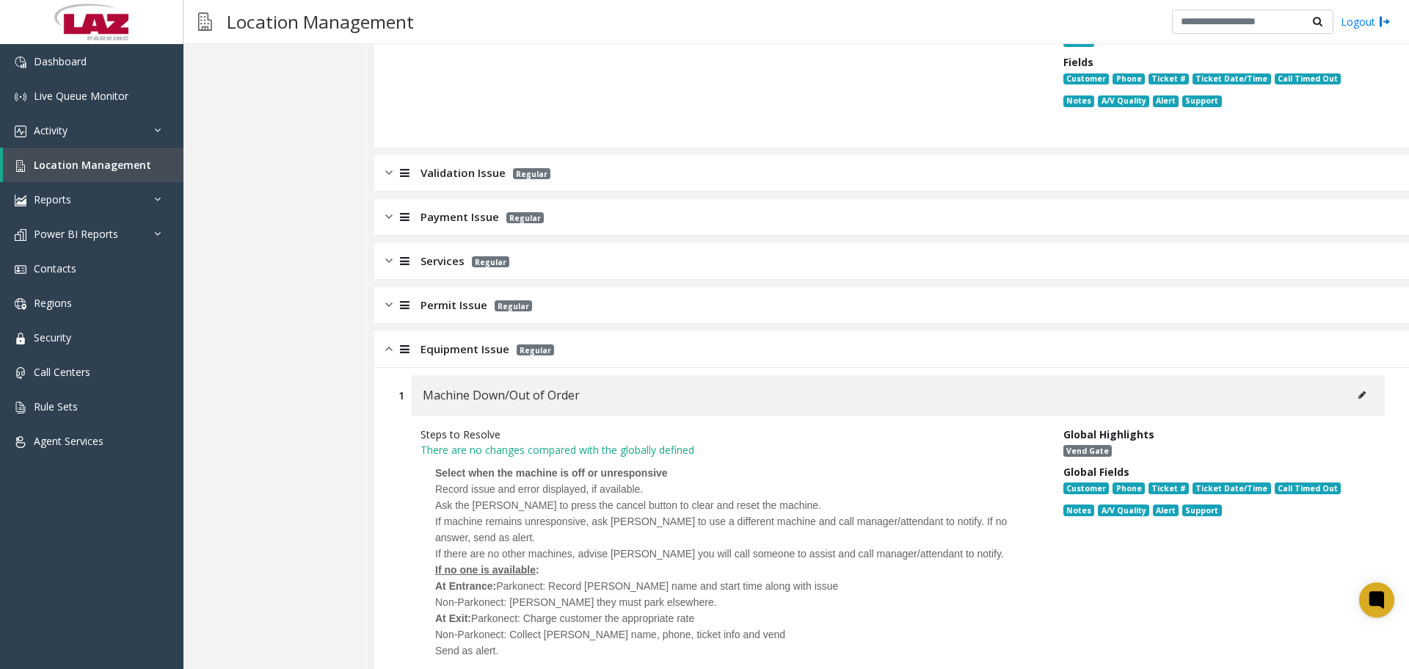
click at [449, 341] on span "Equipment Issue" at bounding box center [464, 349] width 89 height 17
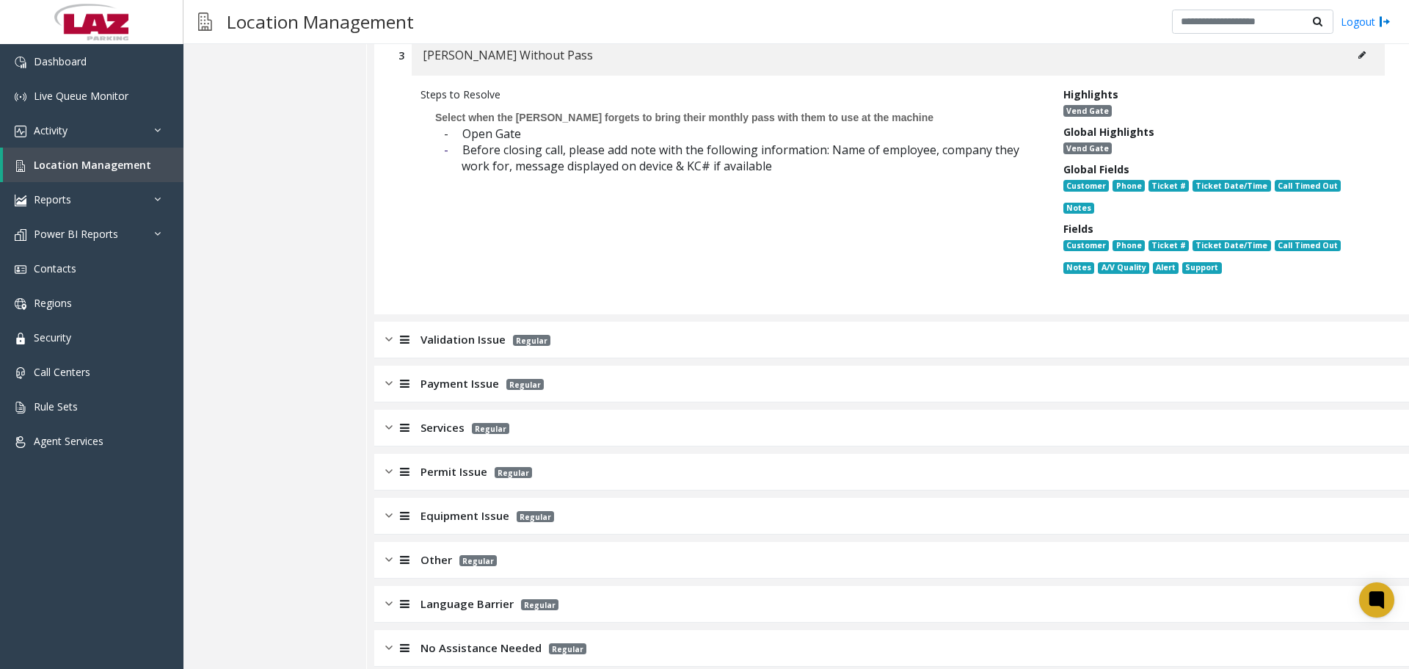
click at [450, 334] on div "Validation Issue Regular" at bounding box center [891, 339] width 1035 height 37
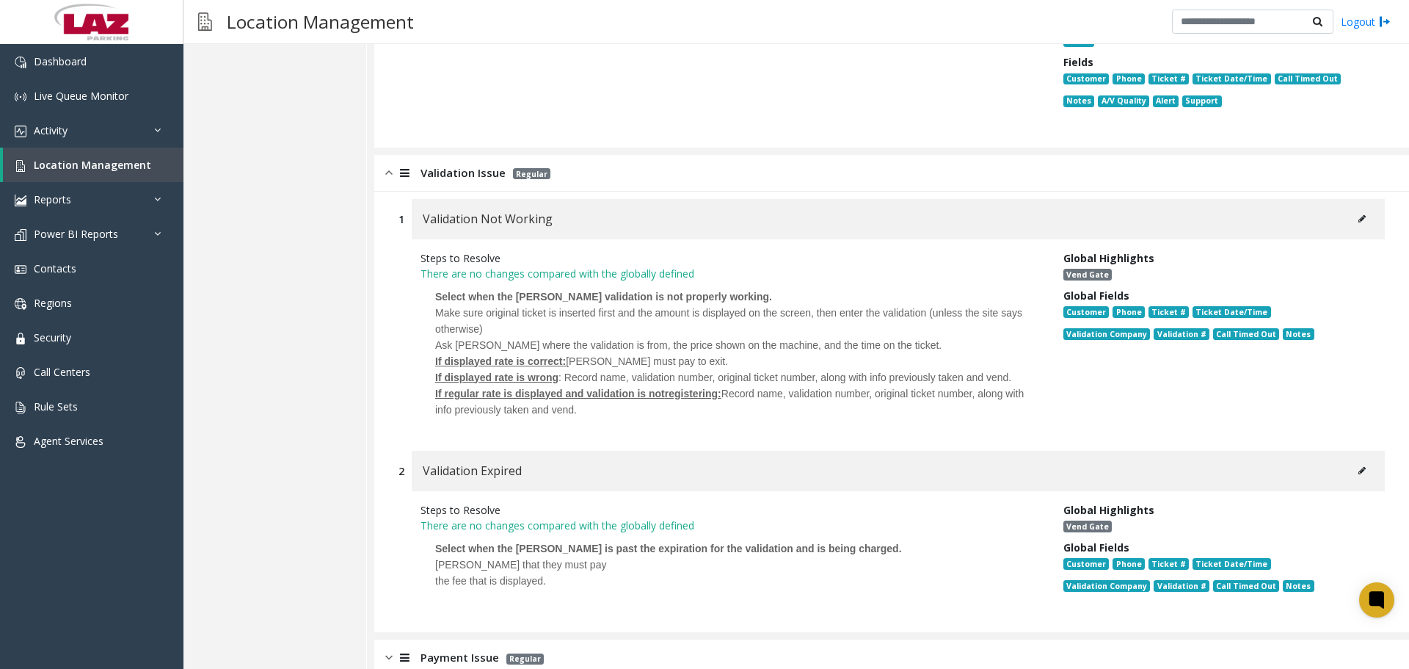
click at [455, 164] on span "Validation Issue" at bounding box center [462, 172] width 85 height 17
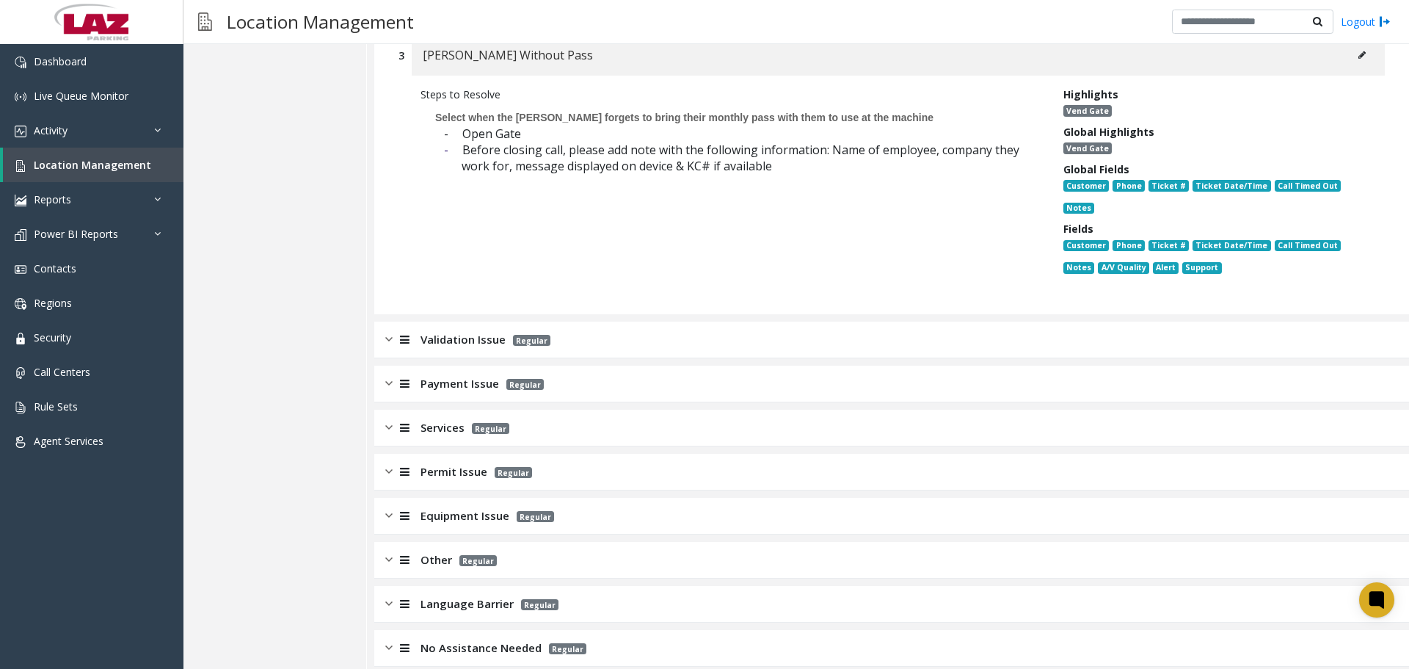
click at [439, 551] on span "Other" at bounding box center [436, 559] width 32 height 17
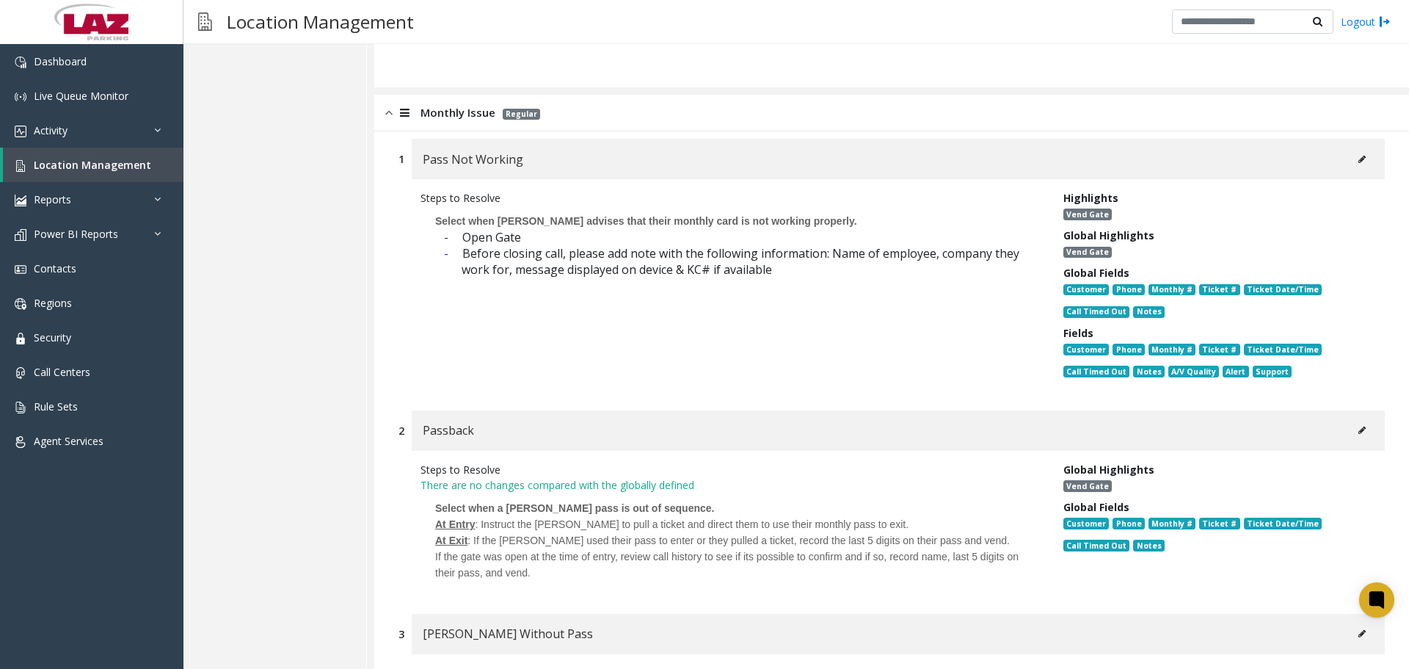
scroll to position [0, 0]
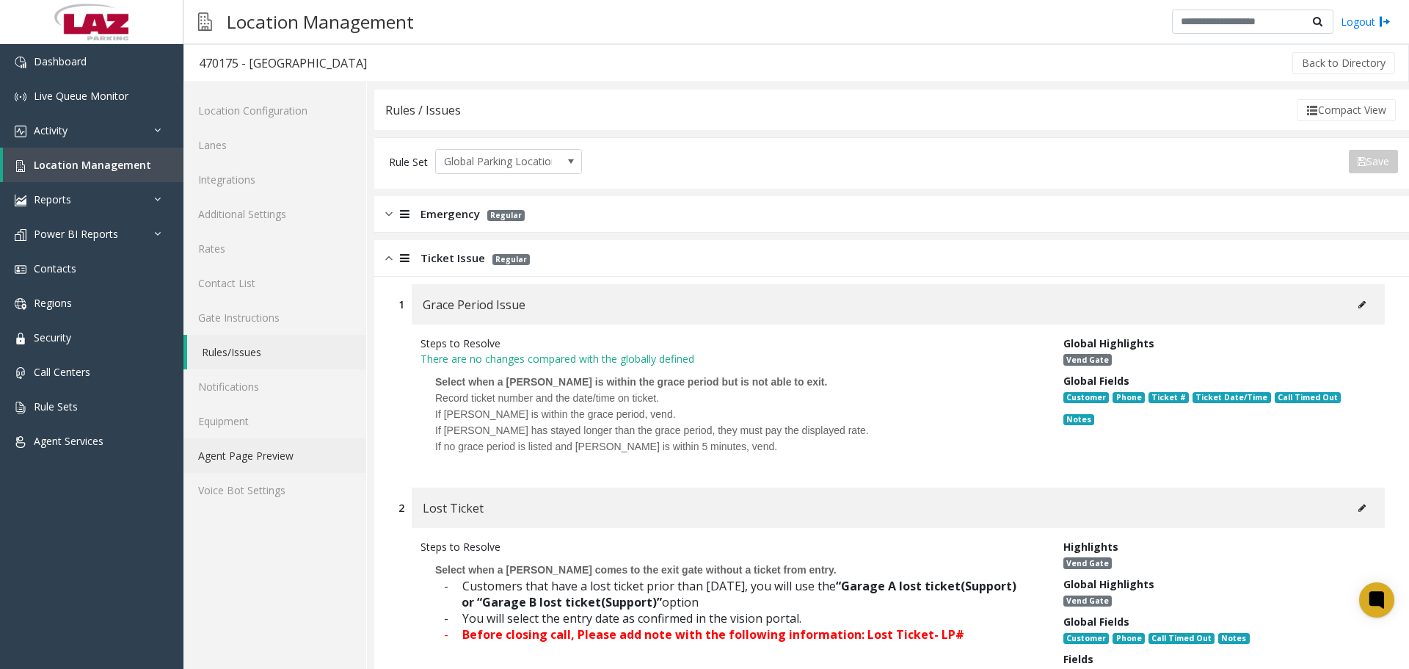
click at [214, 471] on link "Agent Page Preview" at bounding box center [274, 455] width 183 height 34
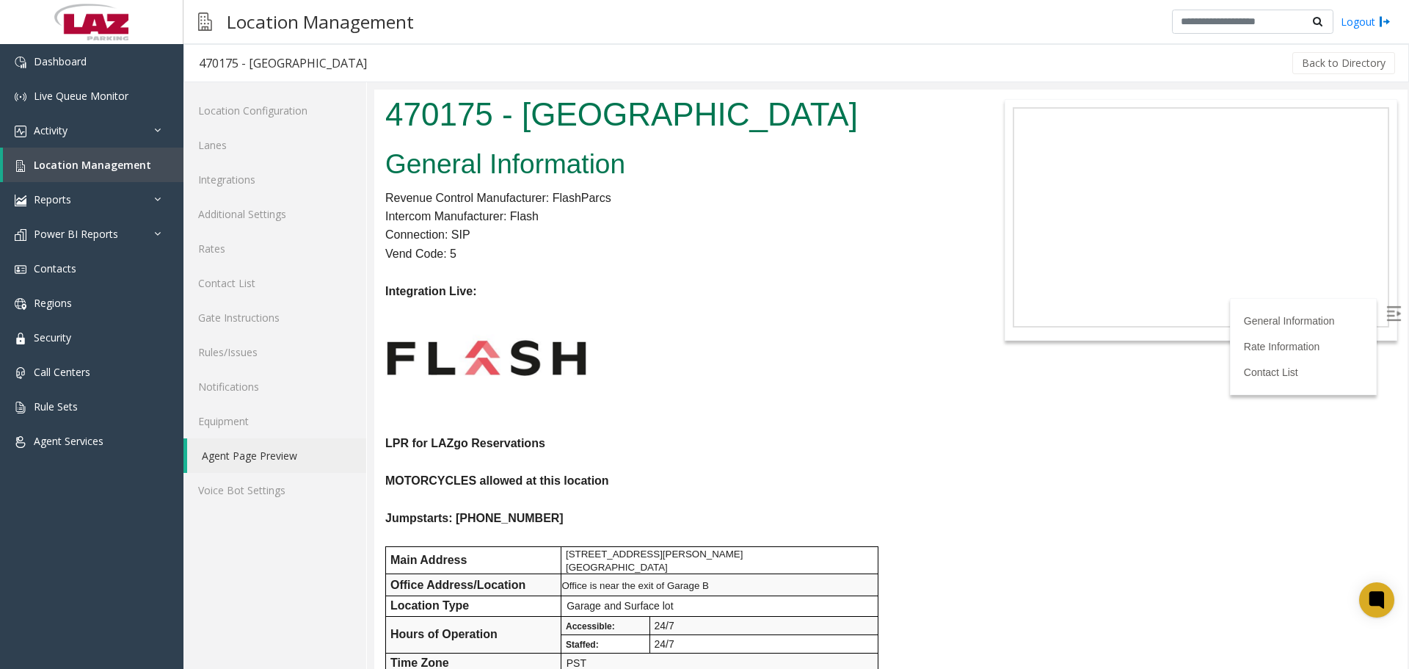
click at [724, 310] on p at bounding box center [675, 358] width 580 height 114
click at [277, 208] on link "Additional Settings" at bounding box center [274, 214] width 183 height 34
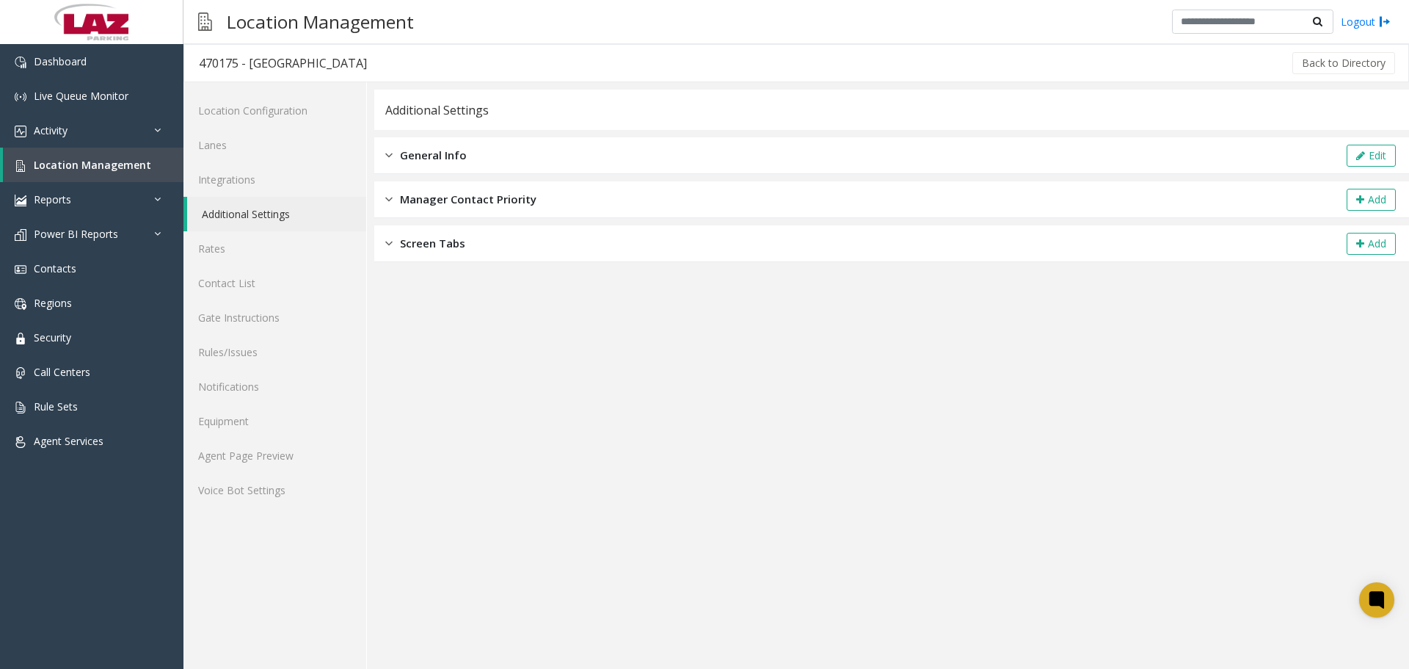
drag, startPoint x: 553, startPoint y: 167, endPoint x: 980, endPoint y: 163, distance: 426.4
click at [554, 167] on div "General Info Edit" at bounding box center [891, 155] width 1035 height 37
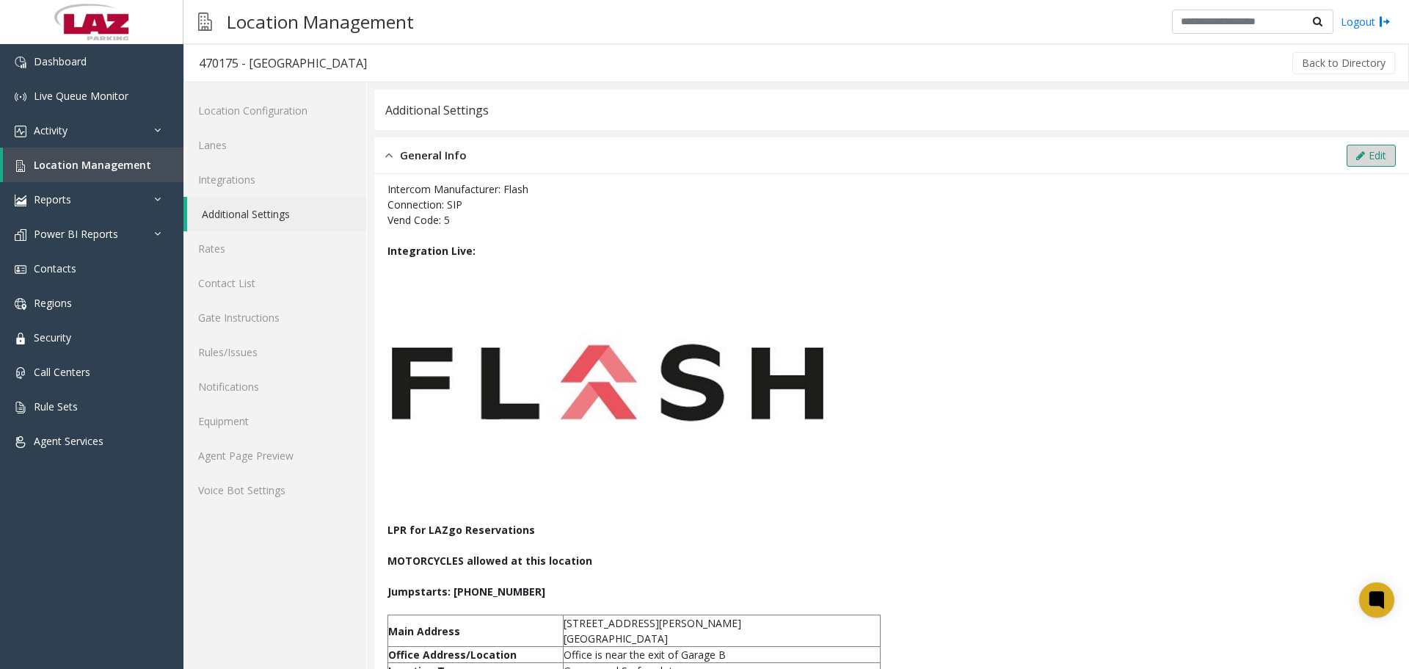
click at [1347, 152] on button "Edit" at bounding box center [1371, 156] width 49 height 22
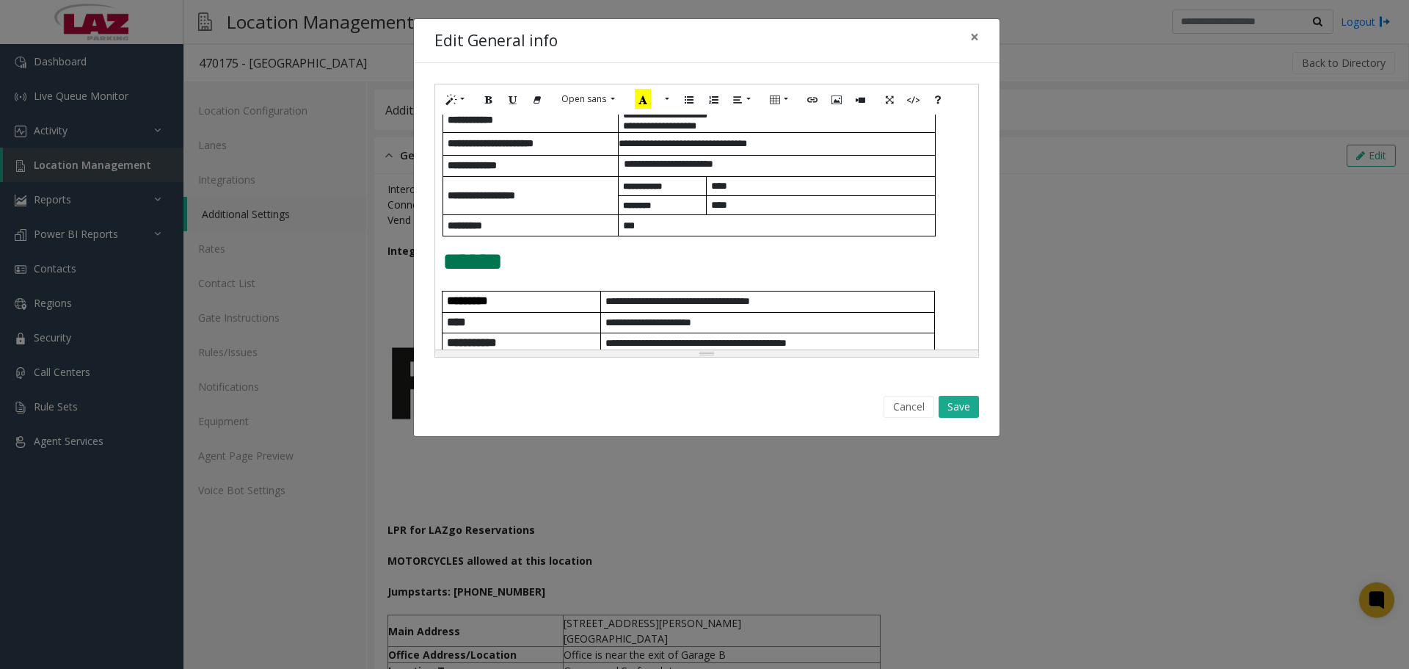
scroll to position [147, 0]
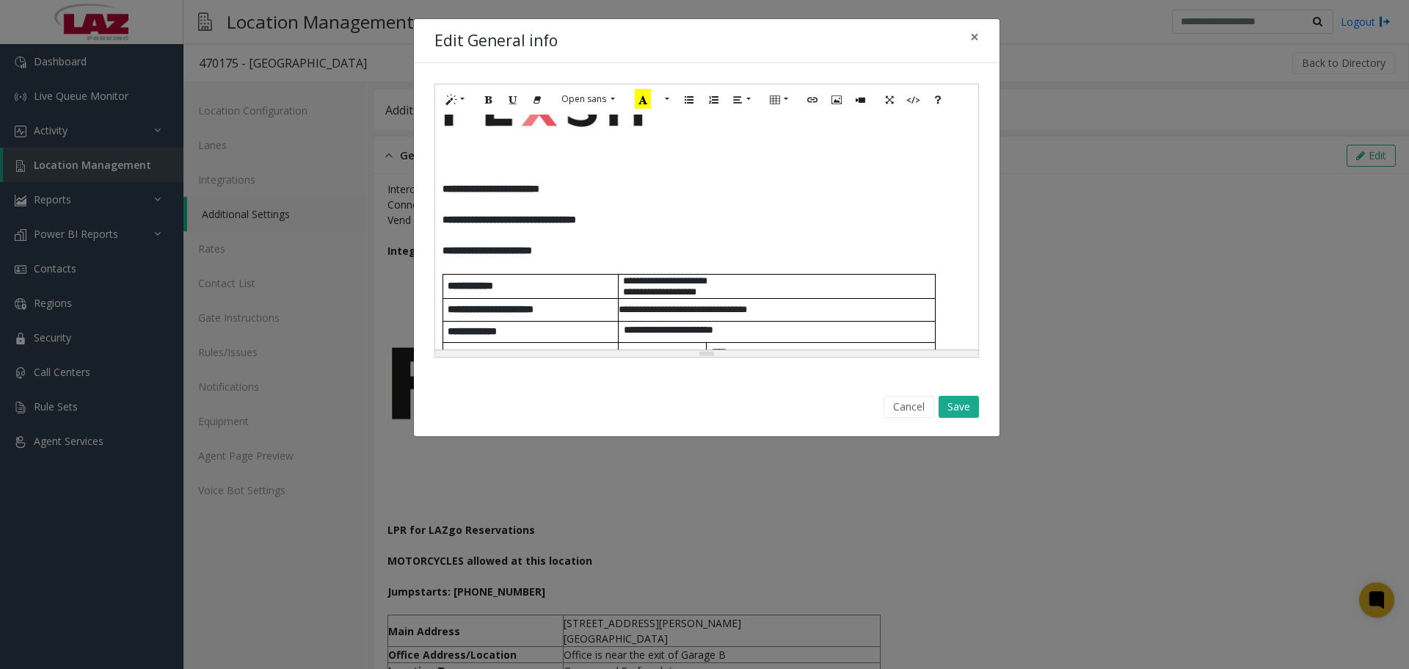
click at [594, 250] on p "**********" at bounding box center [707, 250] width 528 height 15
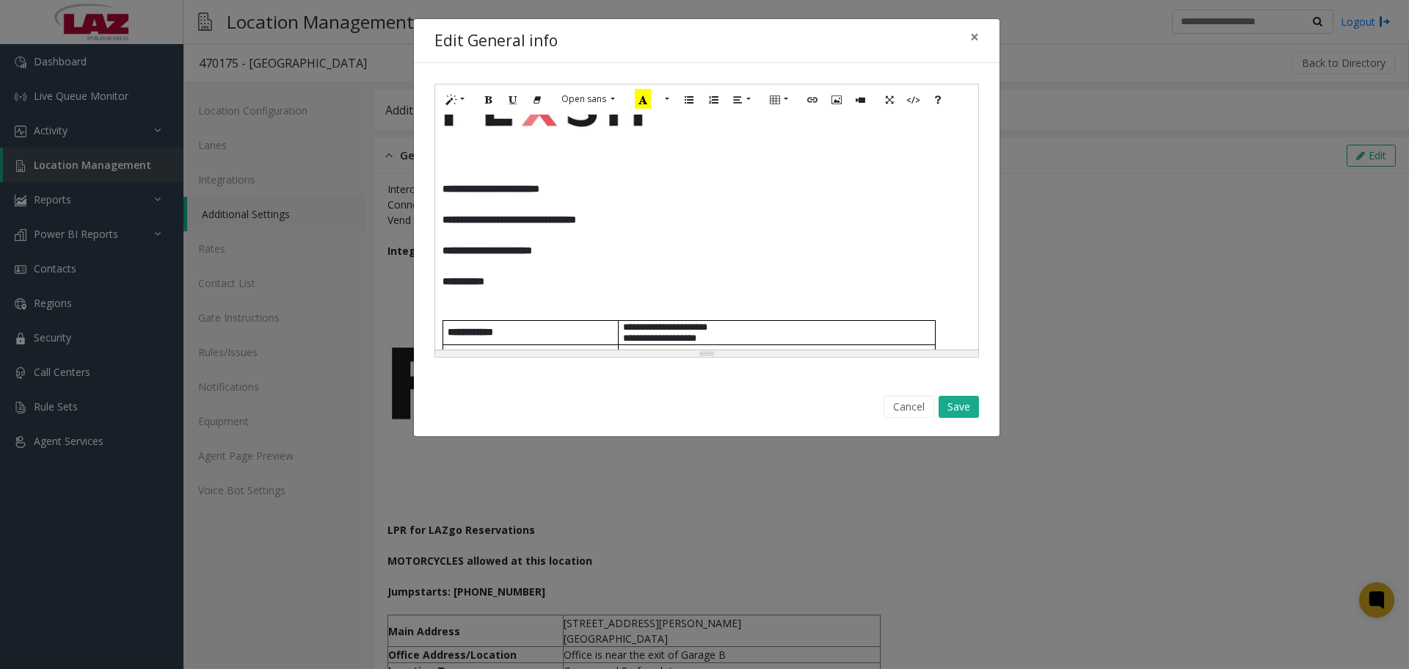
click at [449, 298] on p at bounding box center [707, 296] width 528 height 15
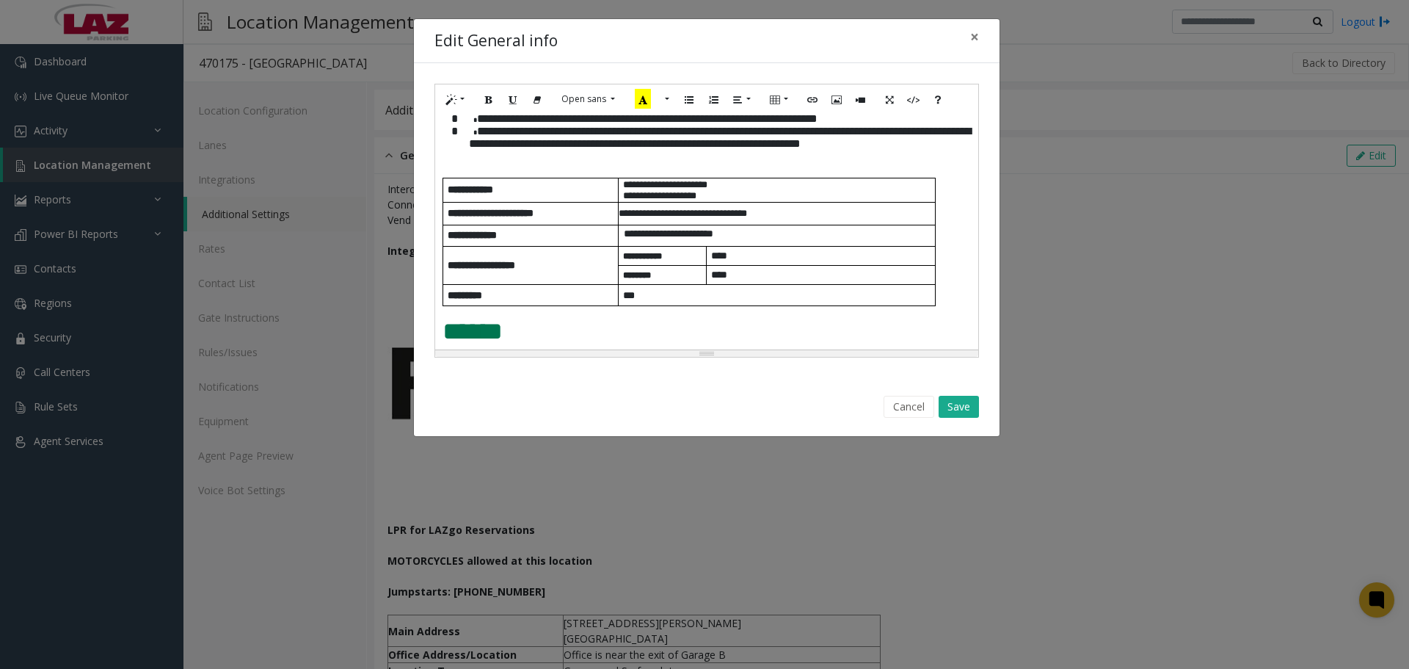
scroll to position [202, 0]
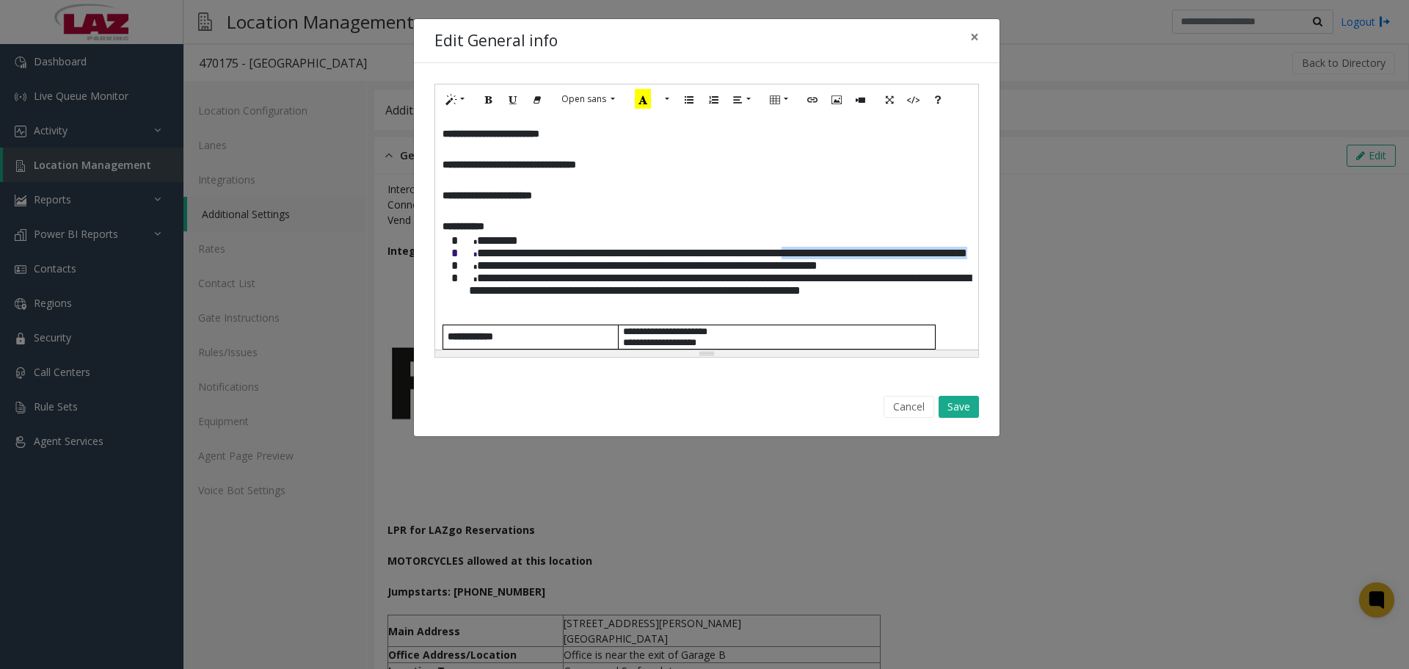
drag, startPoint x: 837, startPoint y: 260, endPoint x: 942, endPoint y: 278, distance: 106.5
click at [942, 259] on p "**********" at bounding box center [720, 253] width 502 height 12
click at [497, 95] on button "Bold (CTRL+B)" at bounding box center [488, 99] width 25 height 23
drag, startPoint x: 661, startPoint y: 283, endPoint x: 538, endPoint y: 269, distance: 124.1
click at [660, 259] on p "**********" at bounding box center [720, 253] width 502 height 12
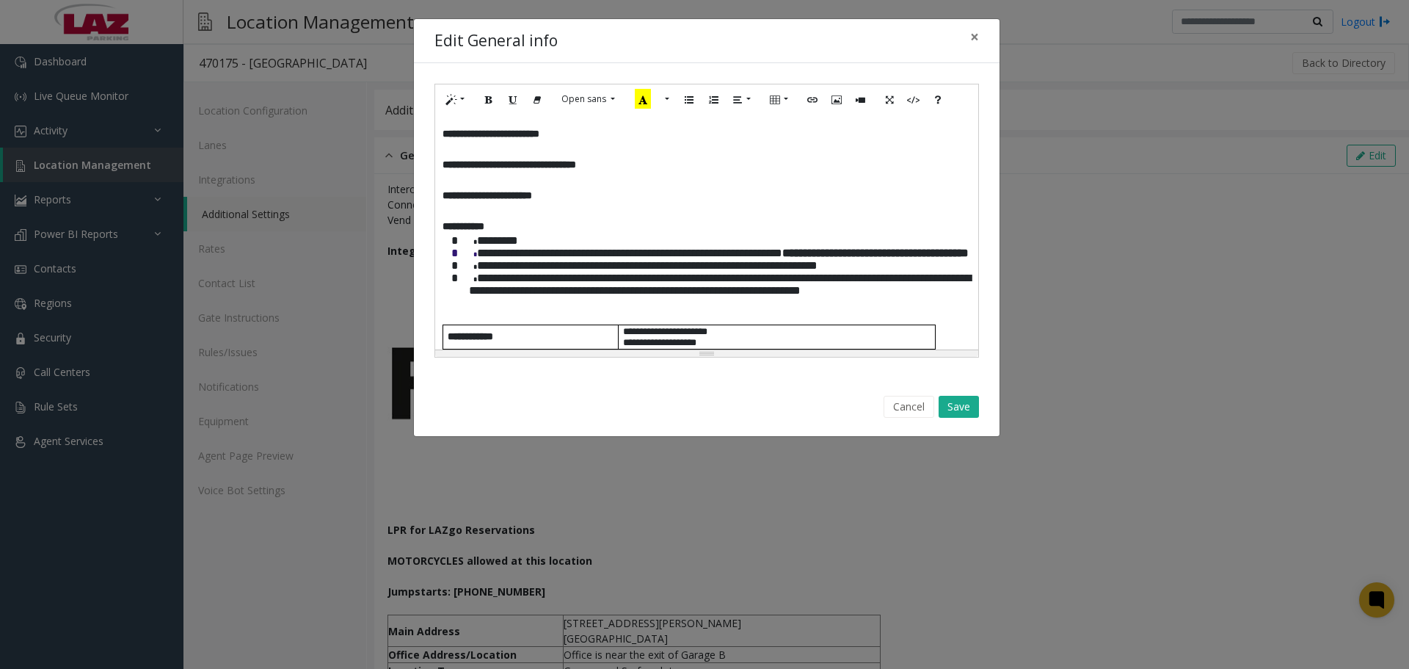
click at [529, 244] on p "* *********" at bounding box center [720, 240] width 502 height 12
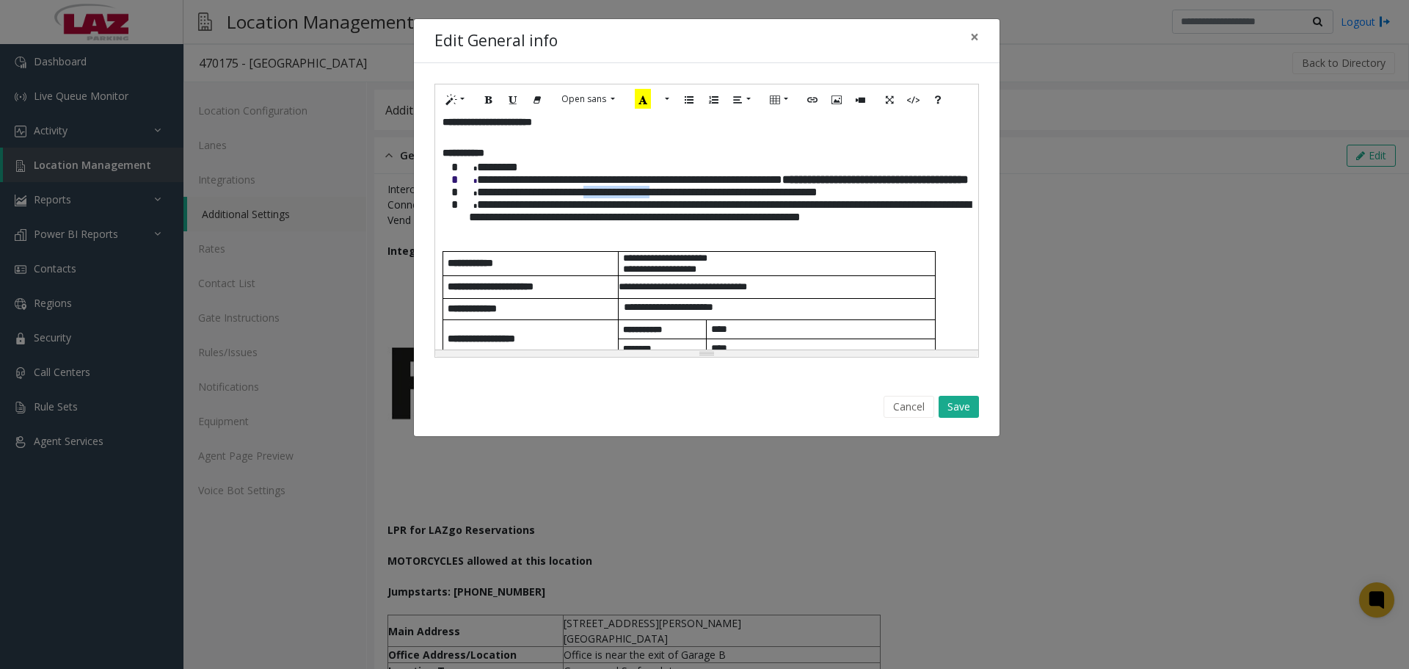
drag, startPoint x: 600, startPoint y: 219, endPoint x: 682, endPoint y: 220, distance: 82.9
click at [682, 197] on span "**********" at bounding box center [647, 191] width 341 height 11
click at [619, 197] on span "**********" at bounding box center [647, 191] width 341 height 11
drag, startPoint x: 484, startPoint y: 220, endPoint x: 909, endPoint y: 229, distance: 424.3
click at [909, 229] on div "**********" at bounding box center [706, 231] width 543 height 235
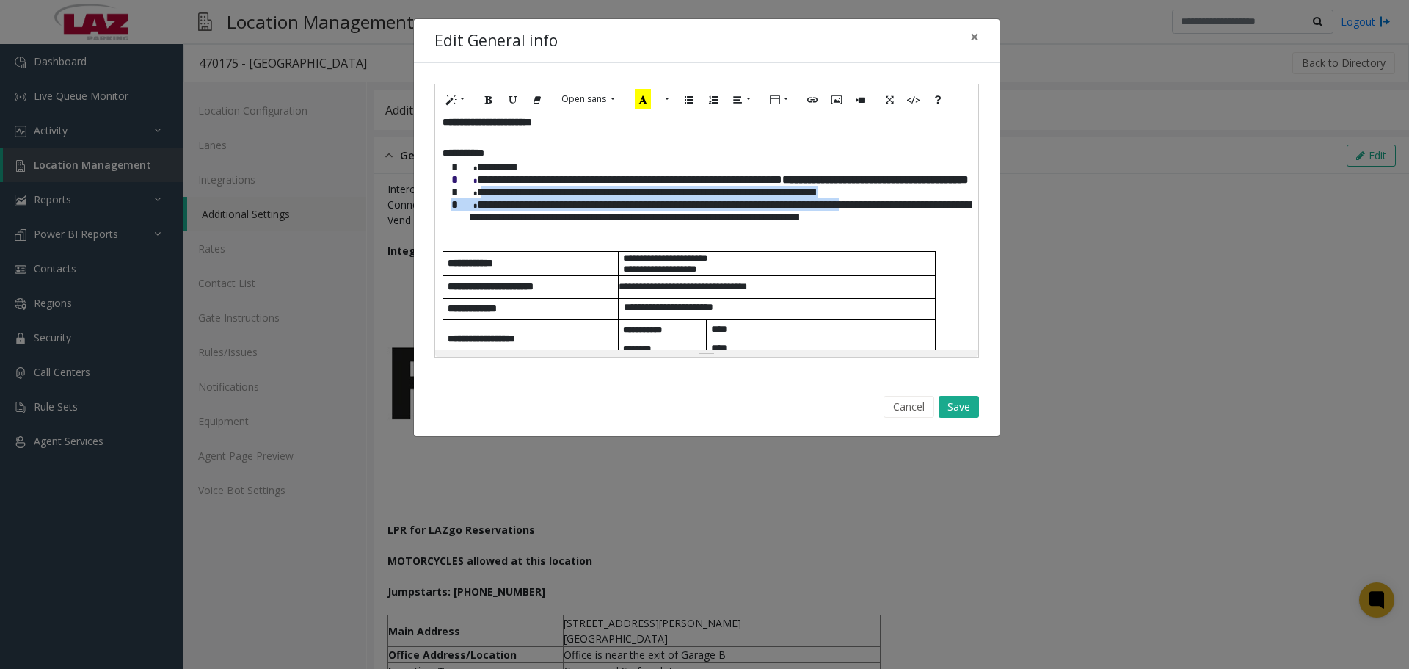
click at [765, 222] on span "**********" at bounding box center [720, 210] width 502 height 23
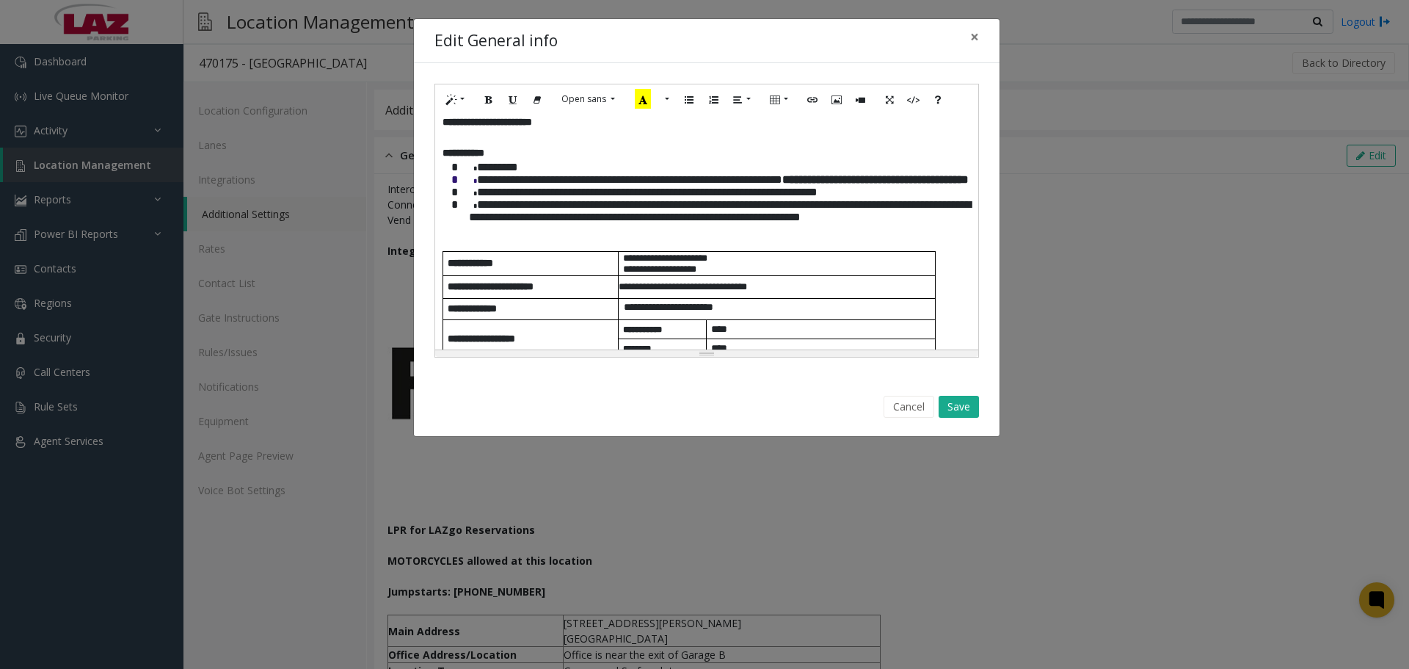
click at [853, 223] on p "**********" at bounding box center [720, 210] width 502 height 25
click at [926, 222] on span "**********" at bounding box center [720, 210] width 502 height 23
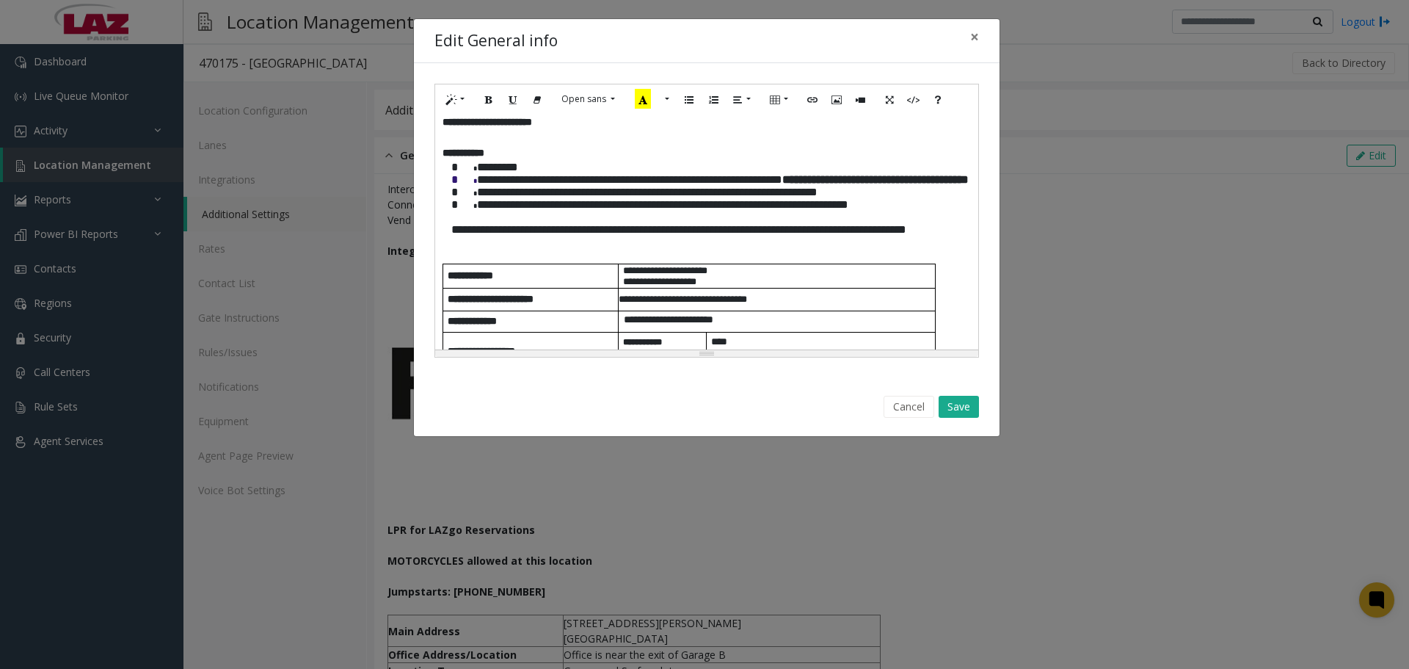
click at [467, 291] on div "**********" at bounding box center [706, 231] width 543 height 235
drag, startPoint x: 558, startPoint y: 293, endPoint x: 437, endPoint y: 263, distance: 125.5
click at [437, 263] on div "**********" at bounding box center [706, 231] width 543 height 235
click at [546, 248] on p at bounding box center [720, 242] width 502 height 12
drag, startPoint x: 553, startPoint y: 286, endPoint x: 440, endPoint y: 269, distance: 115.0
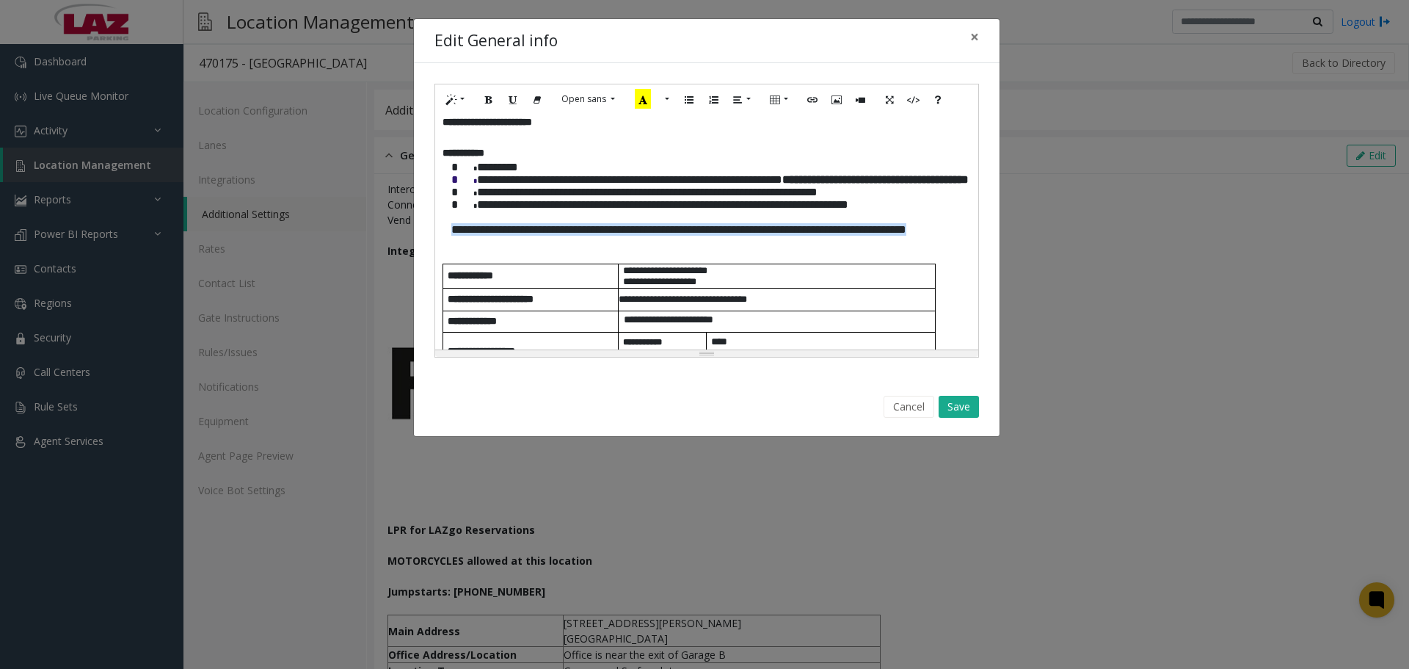
click at [440, 269] on div "**********" at bounding box center [706, 231] width 543 height 235
click at [482, 98] on button "Bold (CTRL+B)" at bounding box center [488, 99] width 25 height 23
click at [956, 409] on button "Save" at bounding box center [959, 407] width 40 height 22
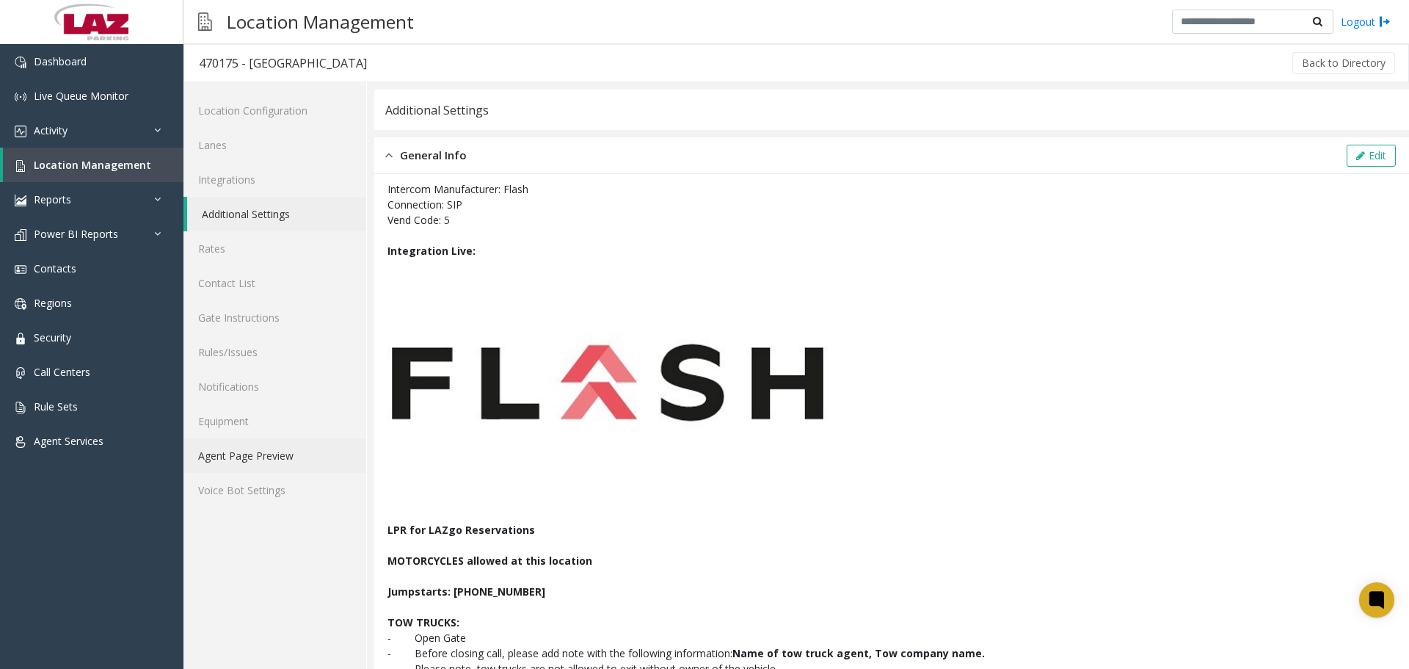
click at [233, 454] on link "Agent Page Preview" at bounding box center [274, 455] width 183 height 34
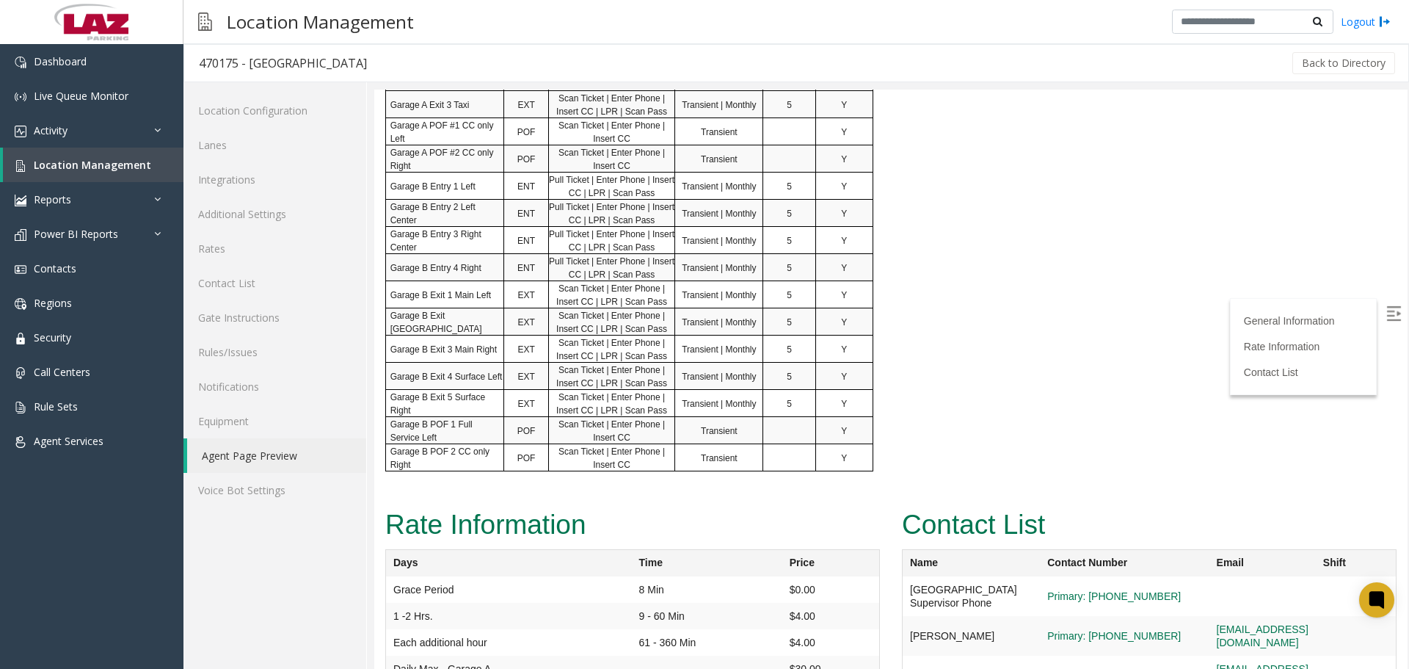
scroll to position [1452, 0]
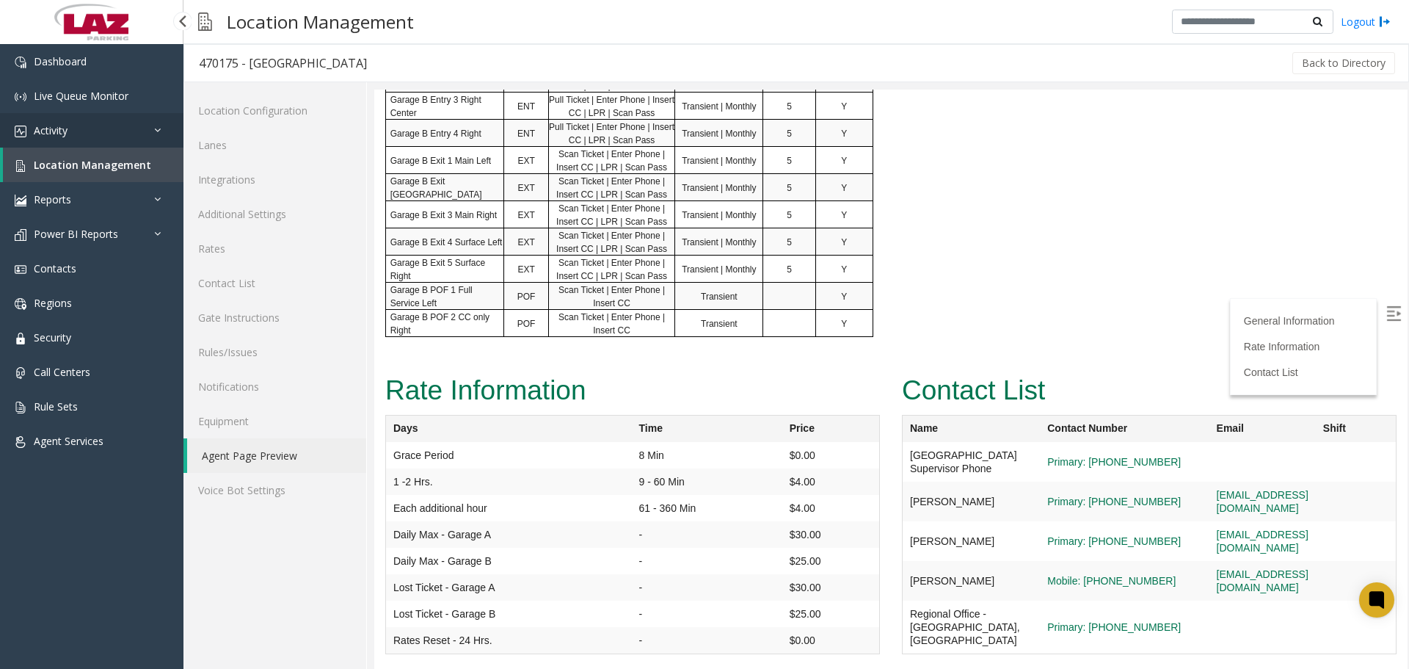
click at [107, 142] on link "Activity" at bounding box center [91, 130] width 183 height 34
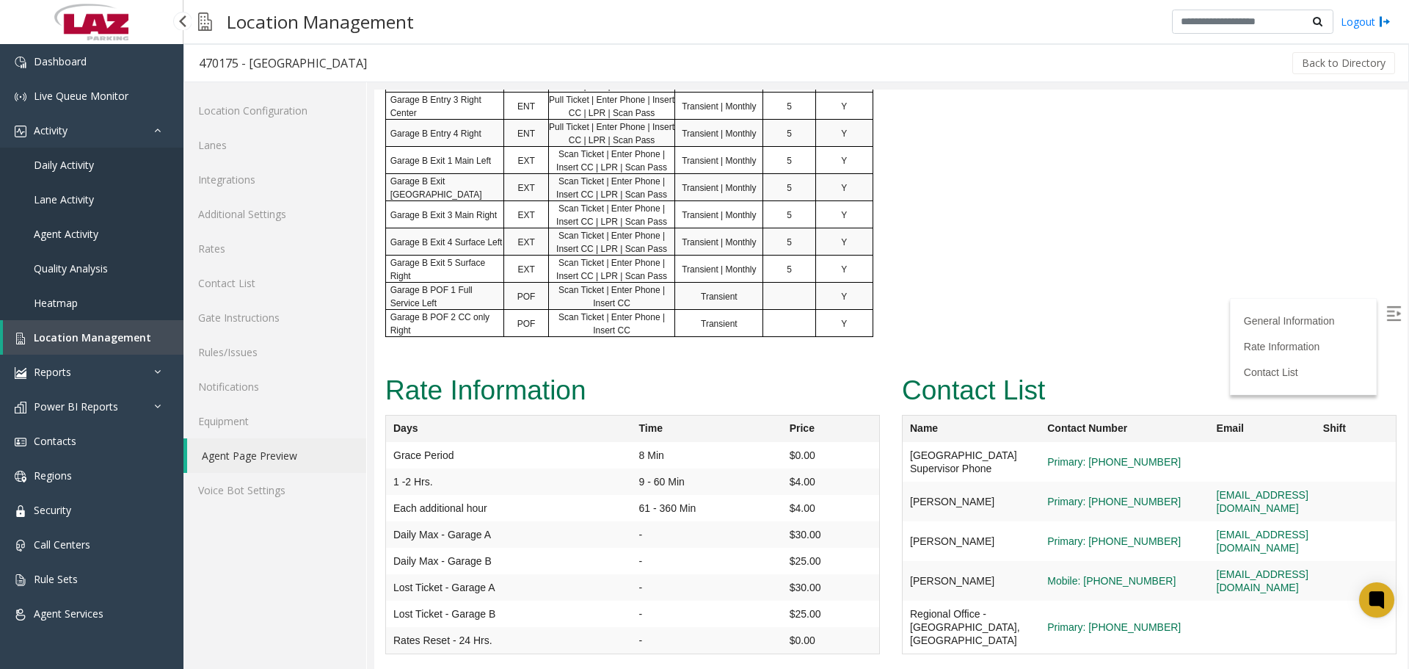
click at [95, 175] on link "Daily Activity" at bounding box center [91, 165] width 183 height 34
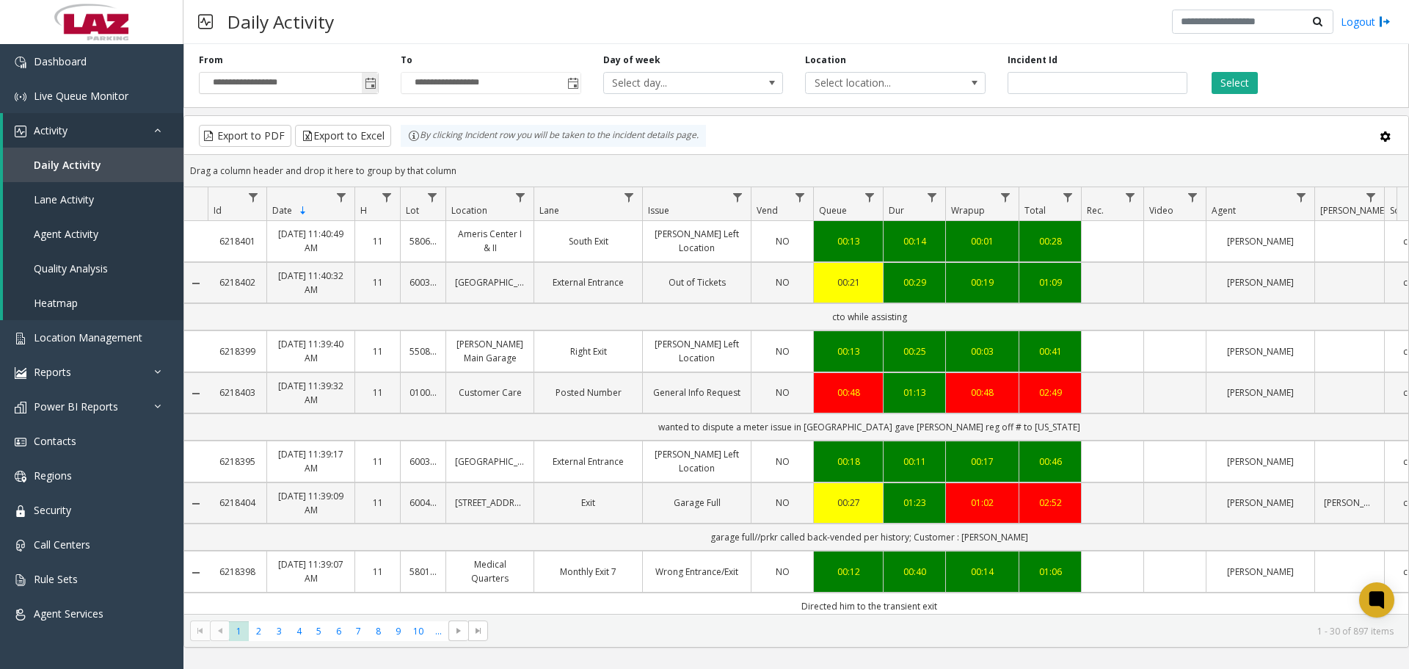
click at [372, 86] on span "Toggle popup" at bounding box center [371, 84] width 12 height 12
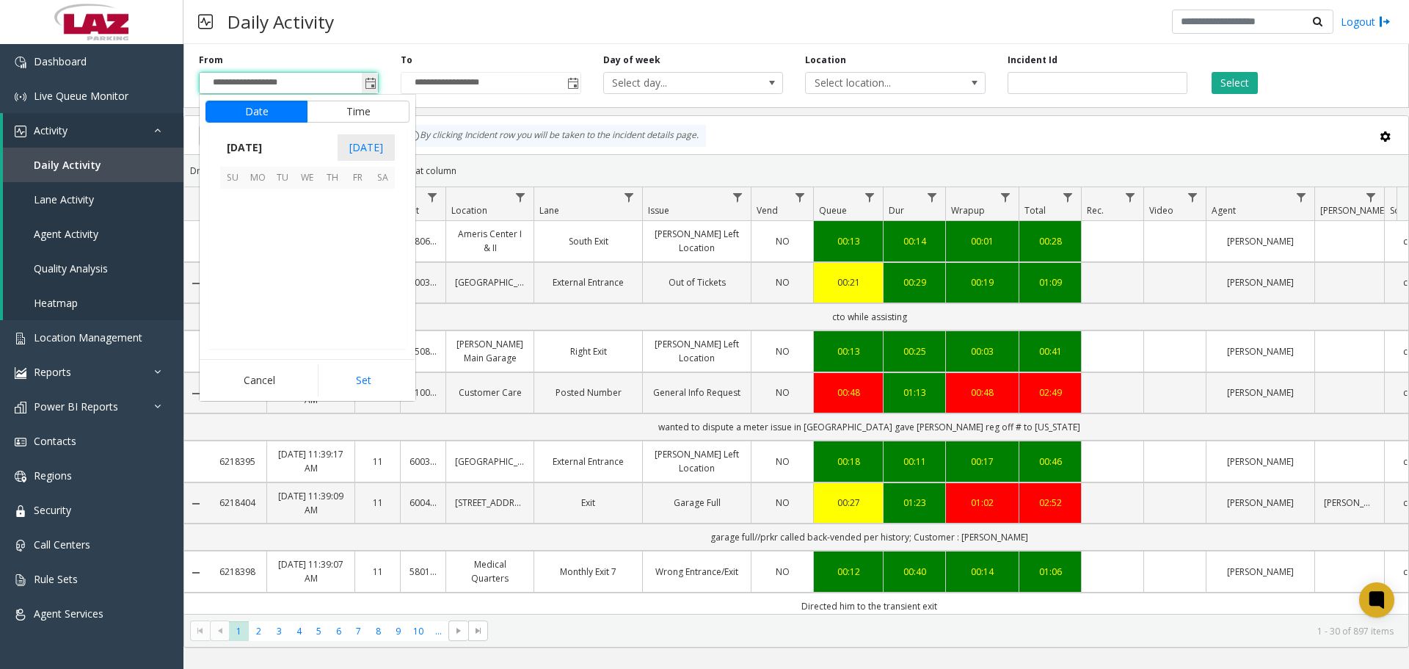
scroll to position [263556, 0]
click at [305, 196] on span "1" at bounding box center [307, 201] width 25 height 25
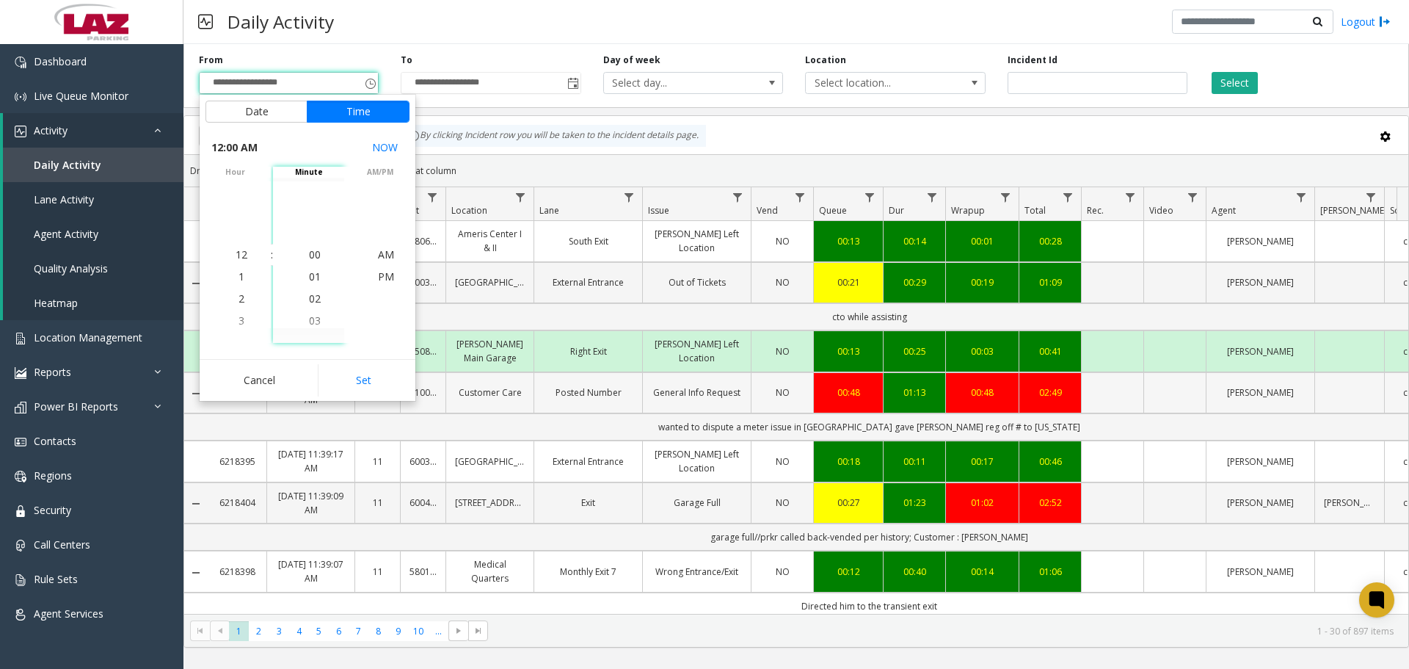
click at [343, 371] on button "Set" at bounding box center [364, 380] width 92 height 32
type input "**********"
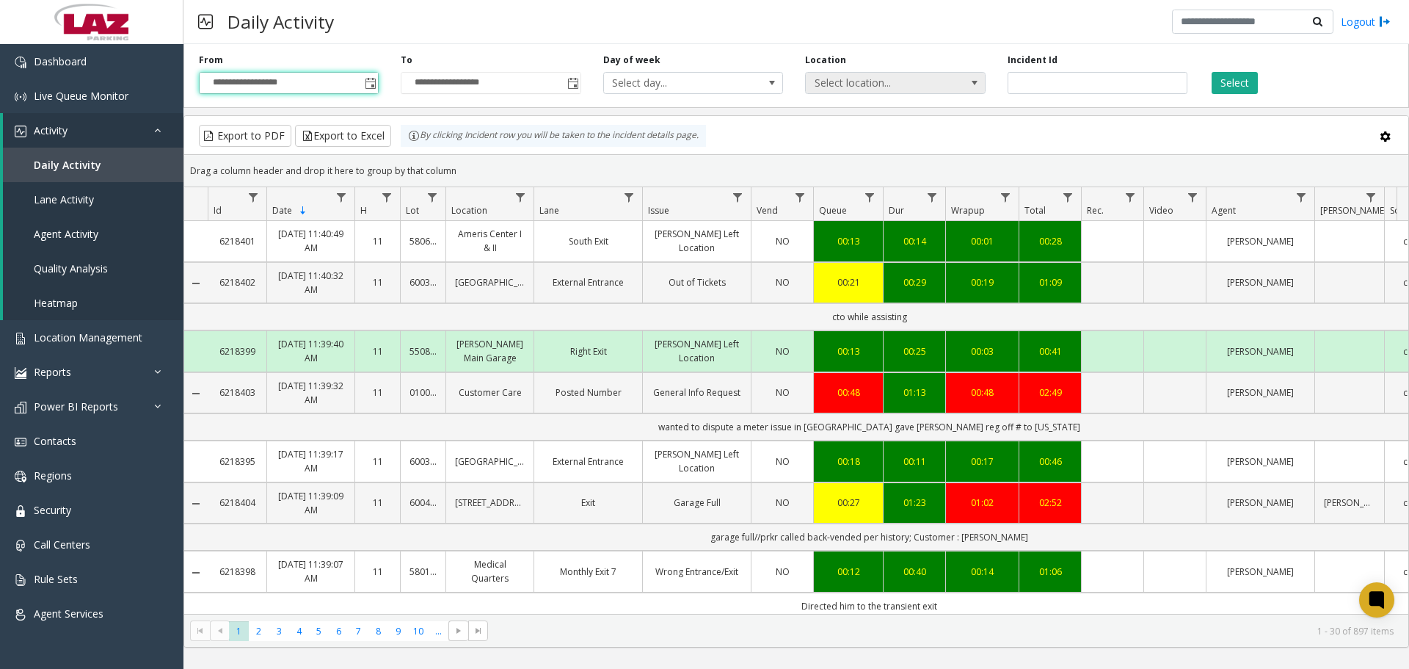
click at [925, 81] on span "Select location..." at bounding box center [877, 83] width 143 height 21
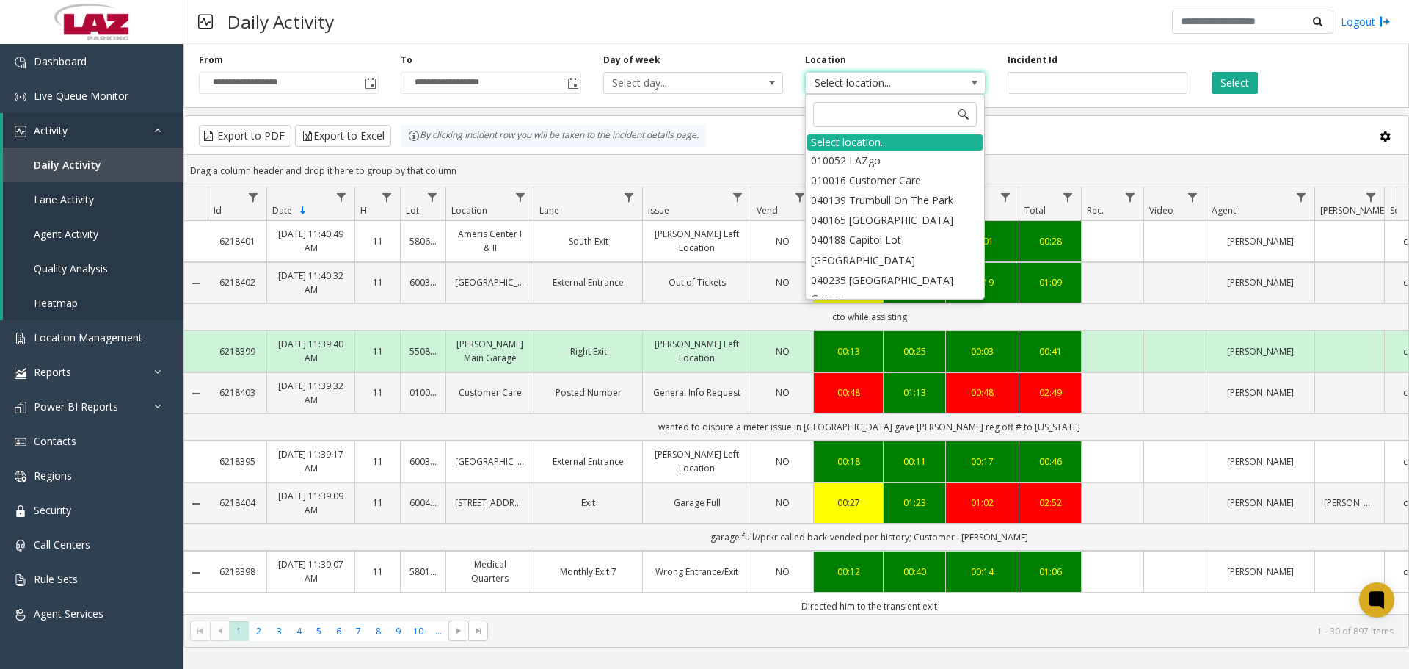
type input "******"
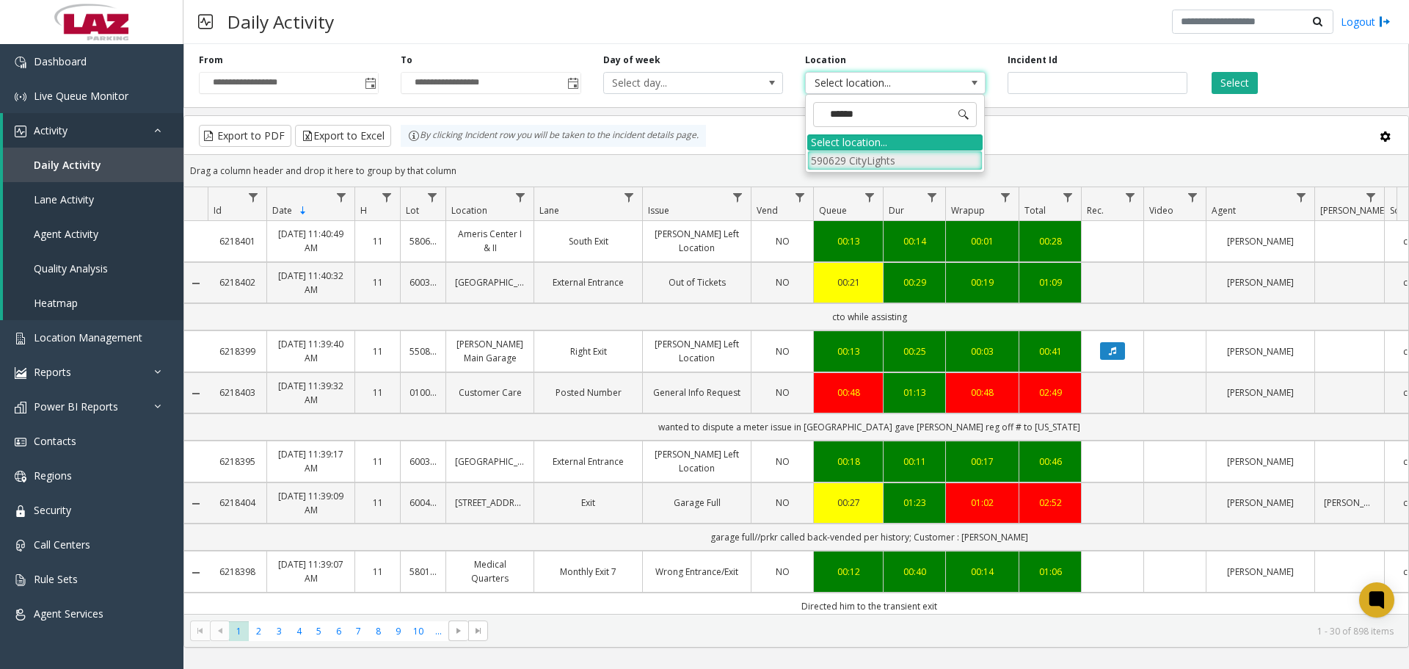
click at [890, 172] on app-root "**********" at bounding box center [704, 334] width 1409 height 669
click at [895, 166] on li "590629 CityLights" at bounding box center [894, 160] width 175 height 20
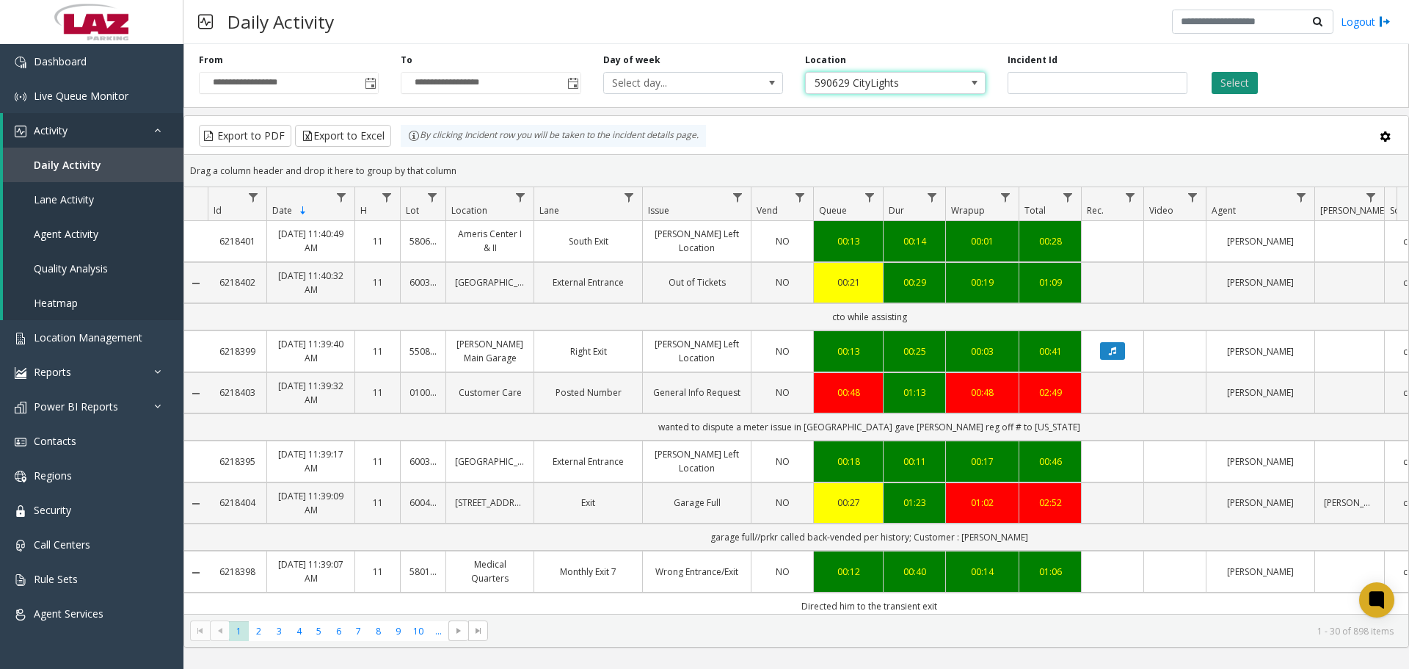
click at [1245, 92] on button "Select" at bounding box center [1235, 83] width 46 height 22
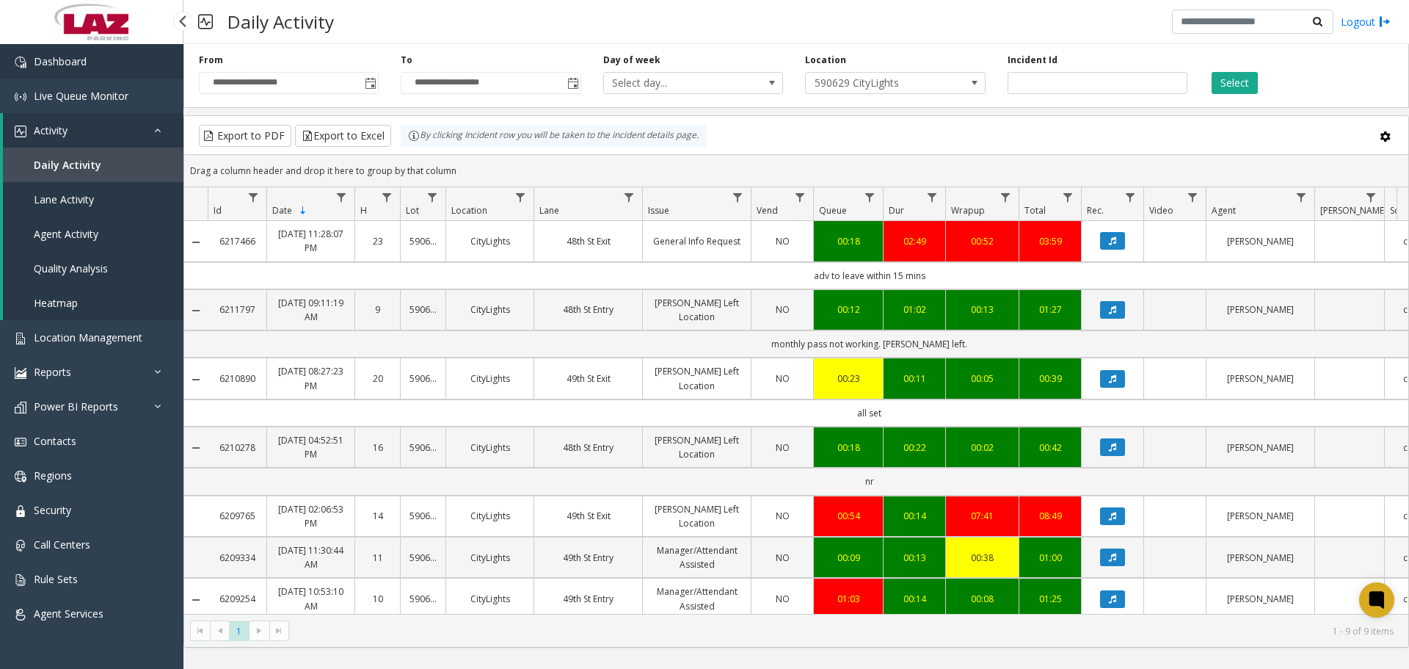
click at [85, 64] on span "Dashboard" at bounding box center [60, 61] width 53 height 14
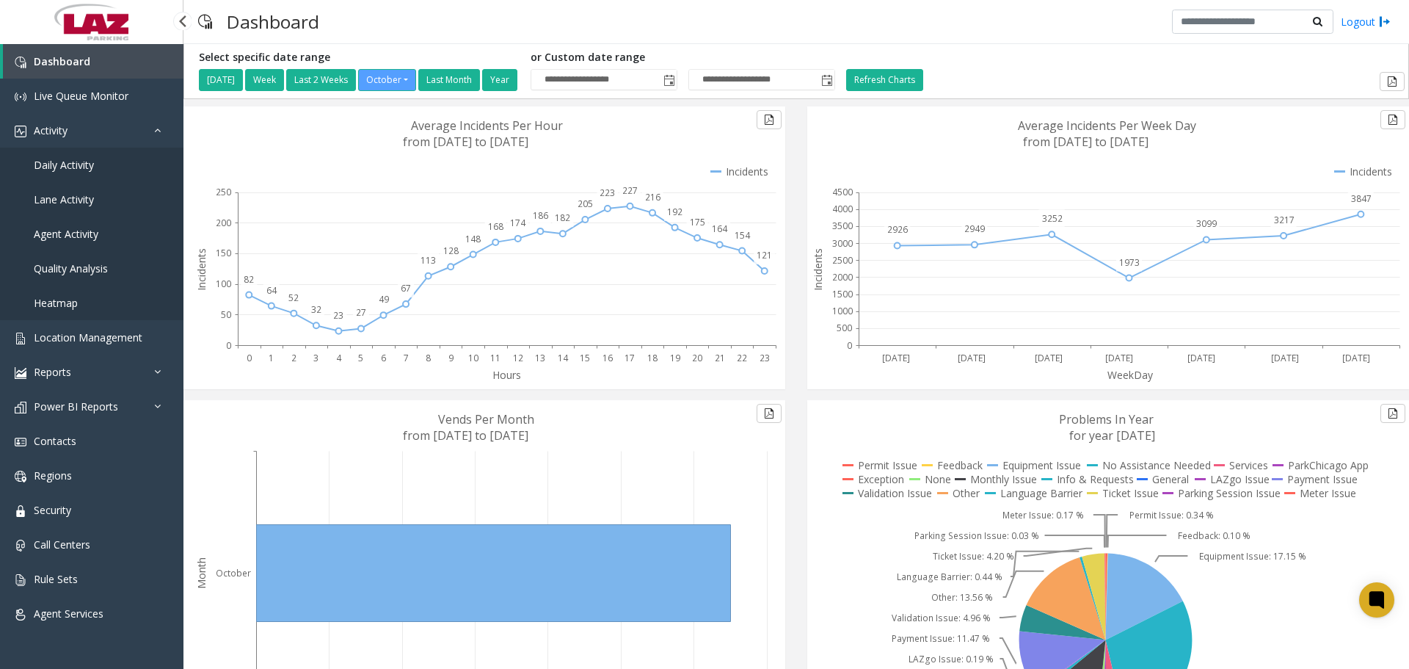
click at [63, 183] on link "Lane Activity" at bounding box center [91, 199] width 183 height 34
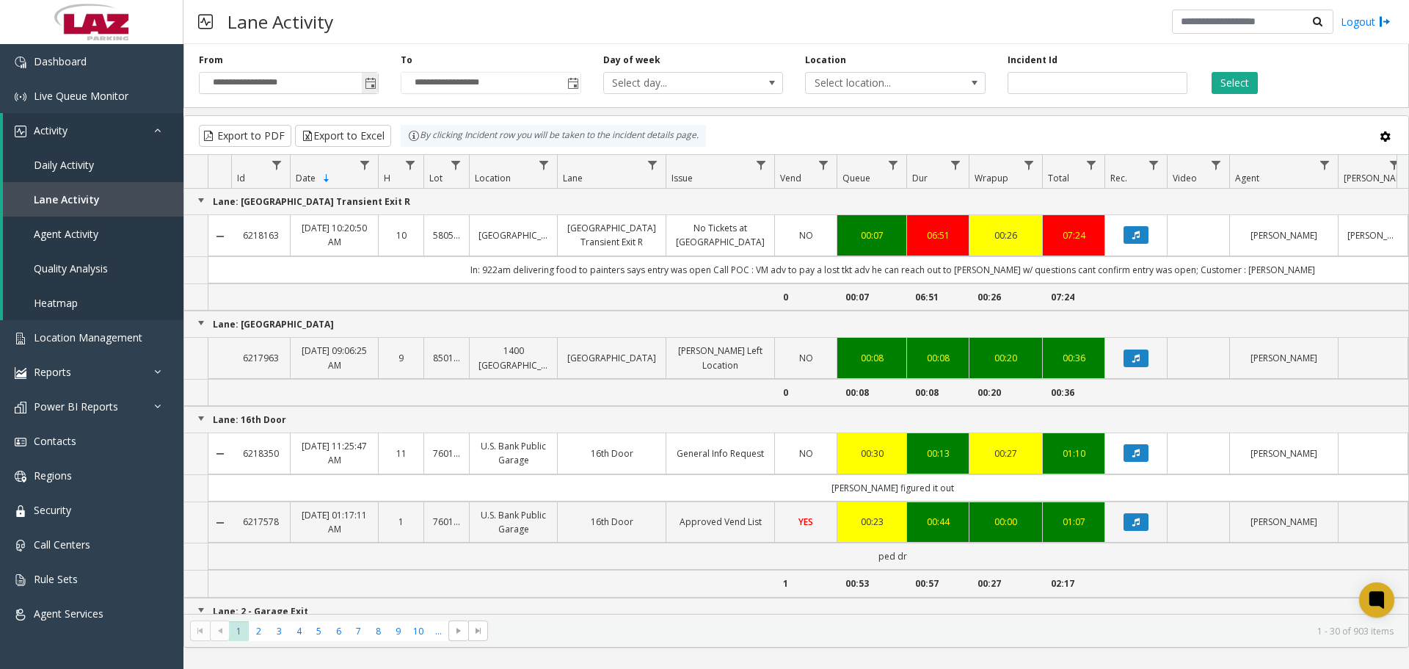
click at [368, 81] on span "Toggle popup" at bounding box center [371, 84] width 12 height 12
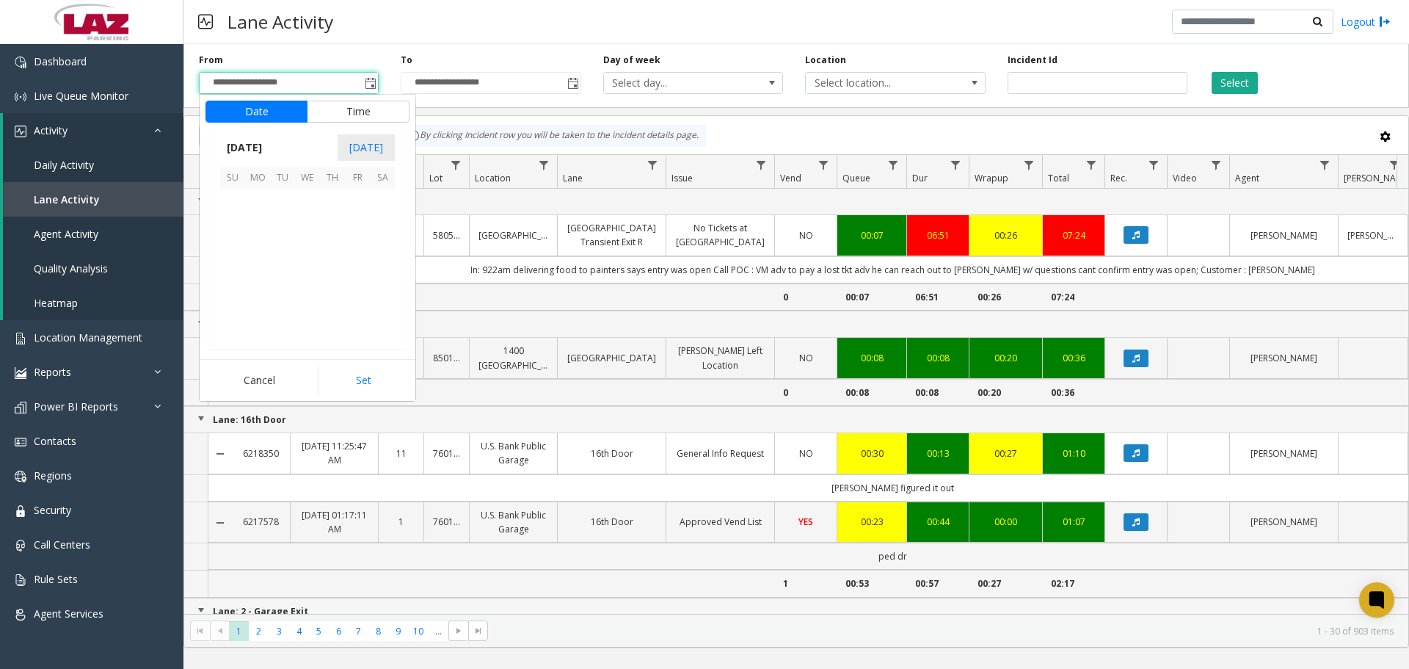
scroll to position [263556, 0]
click at [294, 196] on td at bounding box center [282, 201] width 25 height 25
click at [299, 198] on span "1" at bounding box center [307, 201] width 25 height 25
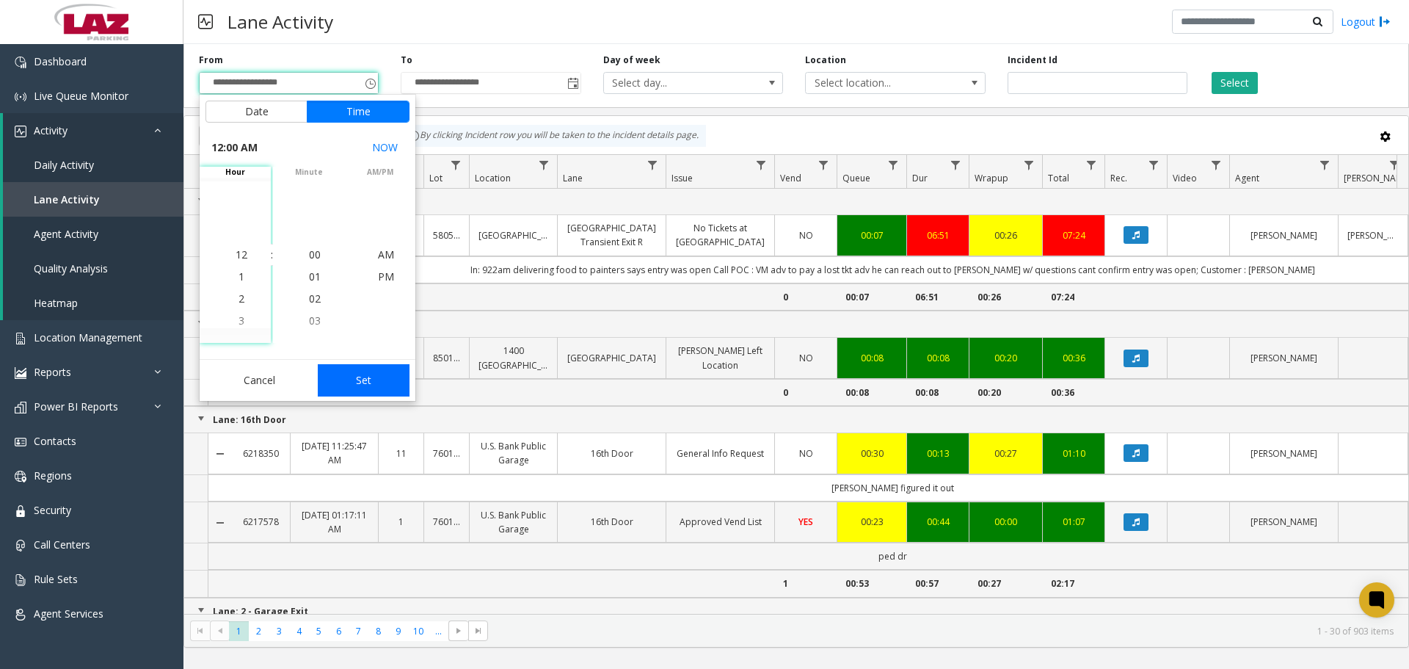
click at [343, 368] on button "Set" at bounding box center [364, 380] width 92 height 32
type input "**********"
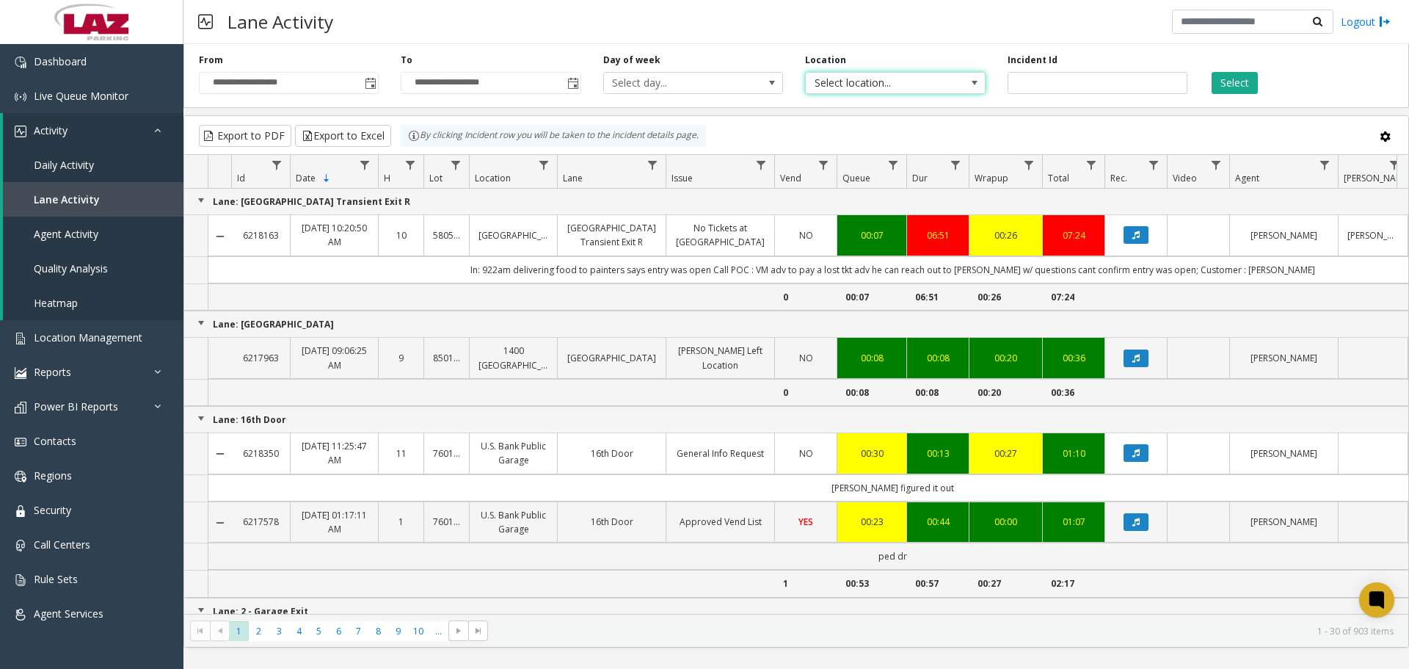
click at [904, 85] on span "Select location..." at bounding box center [877, 83] width 143 height 21
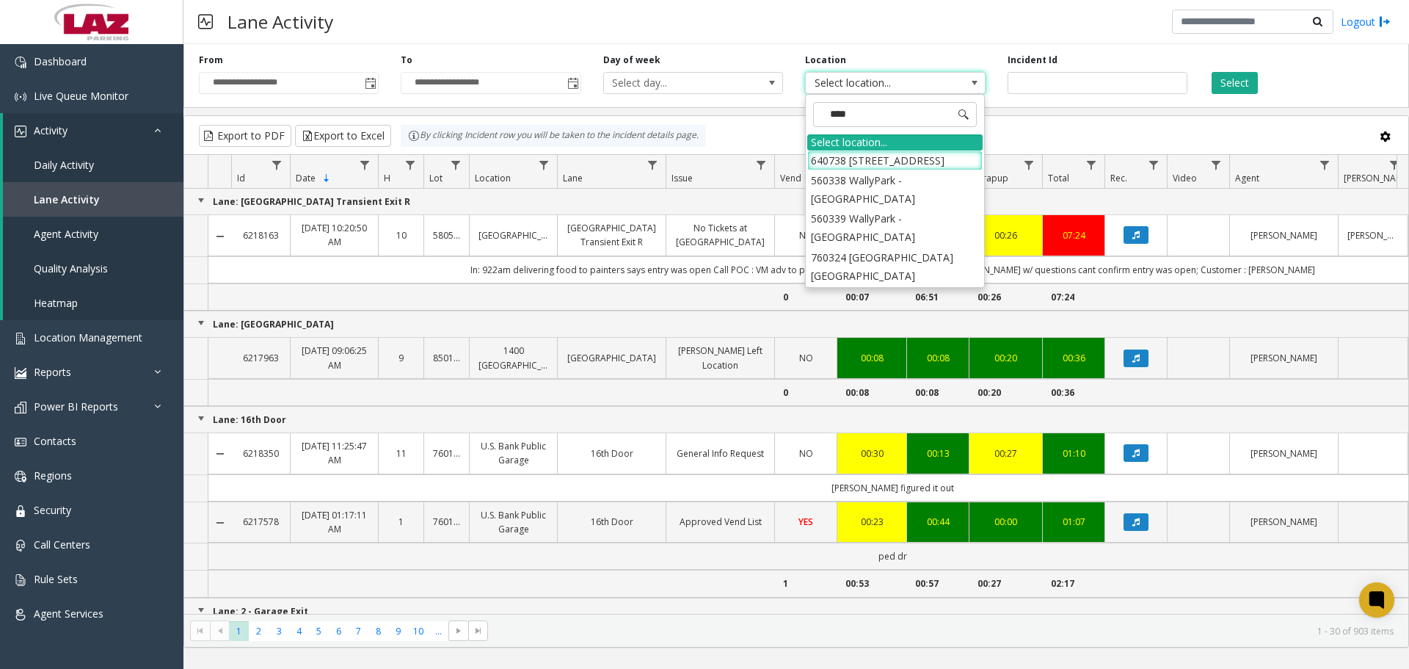
type input "*****"
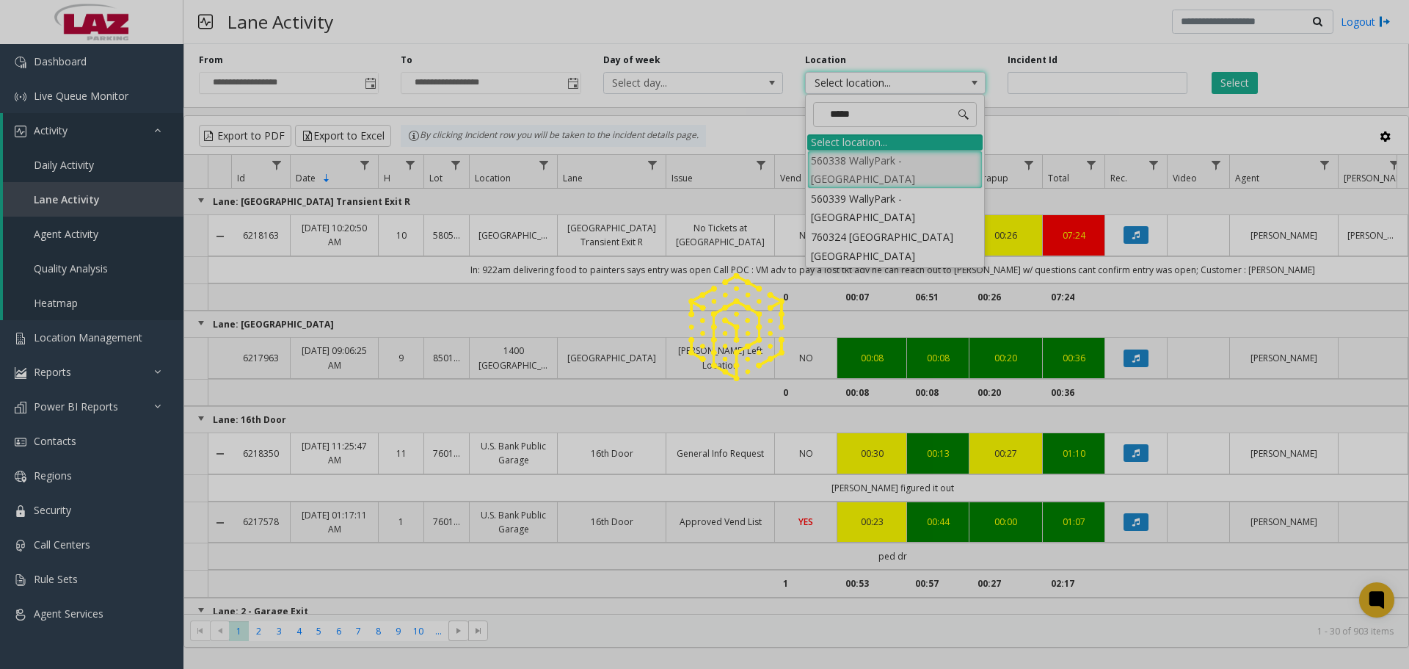
click at [896, 160] on div at bounding box center [704, 334] width 1409 height 669
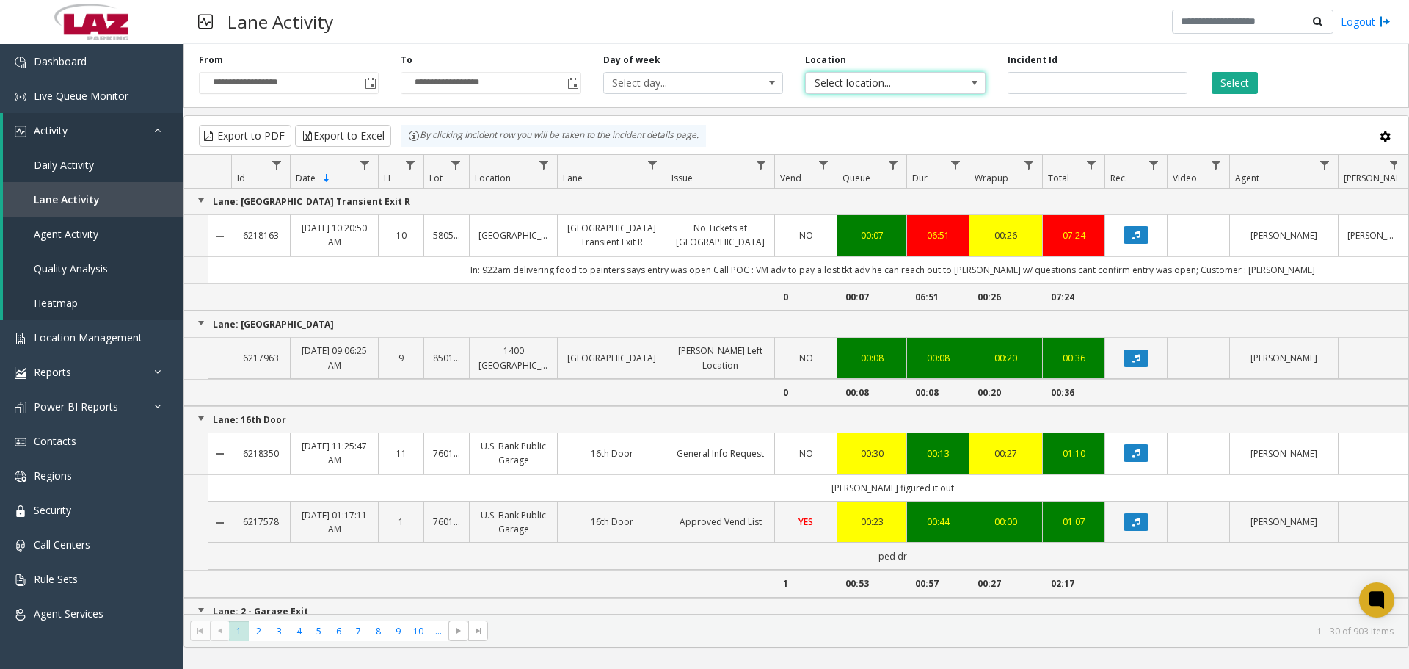
click at [856, 90] on span "Select location..." at bounding box center [877, 83] width 143 height 21
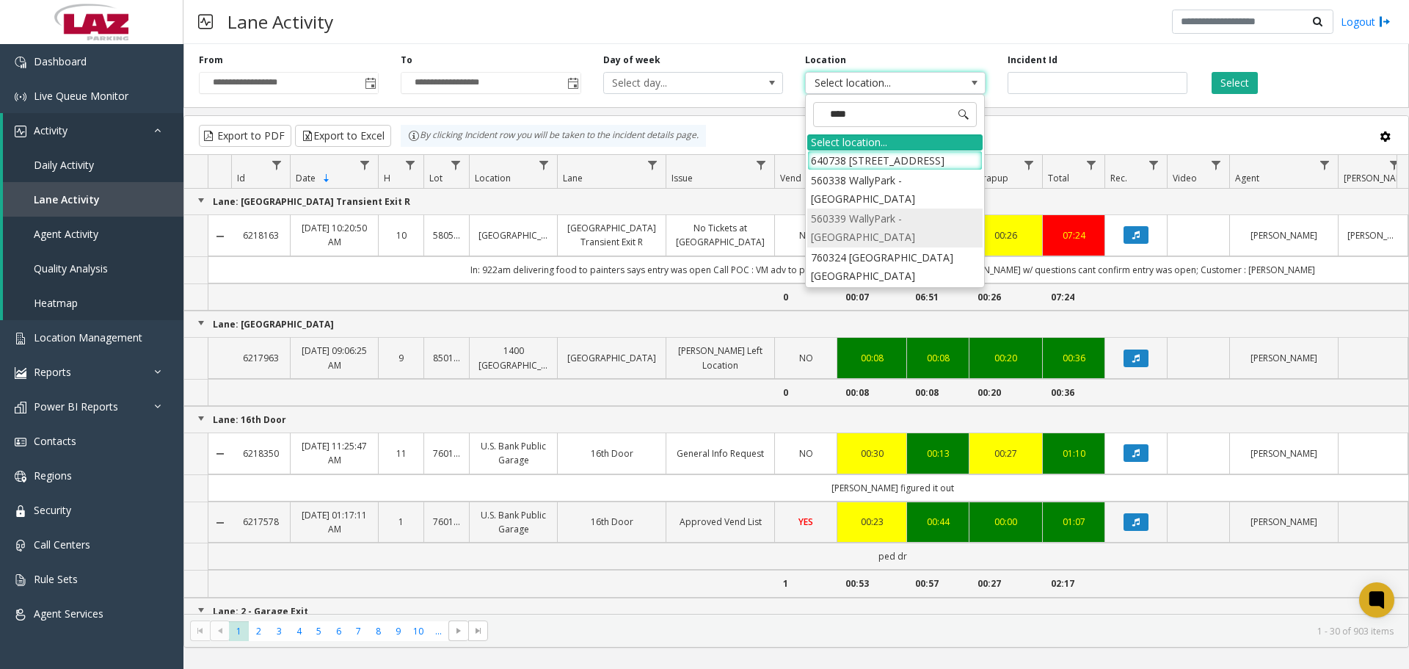
type input "*****"
click at [913, 164] on li "560338 WallyPark - [GEOGRAPHIC_DATA]" at bounding box center [894, 169] width 175 height 38
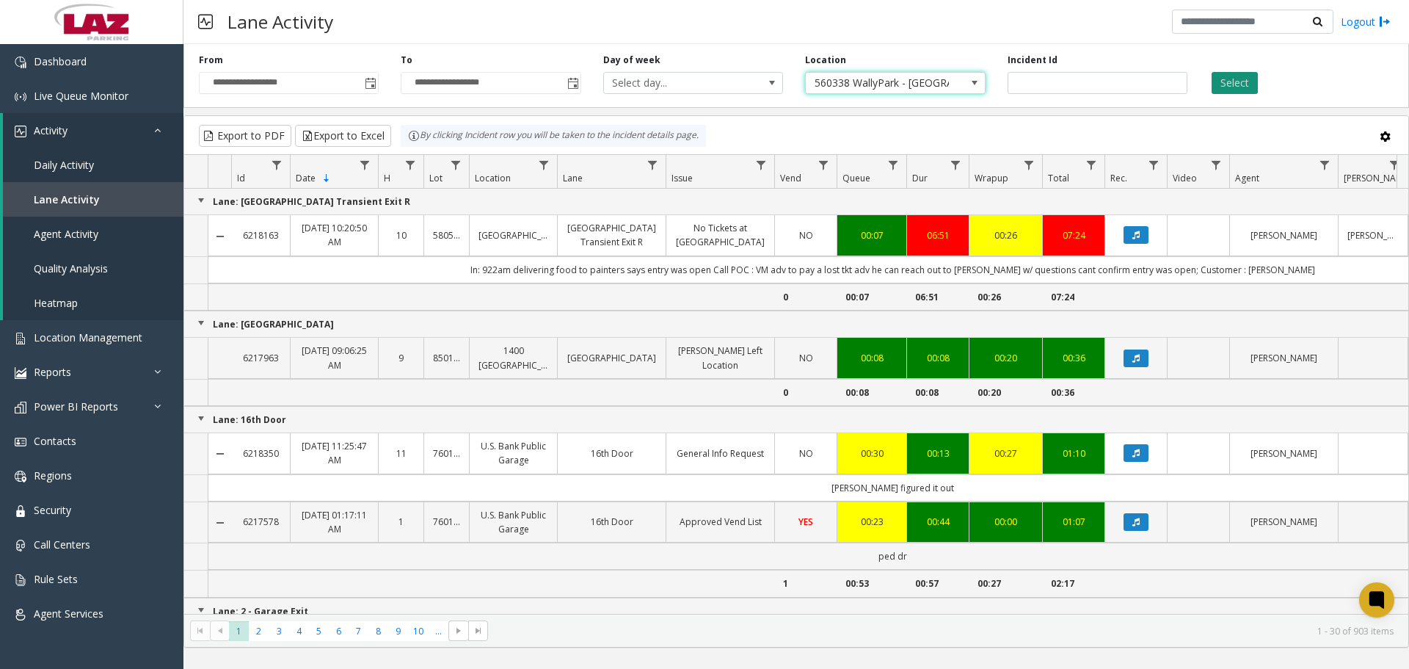
click at [1242, 88] on button "Select" at bounding box center [1235, 83] width 46 height 22
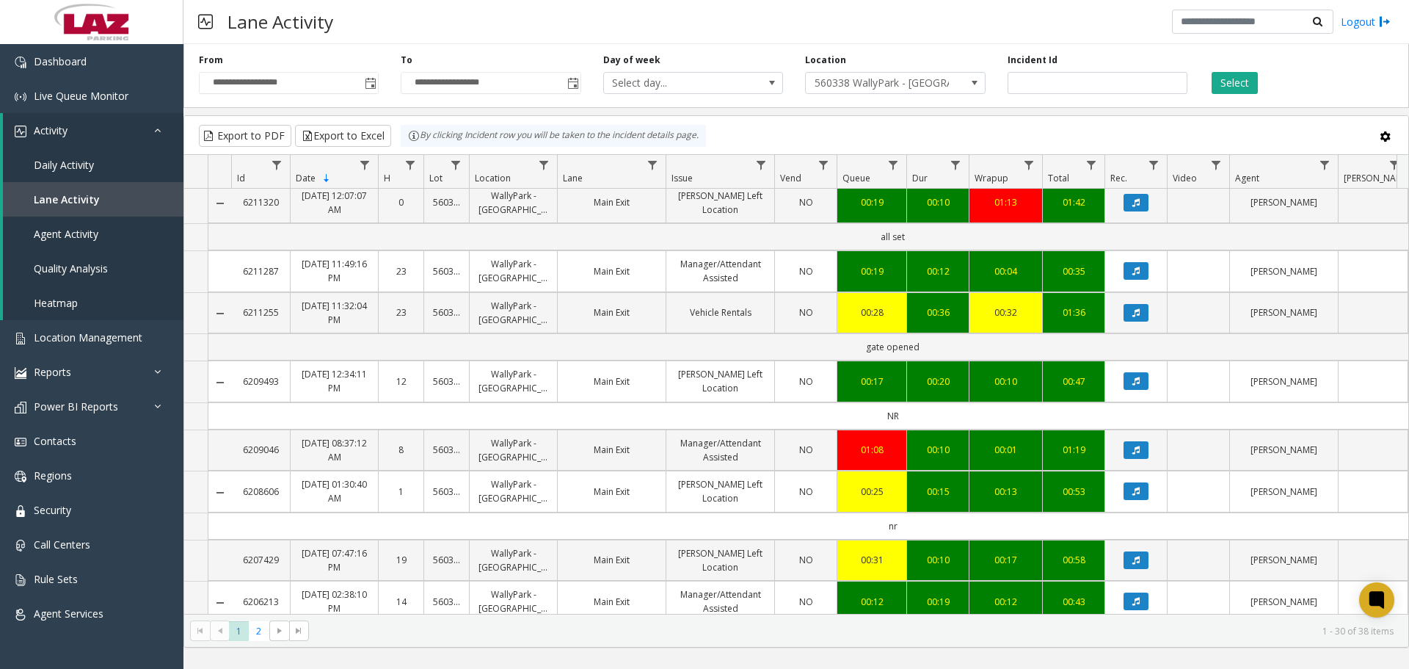
scroll to position [660, 0]
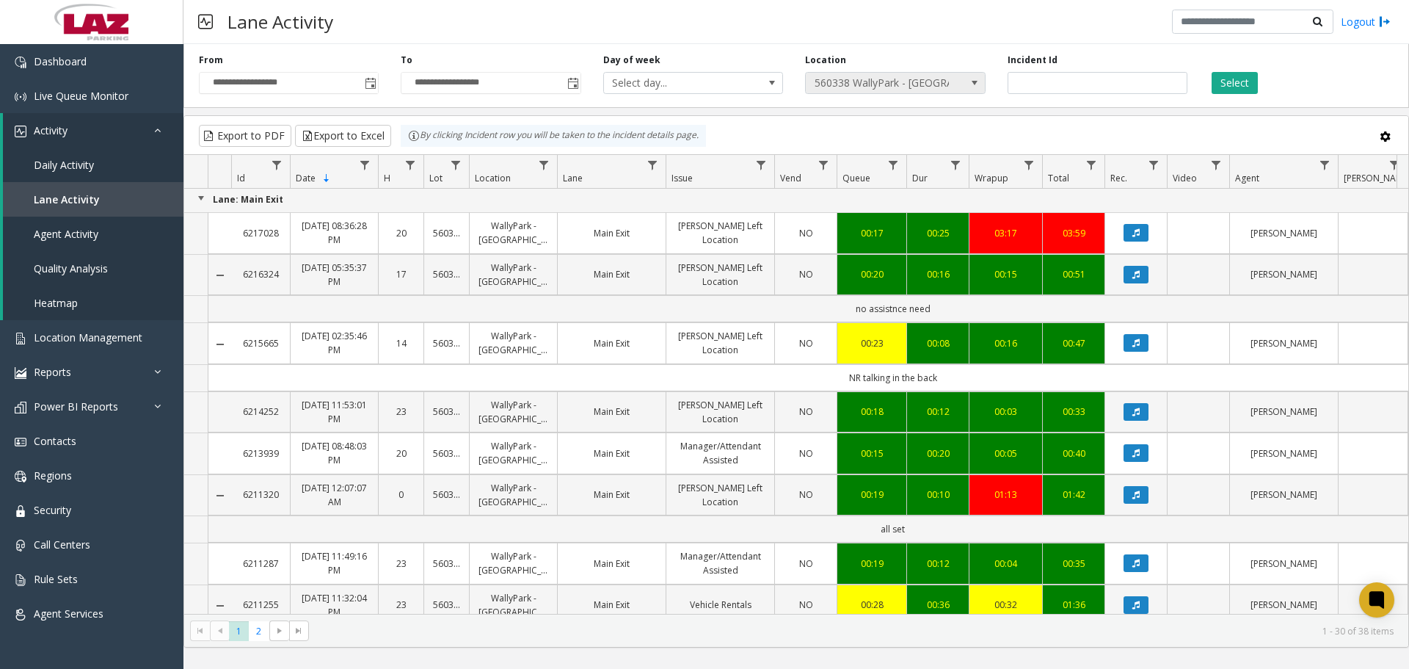
click at [931, 74] on span "560338 WallyPark - [GEOGRAPHIC_DATA]" at bounding box center [877, 83] width 143 height 21
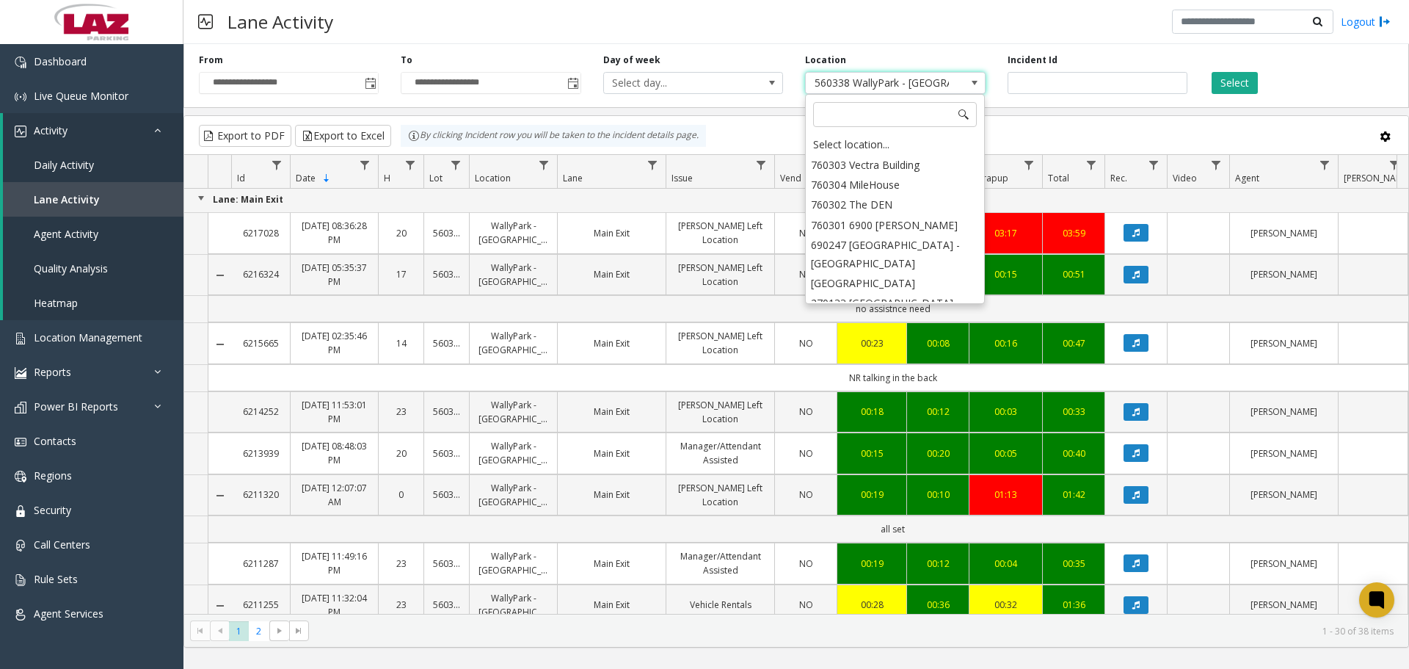
scroll to position [22683, 0]
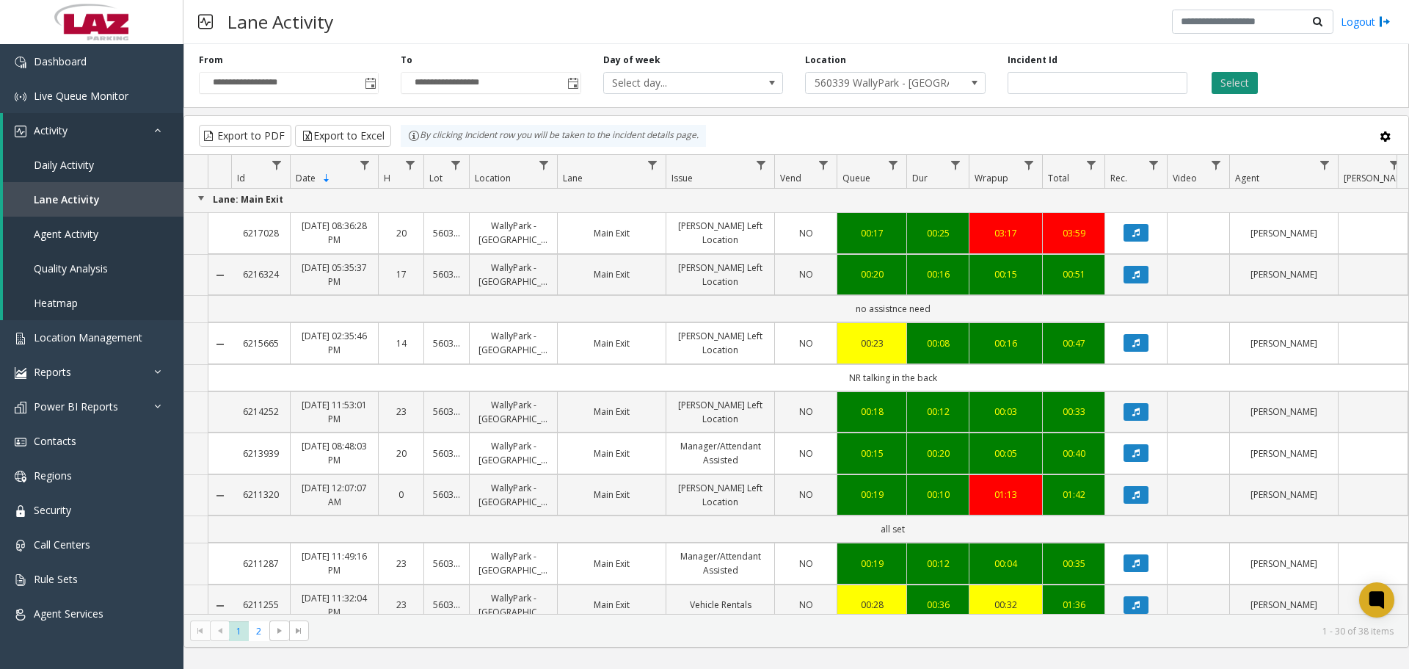
click at [1238, 77] on button "Select" at bounding box center [1235, 83] width 46 height 22
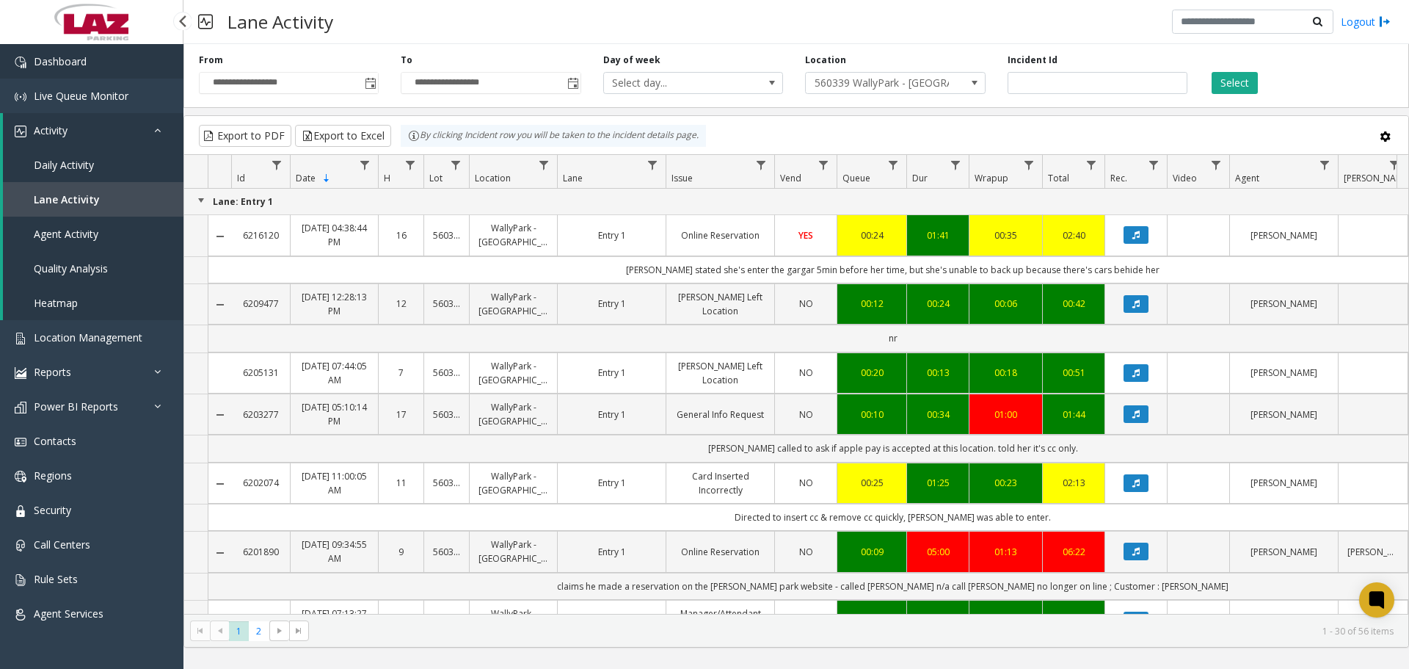
click at [84, 72] on link "Dashboard" at bounding box center [91, 61] width 183 height 34
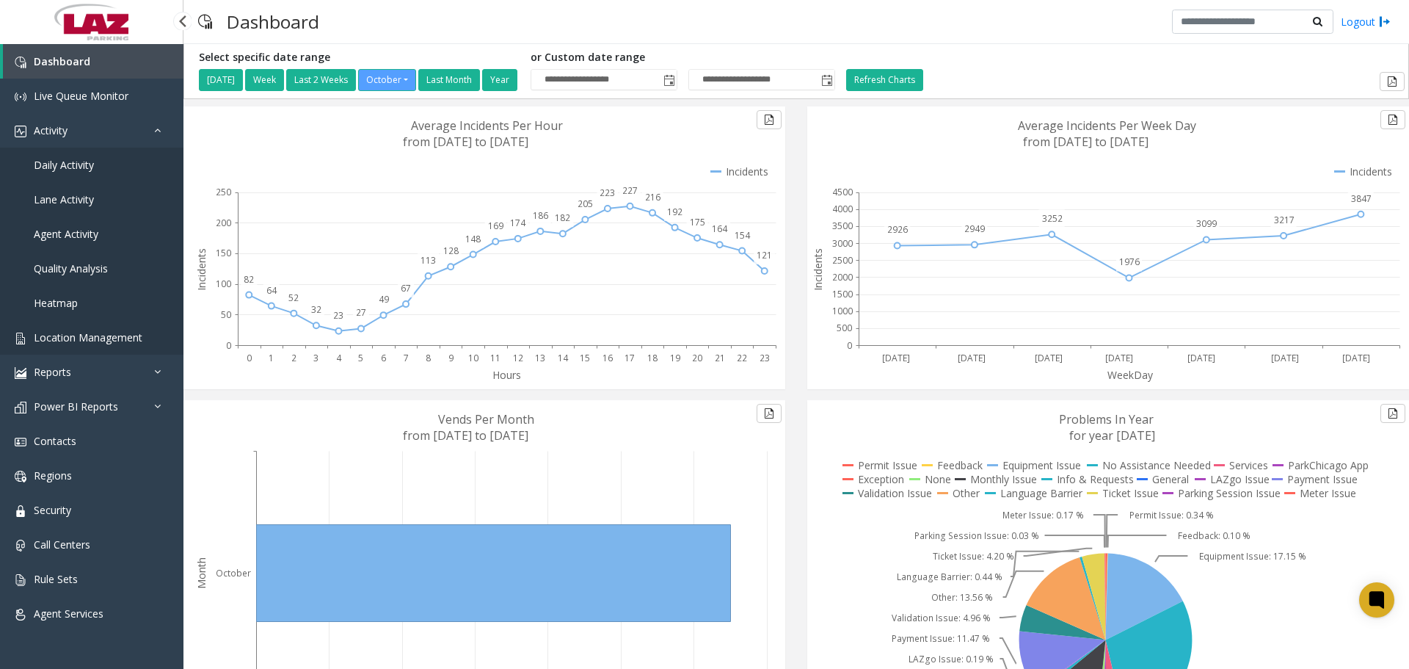
click at [70, 339] on span "Location Management" at bounding box center [88, 337] width 109 height 14
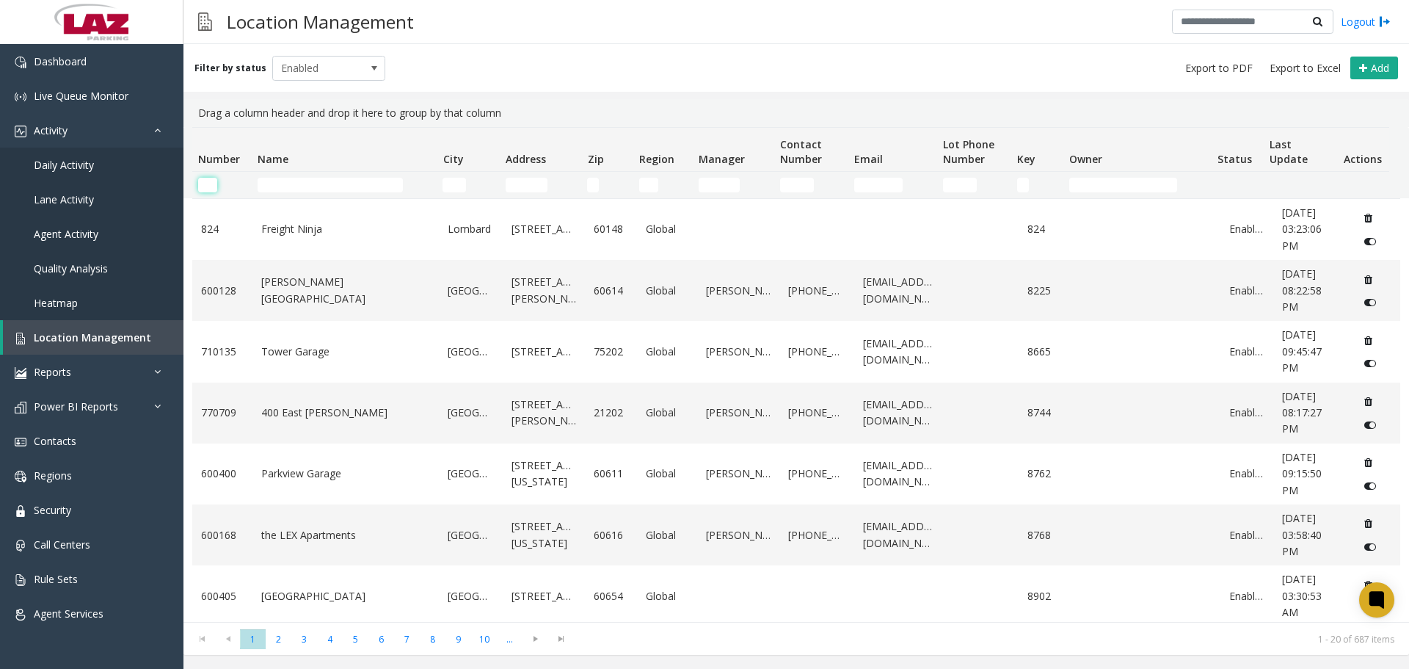
click at [208, 188] on input "Number Filter" at bounding box center [207, 185] width 19 height 15
click at [261, 188] on input "Name Filter" at bounding box center [330, 185] width 145 height 15
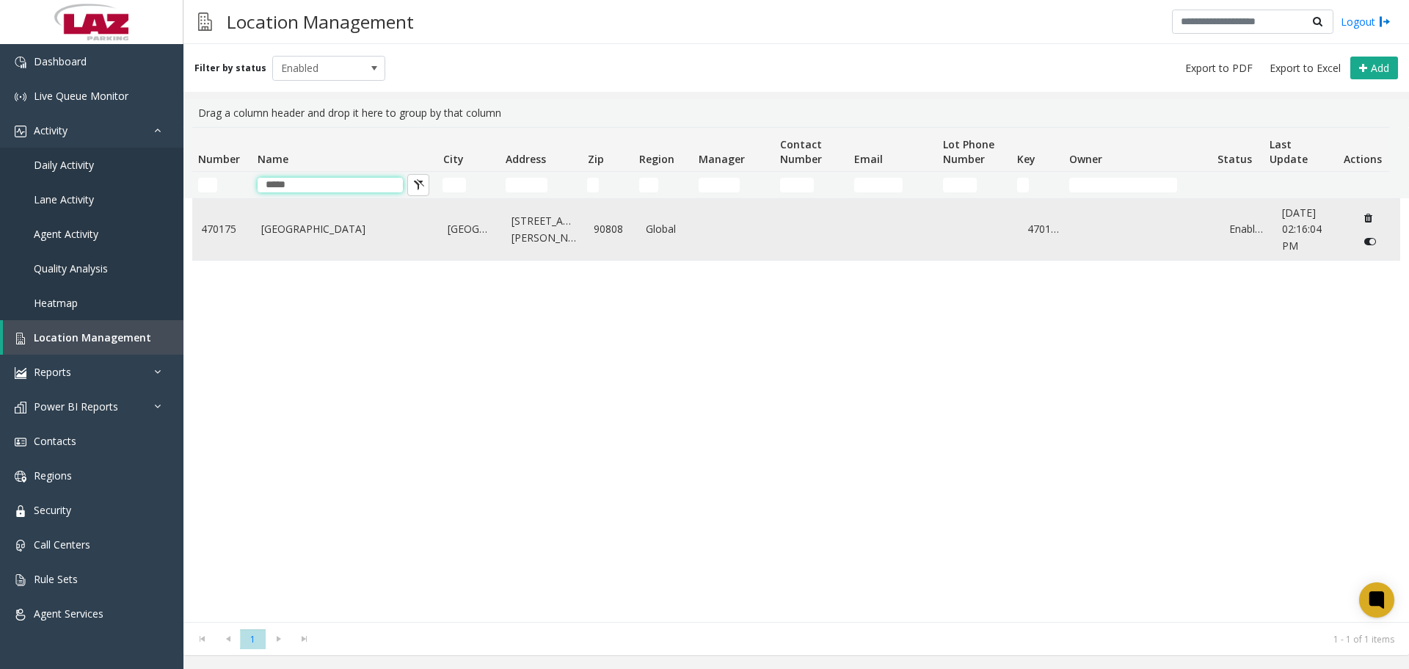
type input "****"
click at [312, 212] on td "[GEOGRAPHIC_DATA]" at bounding box center [345, 229] width 187 height 61
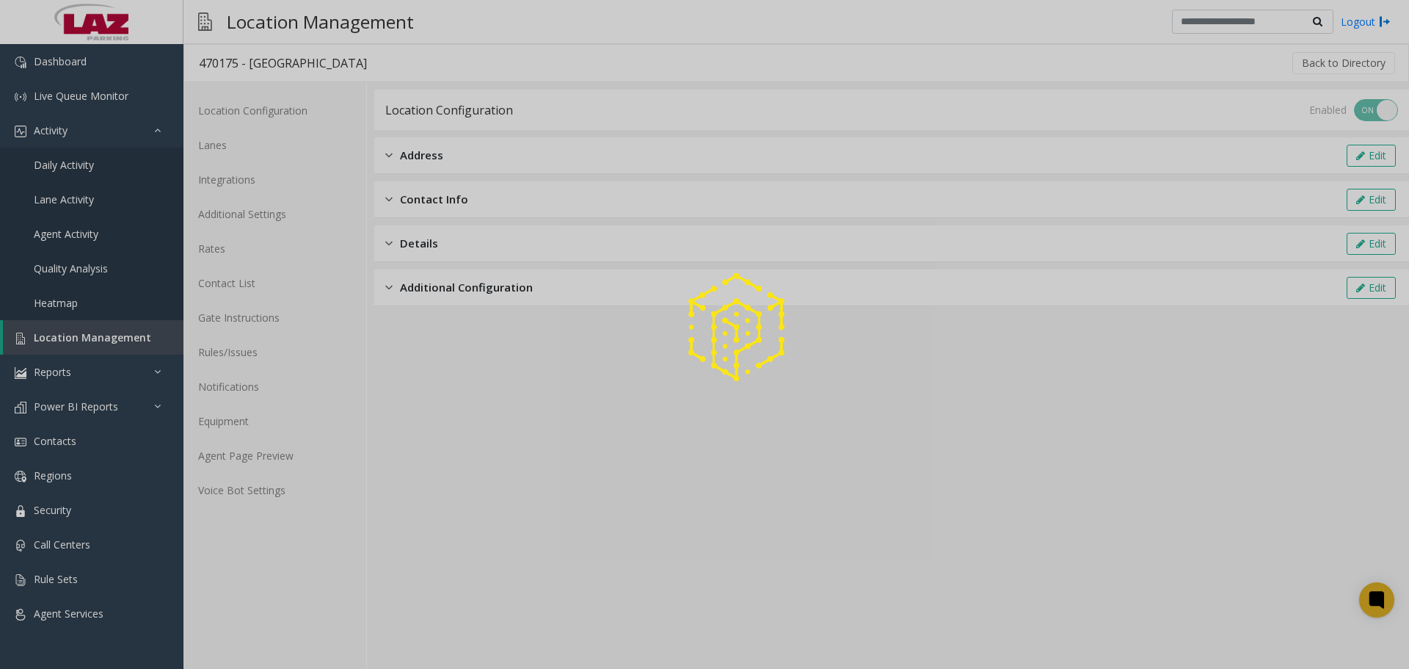
click at [311, 227] on div at bounding box center [704, 334] width 1409 height 669
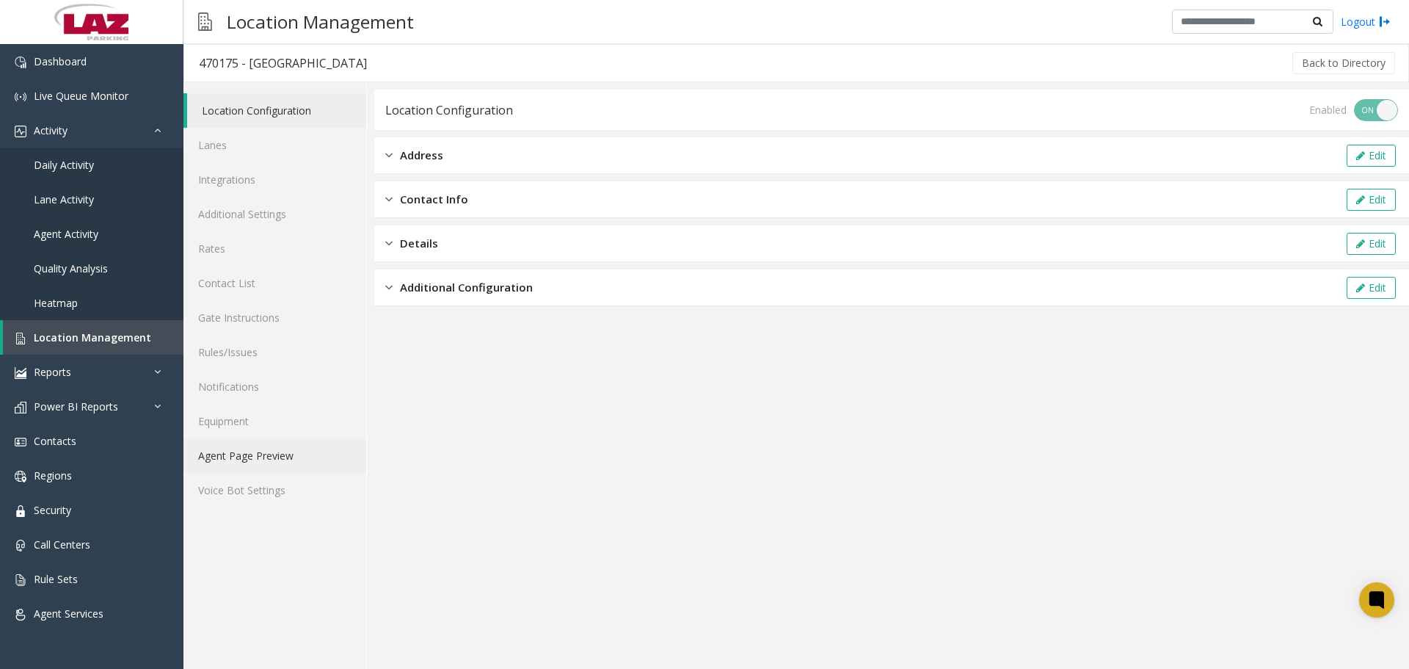
click at [272, 462] on link "Agent Page Preview" at bounding box center [274, 455] width 183 height 34
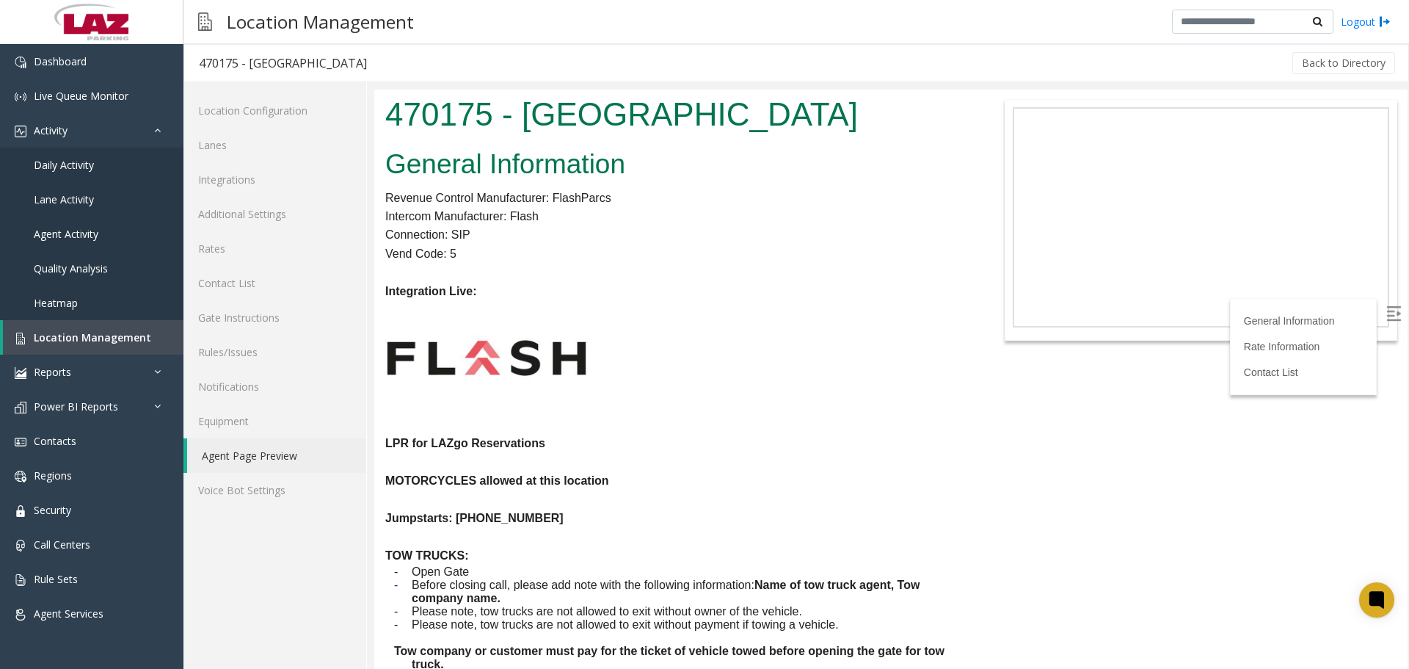
click at [696, 305] on p at bounding box center [675, 358] width 580 height 114
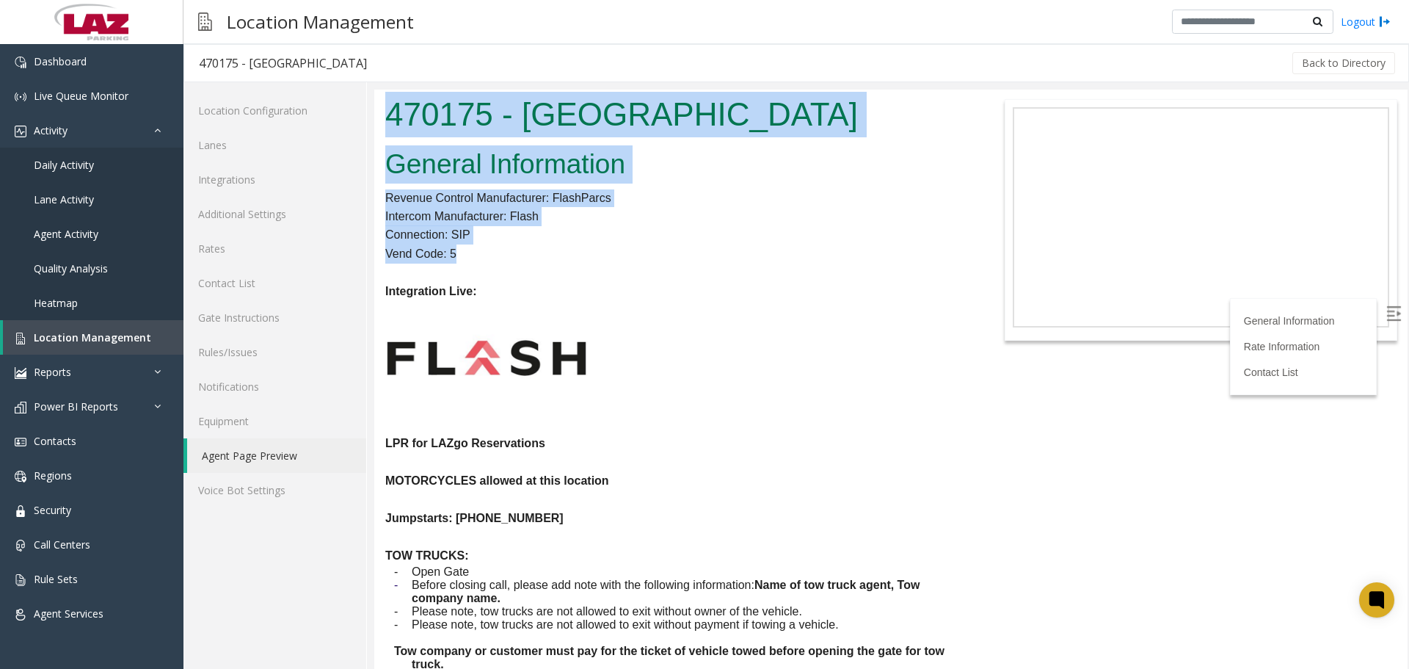
drag, startPoint x: 452, startPoint y: 263, endPoint x: 600, endPoint y: 282, distance: 148.6
click at [374, 206] on html "470175 - [GEOGRAPHIC_DATA] General Information Revenue Control Manufacturer: Fl…" at bounding box center [890, 379] width 1033 height 579
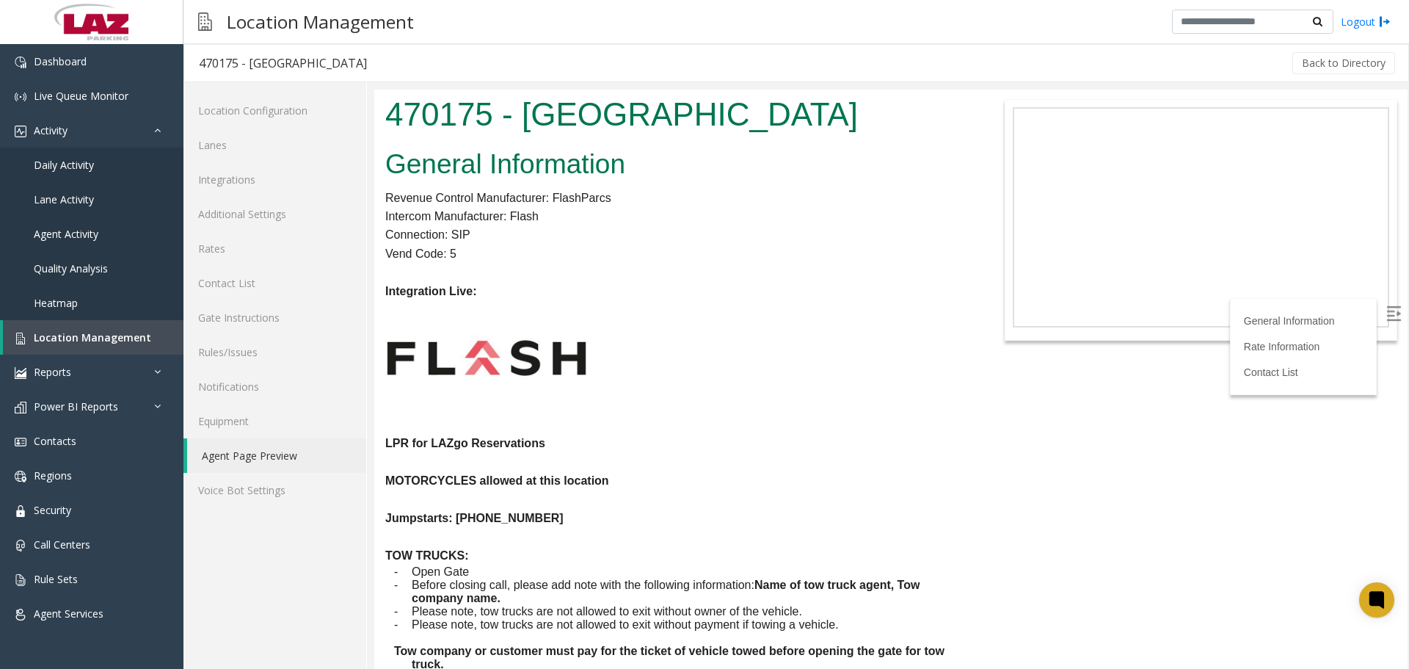
click at [673, 316] on p at bounding box center [675, 358] width 580 height 114
click at [291, 142] on link "Lanes" at bounding box center [274, 145] width 183 height 34
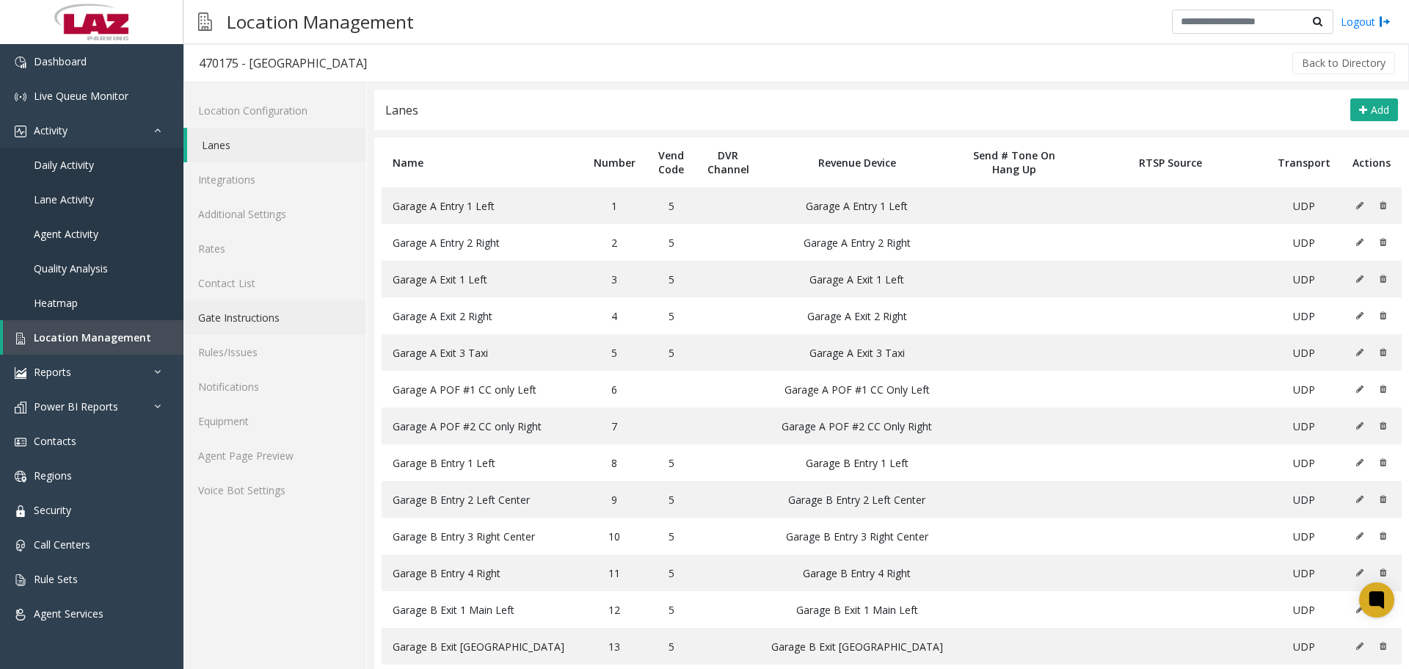
click at [277, 327] on link "Gate Instructions" at bounding box center [274, 317] width 183 height 34
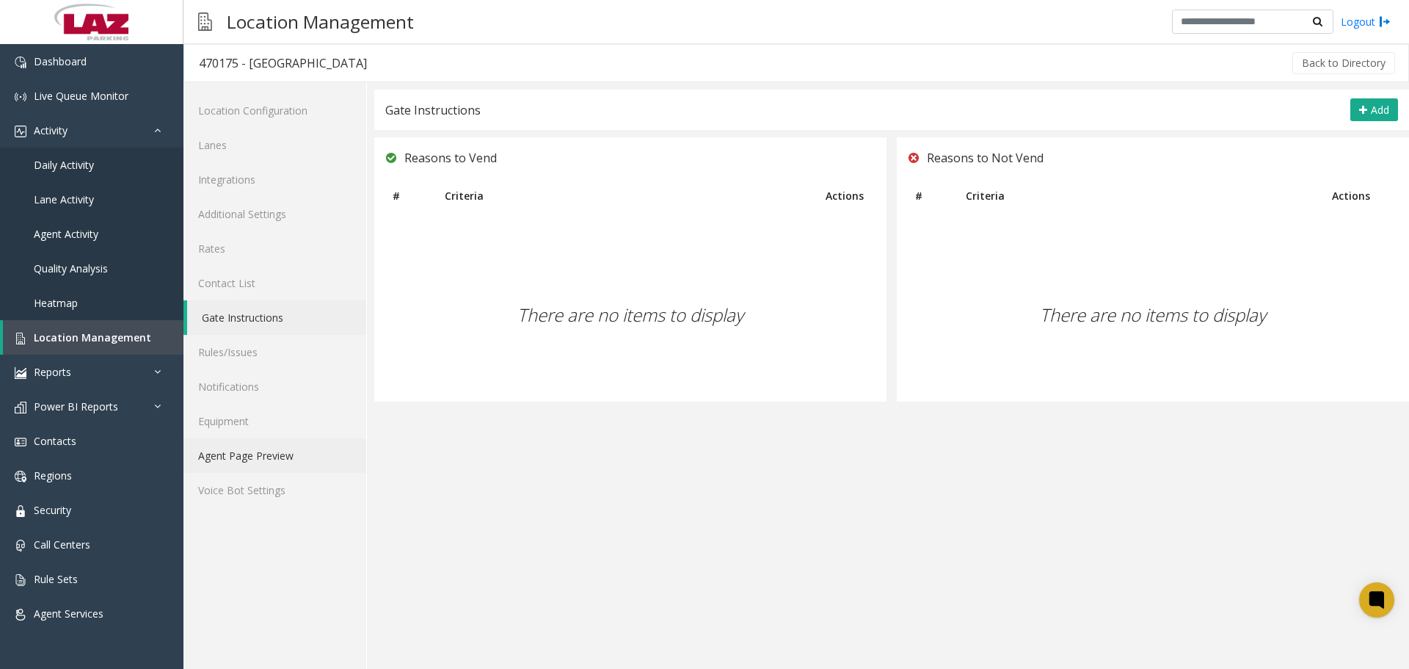
click at [263, 459] on link "Agent Page Preview" at bounding box center [274, 455] width 183 height 34
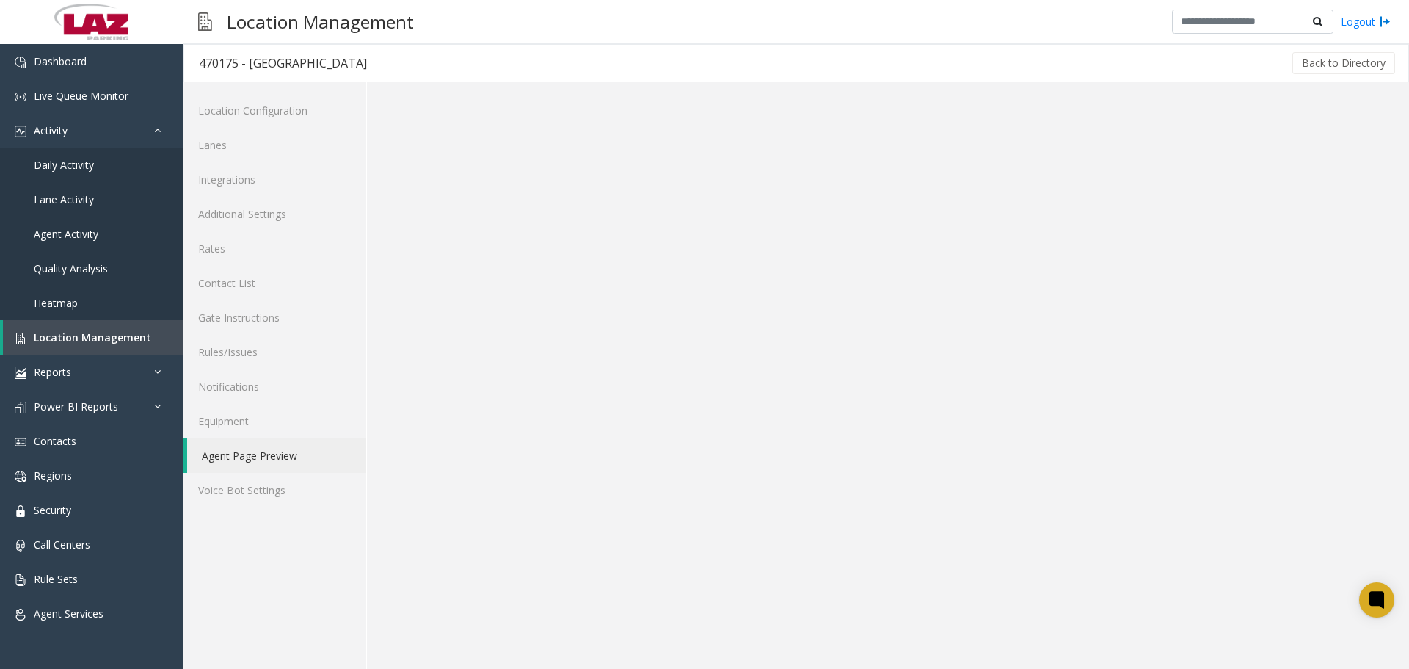
drag, startPoint x: 515, startPoint y: 28, endPoint x: 514, endPoint y: 7, distance: 20.6
click at [514, 12] on div "Location Management Logout" at bounding box center [796, 22] width 1226 height 44
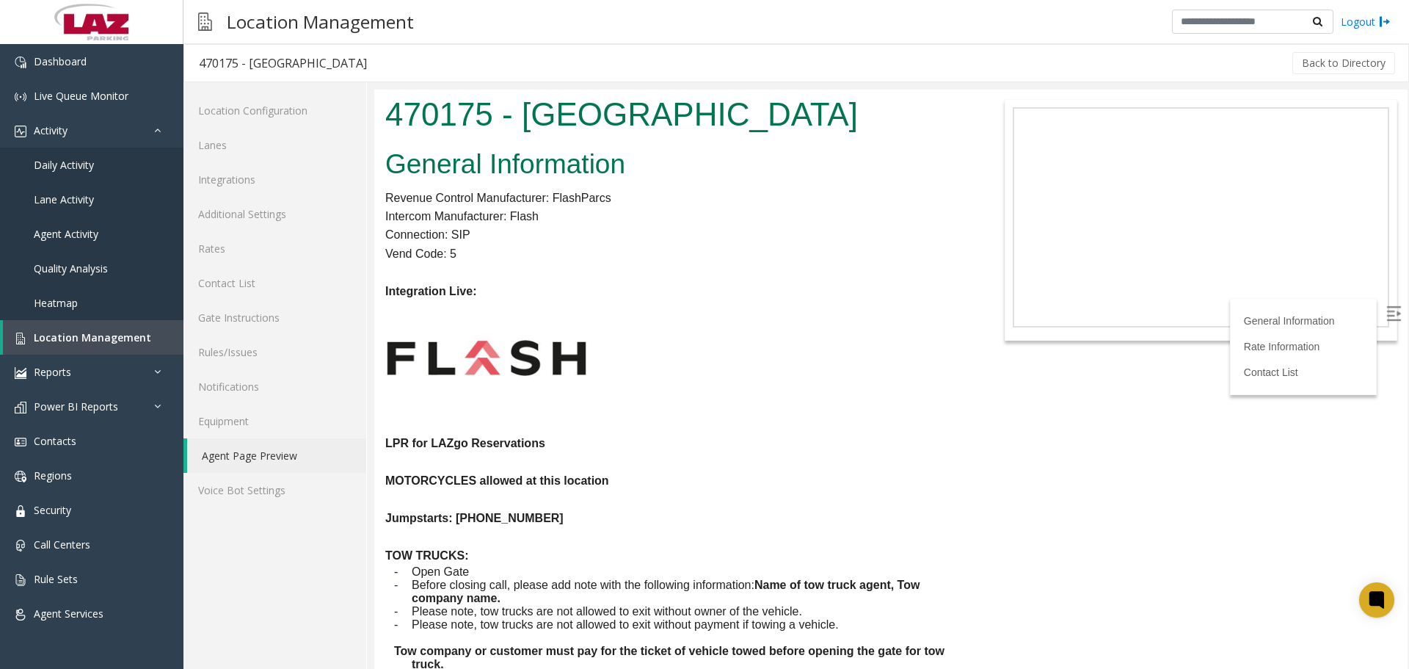
click at [1384, 324] on label at bounding box center [1395, 315] width 22 height 22
